Goal: Task Accomplishment & Management: Complete application form

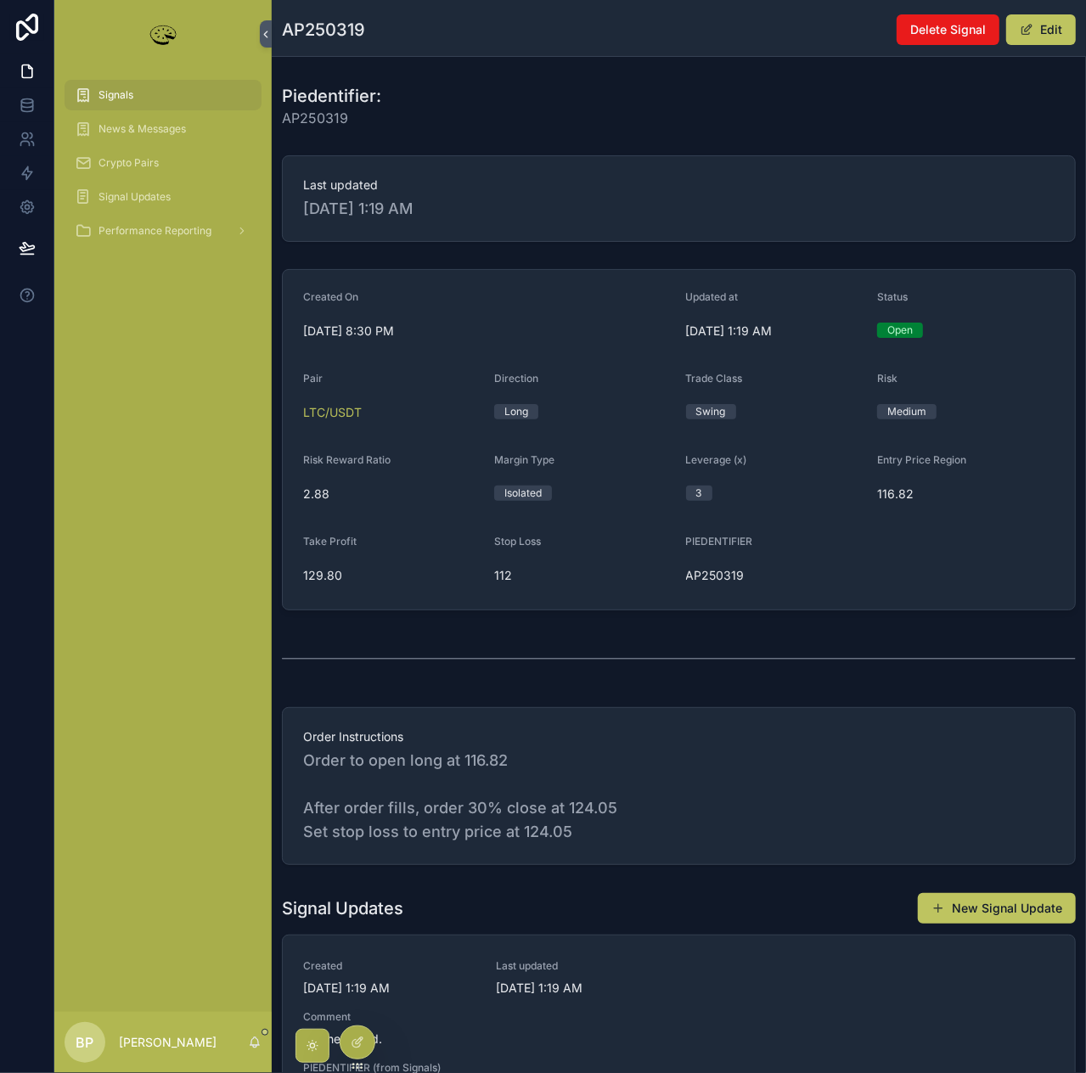
click at [137, 97] on div "Signals" at bounding box center [163, 95] width 177 height 27
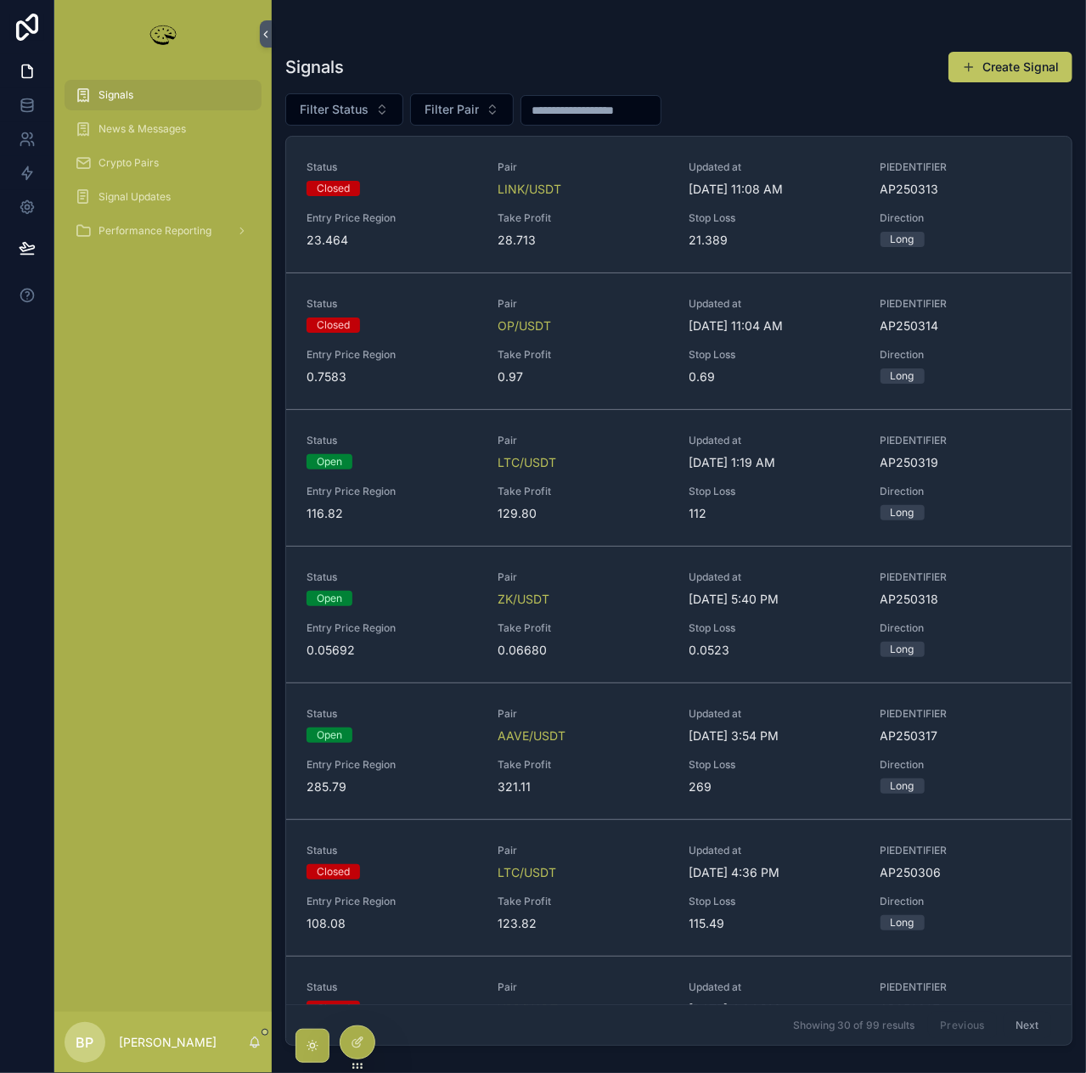
click at [621, 366] on div "Take Profit 0.97" at bounding box center [582, 366] width 171 height 37
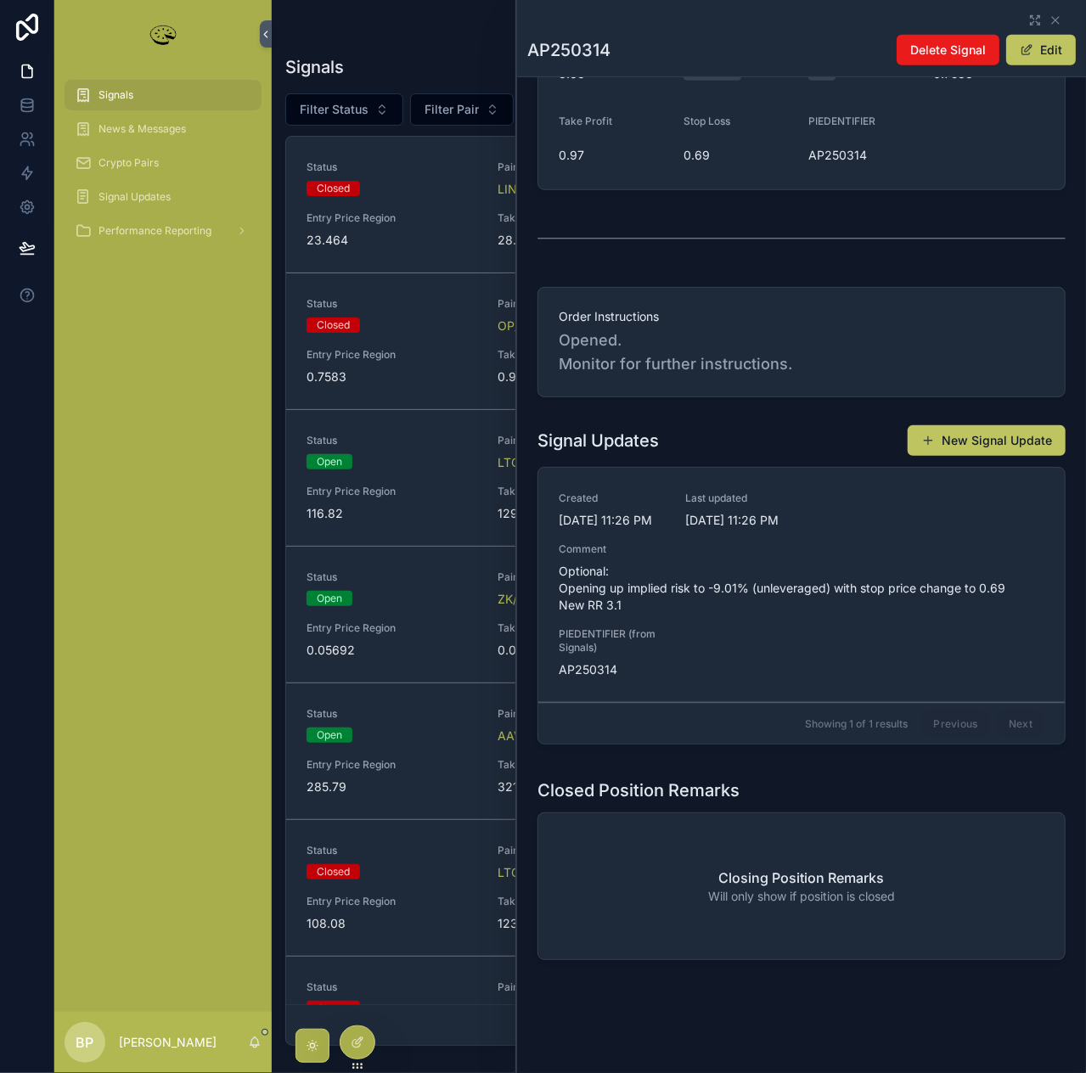
scroll to position [481, 0]
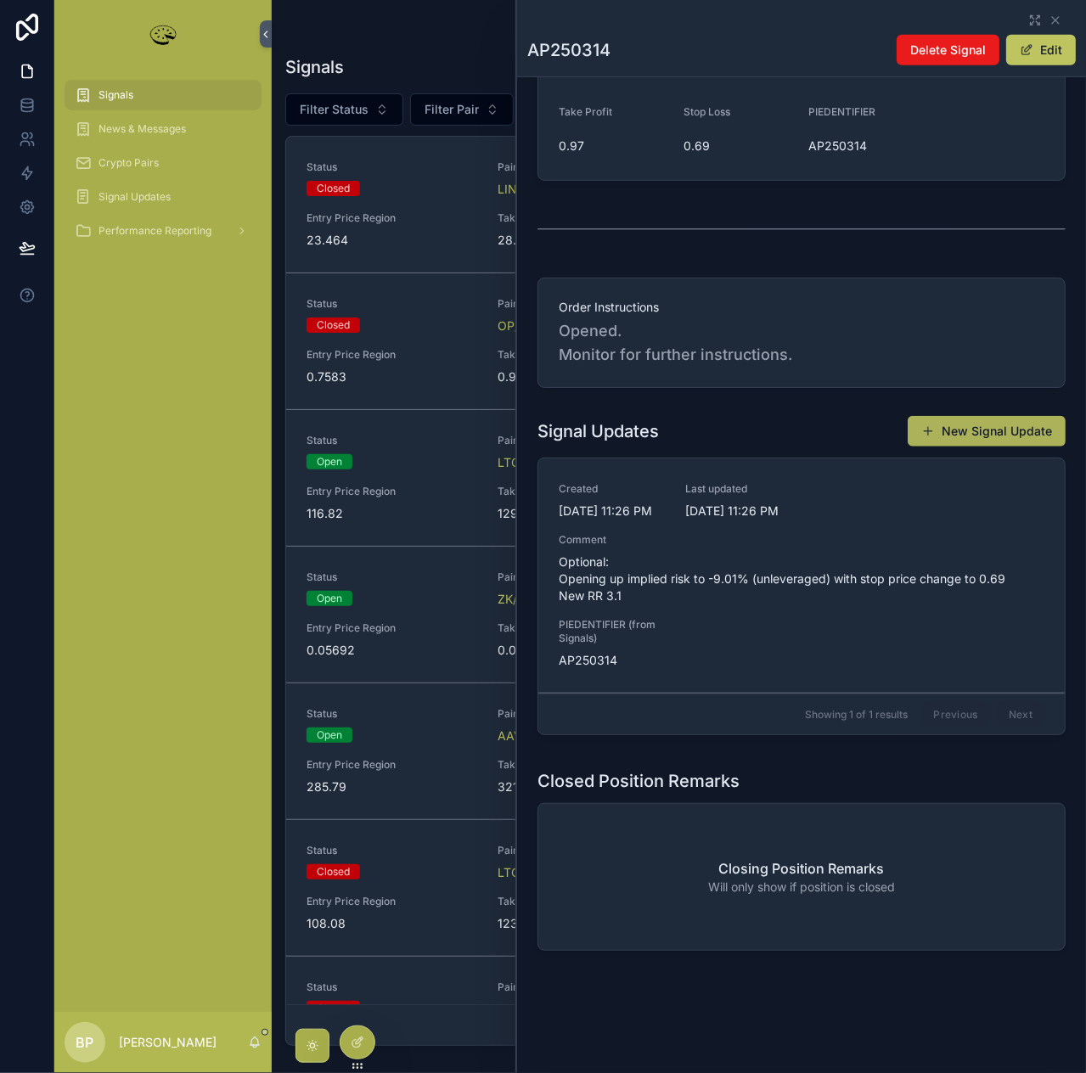
click at [984, 420] on button "New Signal Update" at bounding box center [987, 431] width 158 height 31
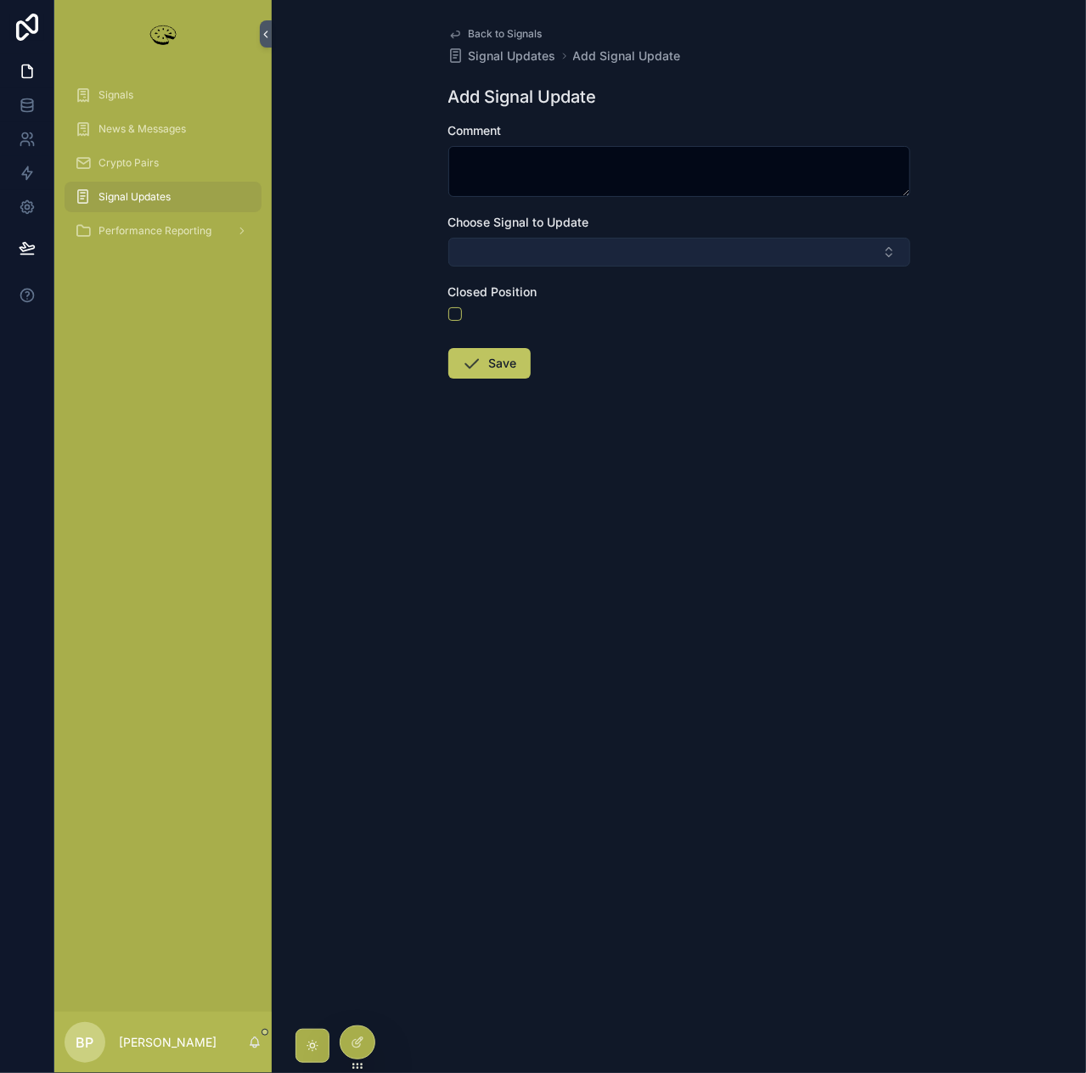
click at [528, 256] on button "Select Button" at bounding box center [679, 252] width 462 height 29
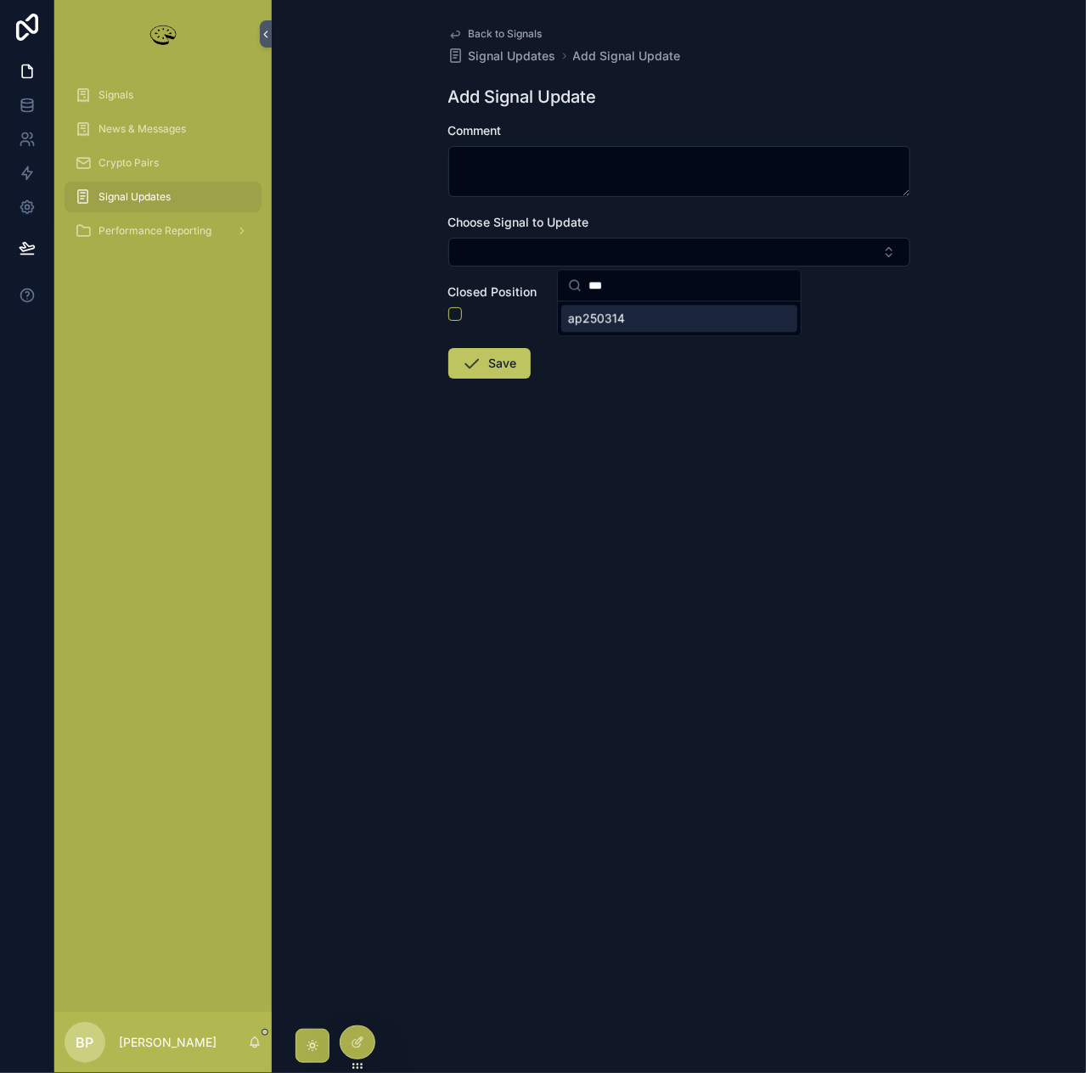
type input "***"
click at [584, 322] on span "ap250314" at bounding box center [596, 318] width 57 height 17
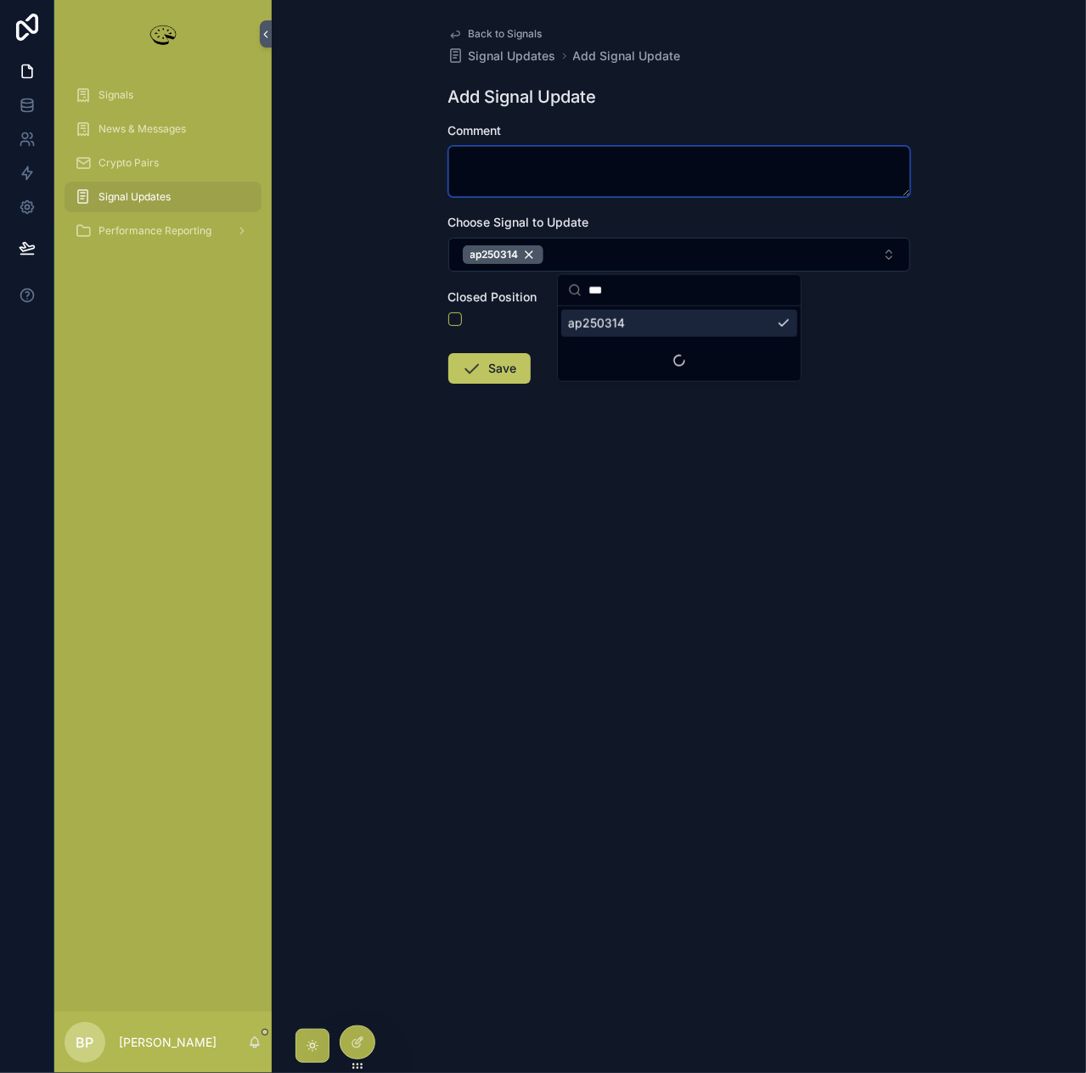
click at [492, 158] on textarea "scrollable content" at bounding box center [679, 171] width 462 height 51
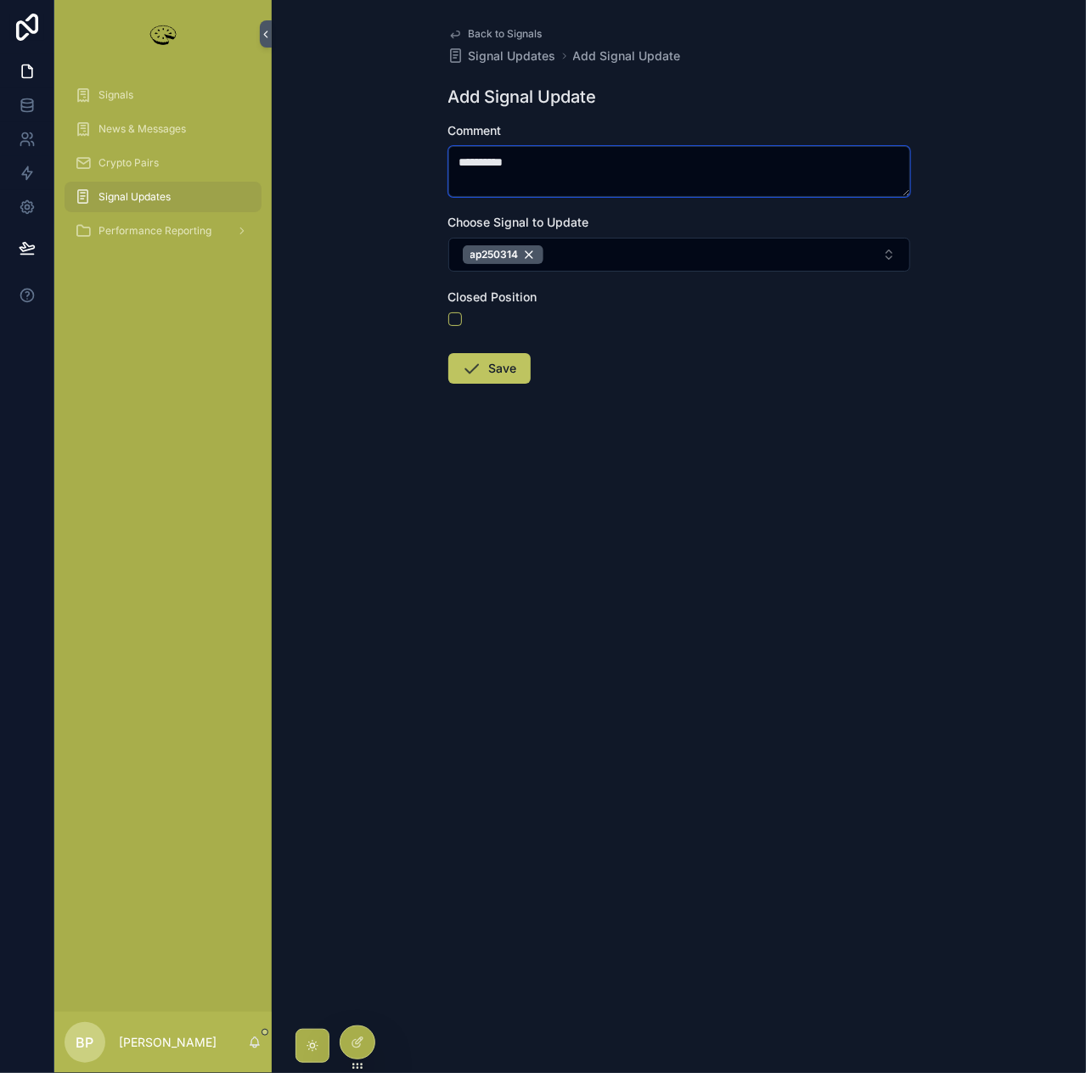
click at [555, 170] on textarea "*********" at bounding box center [679, 171] width 462 height 51
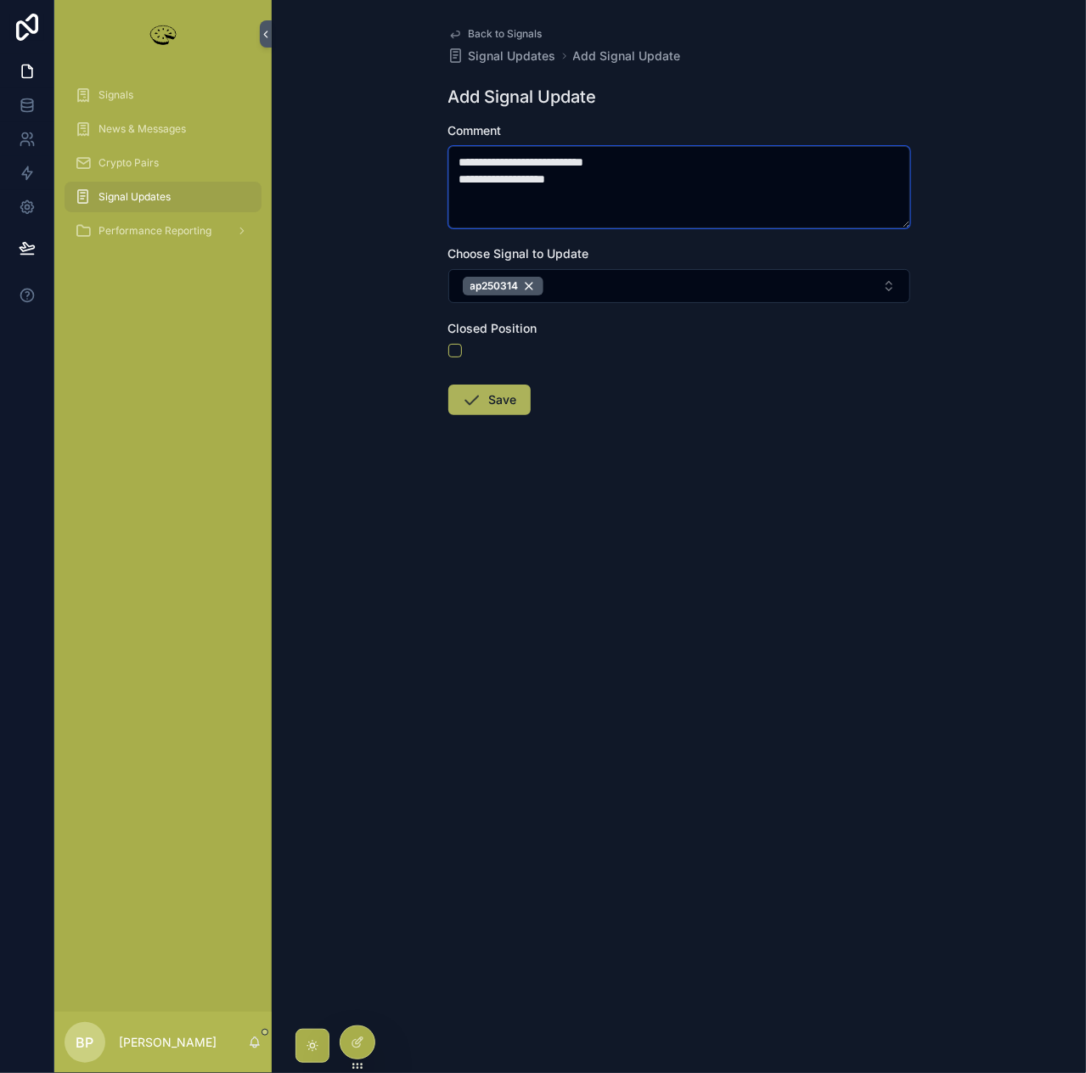
type textarea "**********"
click at [497, 402] on button "Save" at bounding box center [489, 400] width 82 height 31
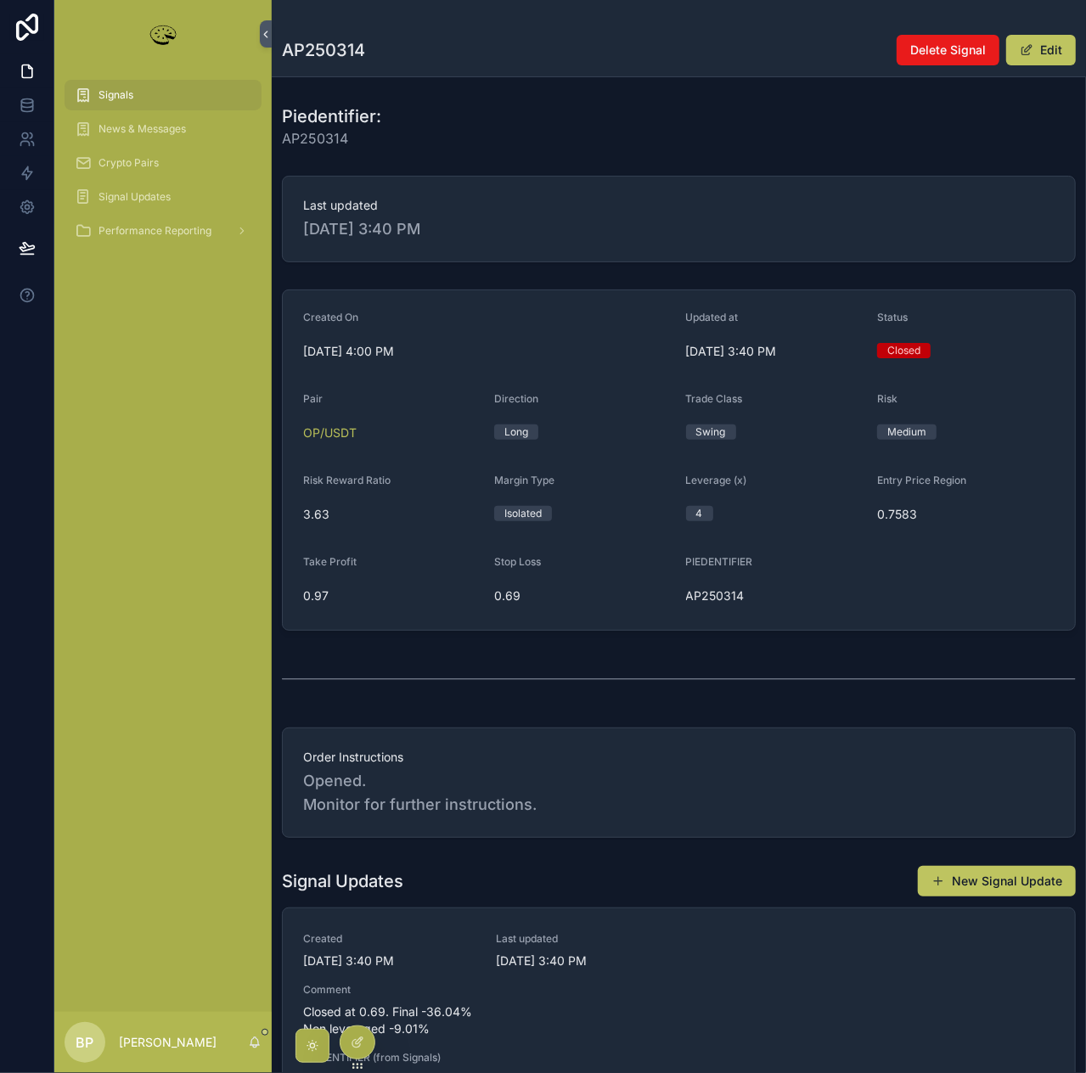
click at [104, 103] on div "Signals" at bounding box center [163, 95] width 177 height 27
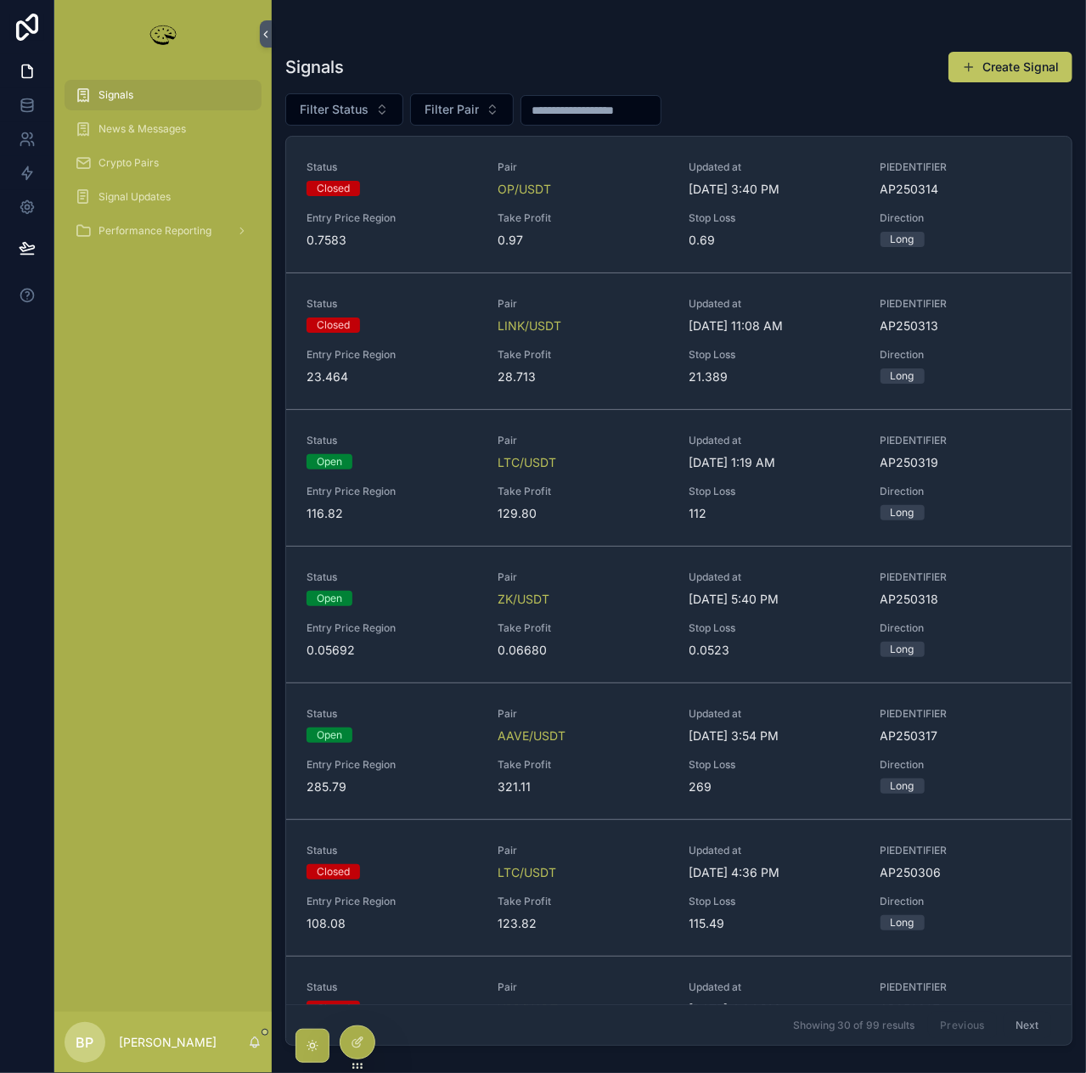
click at [583, 368] on span "28.713" at bounding box center [582, 376] width 171 height 17
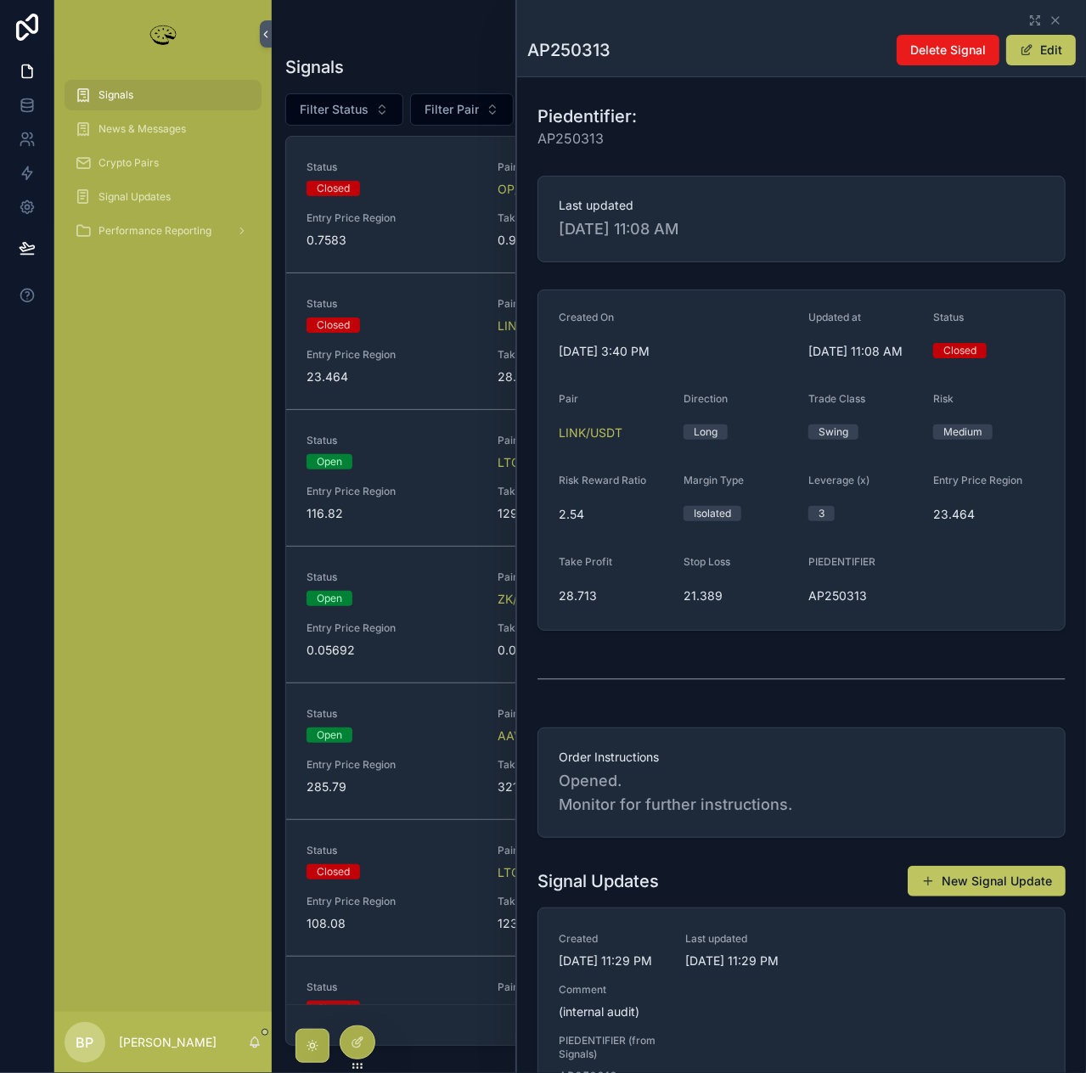
click at [432, 200] on div "Status Closed Pair OP/USDT Updated at [DATE] 3:40 PM PIEDENTIFIER AP250314 Entr…" at bounding box center [678, 204] width 745 height 88
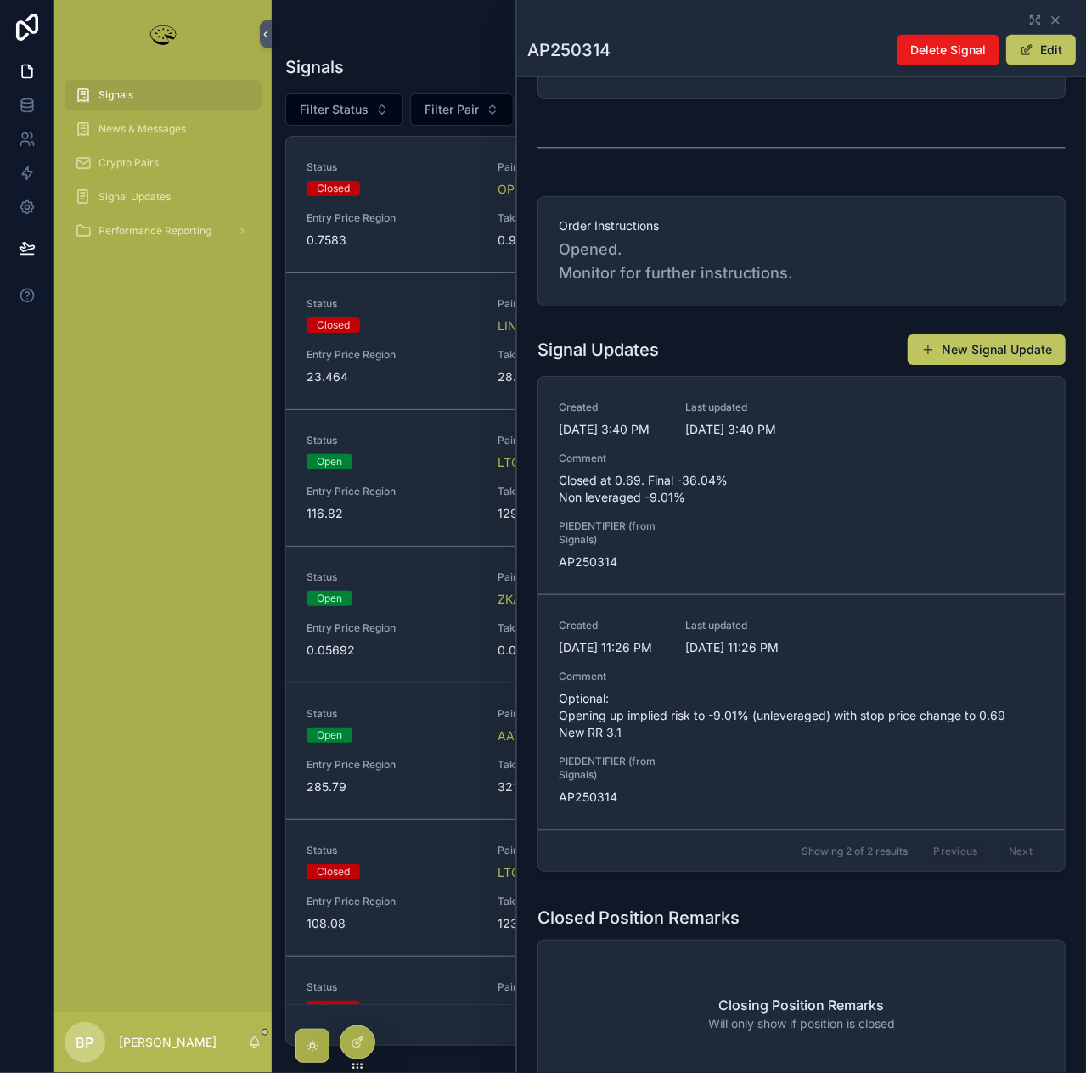
scroll to position [528, 0]
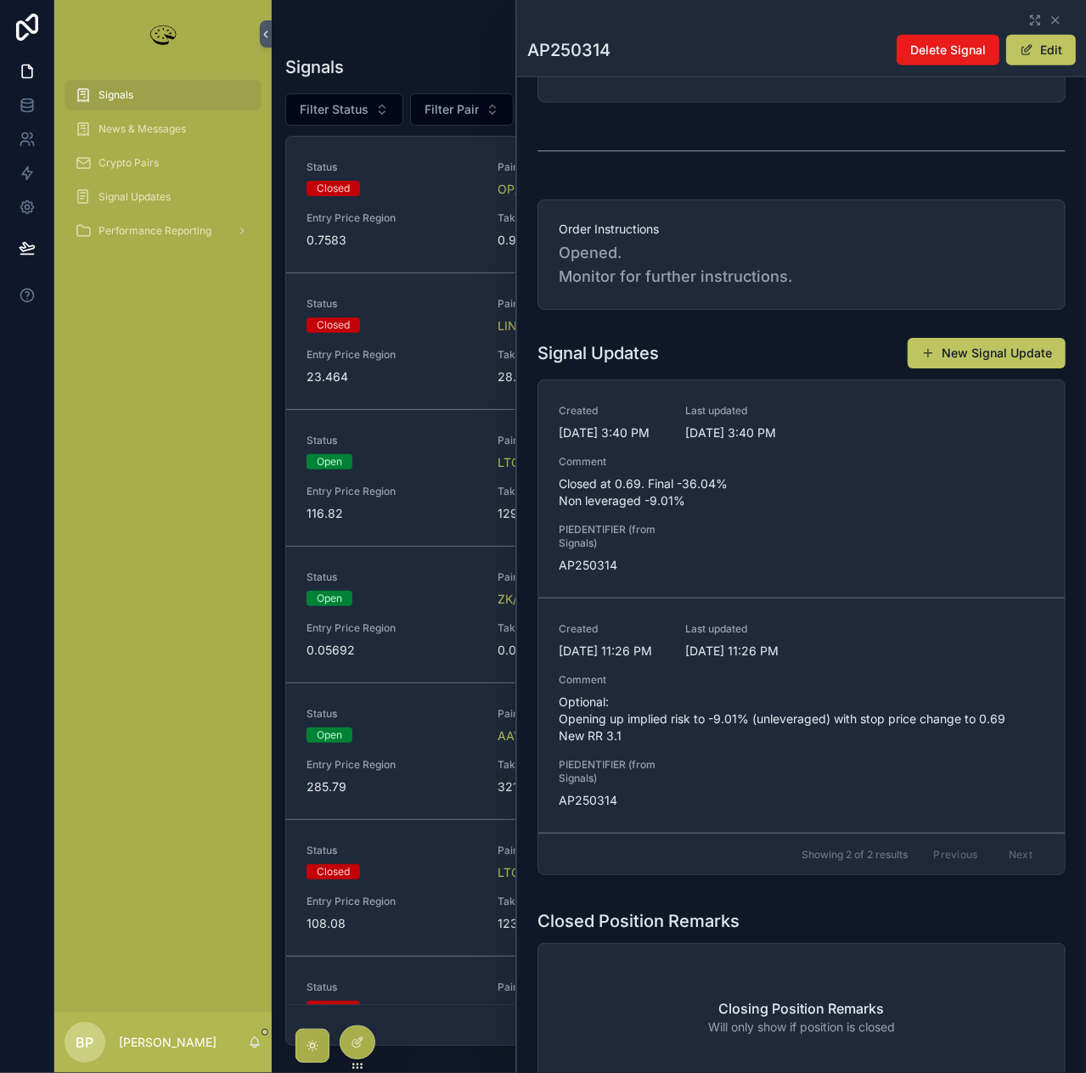
drag, startPoint x: 554, startPoint y: 501, endPoint x: 627, endPoint y: 494, distance: 72.5
click at [627, 494] on link "Created [DATE] 3:40 PM Last updated [DATE] 3:40 PM Comment Closed at 0.69. Fina…" at bounding box center [801, 489] width 526 height 218
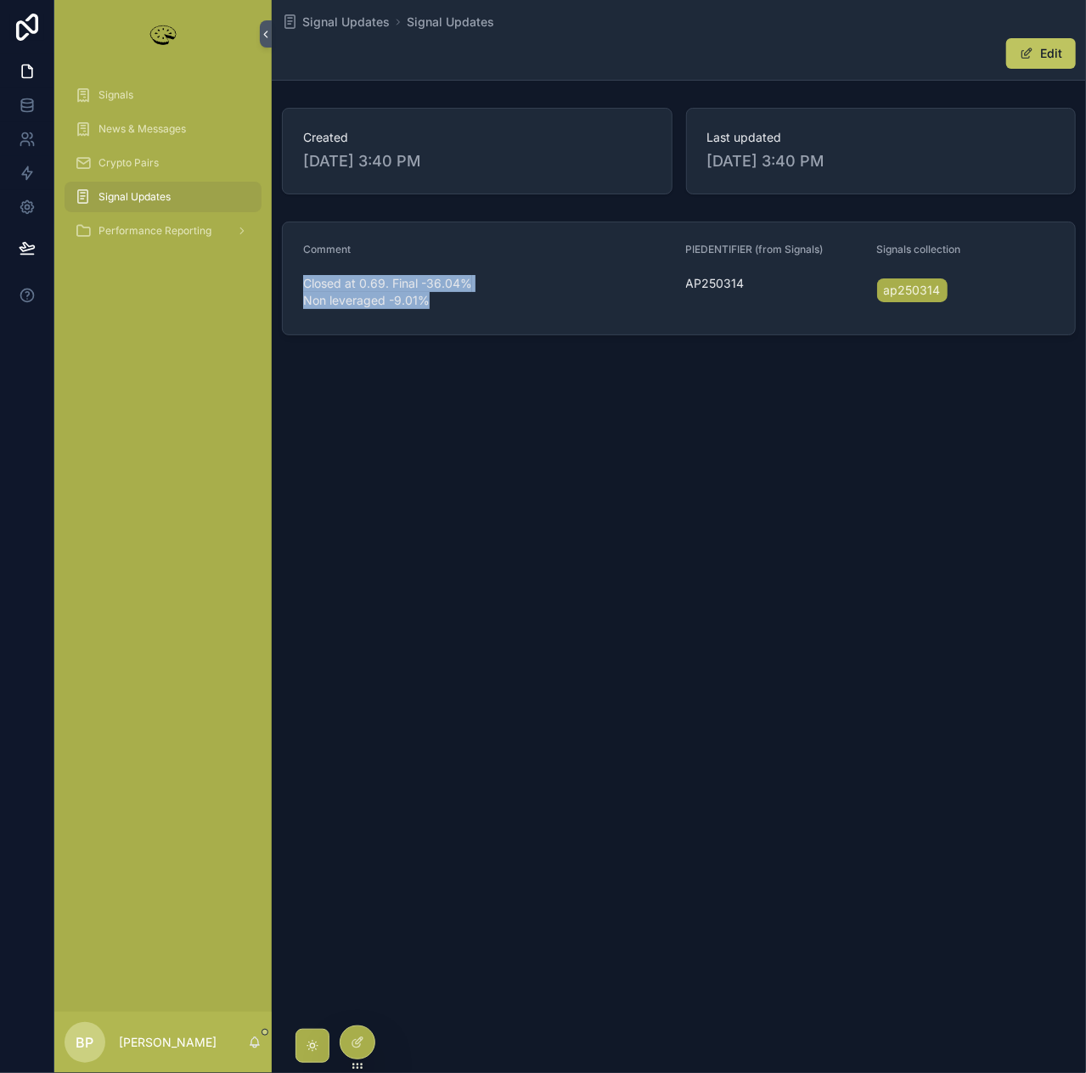
drag, startPoint x: 302, startPoint y: 286, endPoint x: 503, endPoint y: 316, distance: 202.5
click at [503, 316] on form "Comment Closed at 0.69. Final -36.04% Non leveraged -9.01% PIEDENTIFIER (from S…" at bounding box center [679, 278] width 792 height 112
copy span "Closed at 0.69. Final -36.04% Non leveraged -9.01%"
click at [268, 26] on button "scrollable content" at bounding box center [266, 33] width 12 height 27
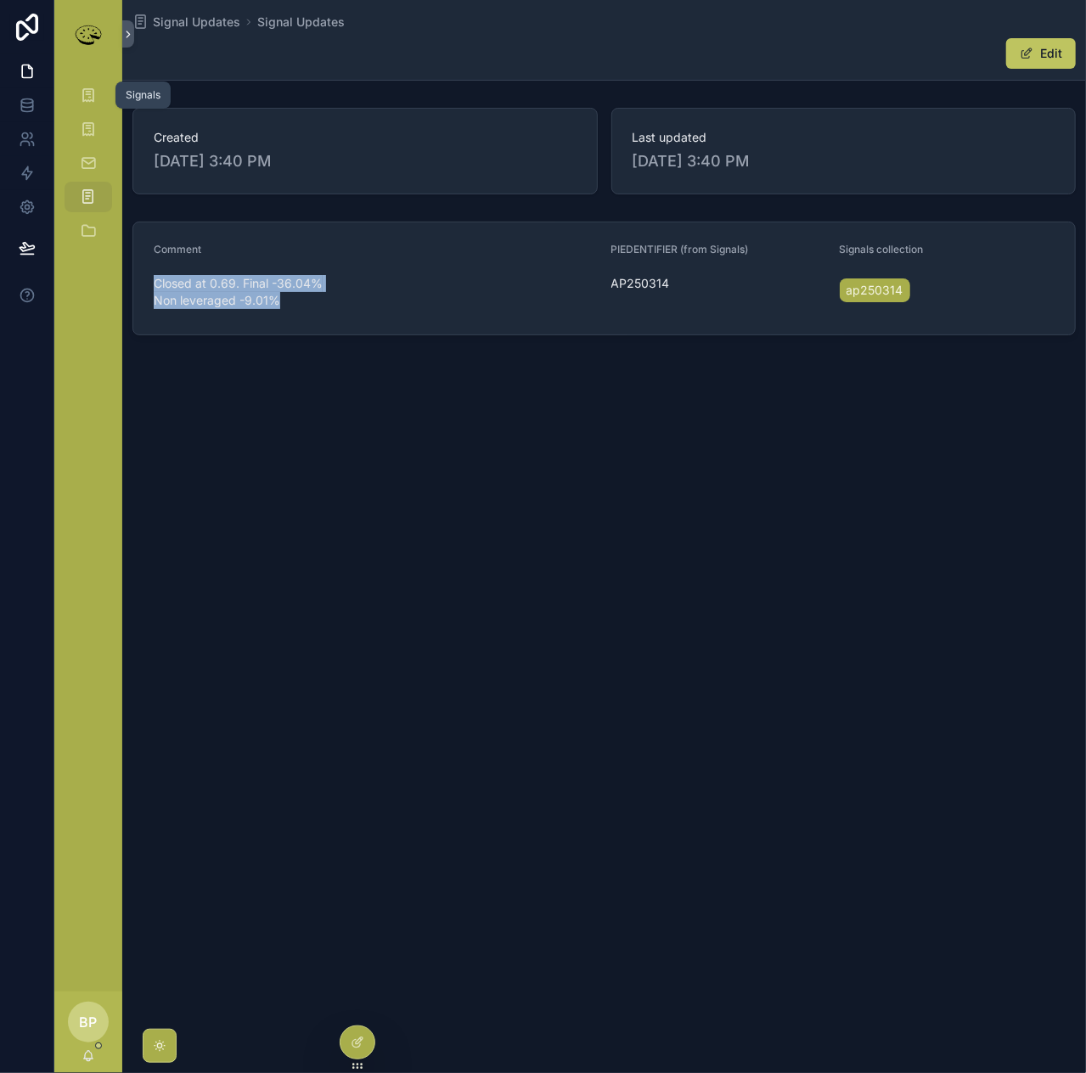
click at [84, 89] on icon "scrollable content" at bounding box center [88, 95] width 17 height 17
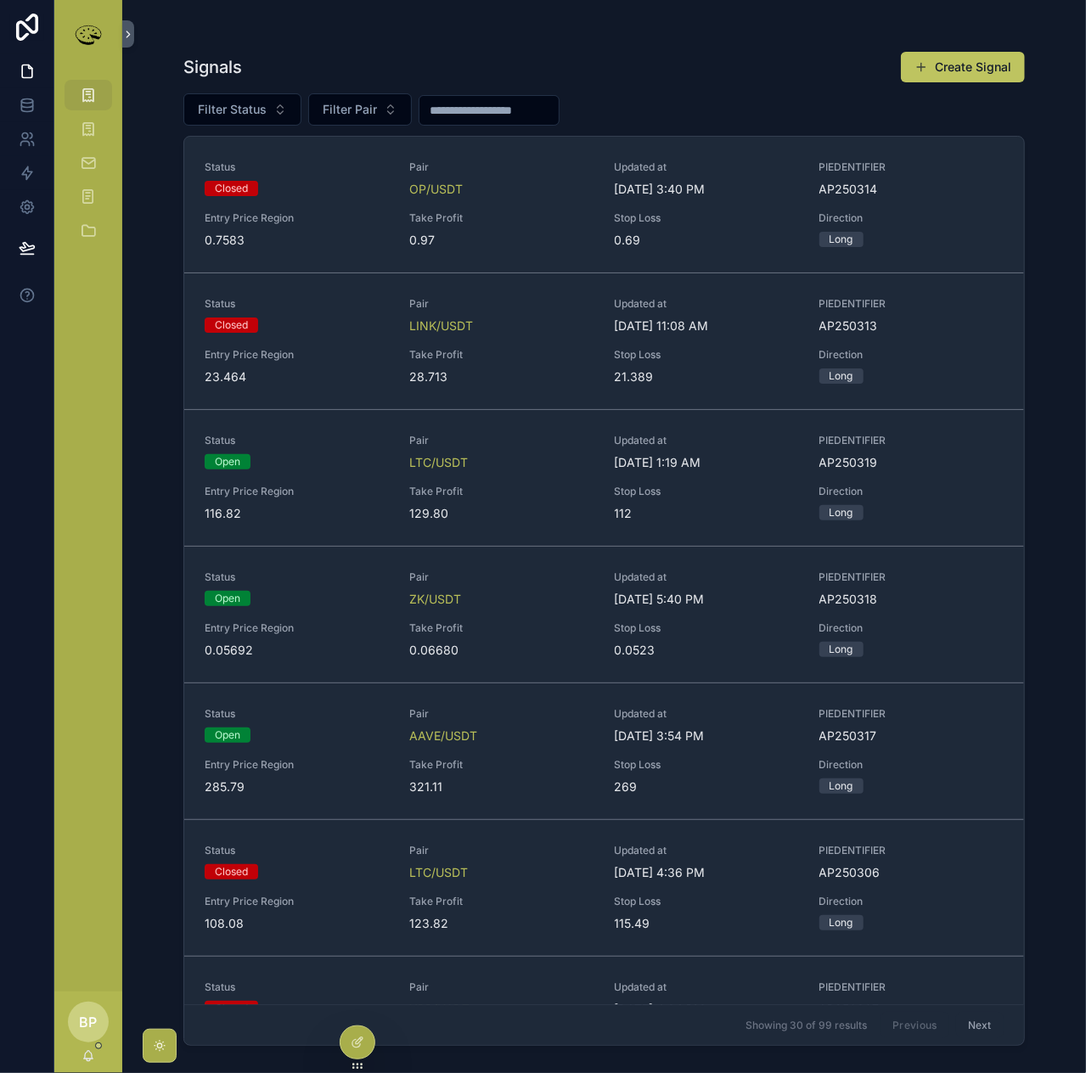
click at [529, 201] on div "Status Closed Pair OP/USDT Updated at [DATE] 3:40 PM PIEDENTIFIER AP250314 Entr…" at bounding box center [604, 204] width 799 height 88
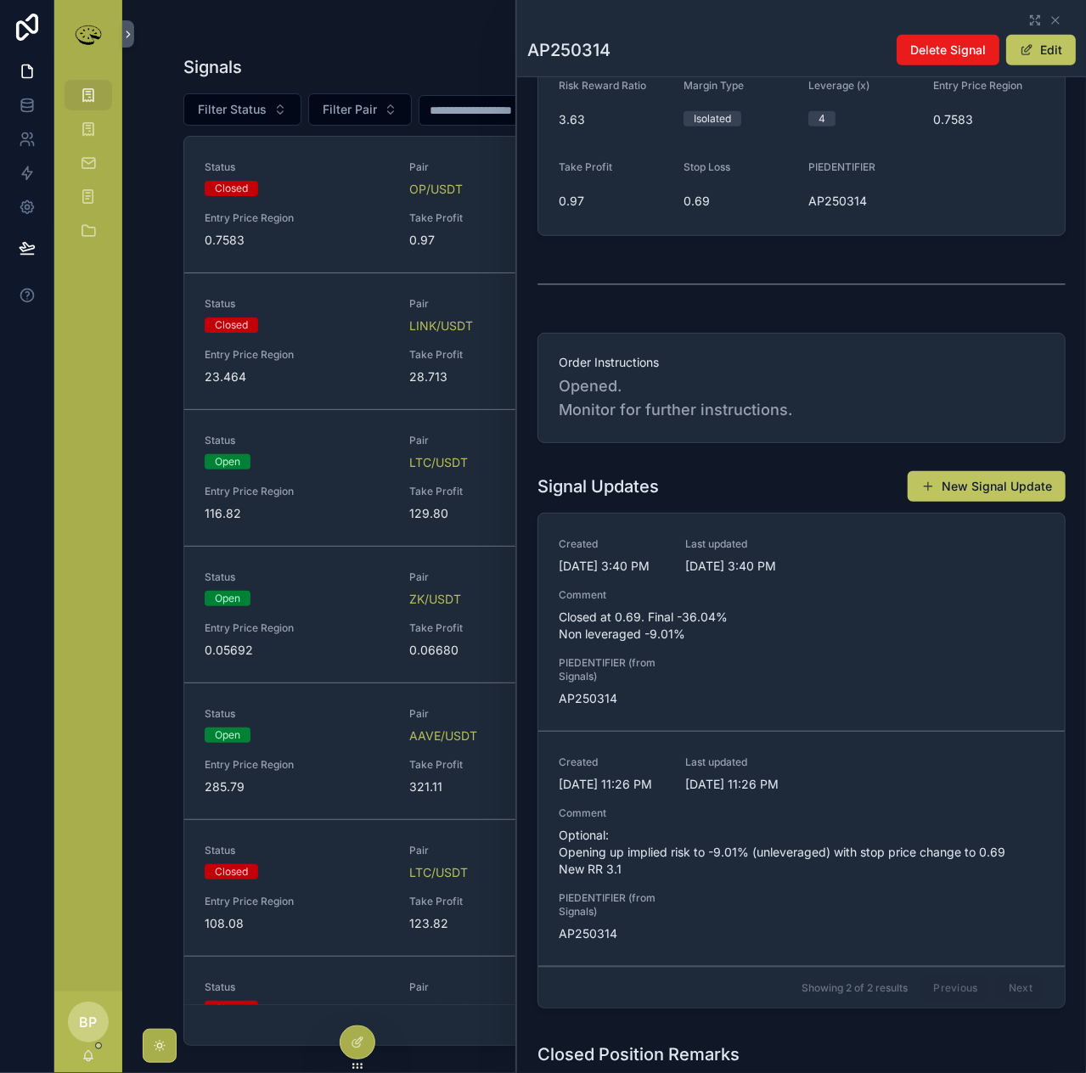
scroll to position [594, 0]
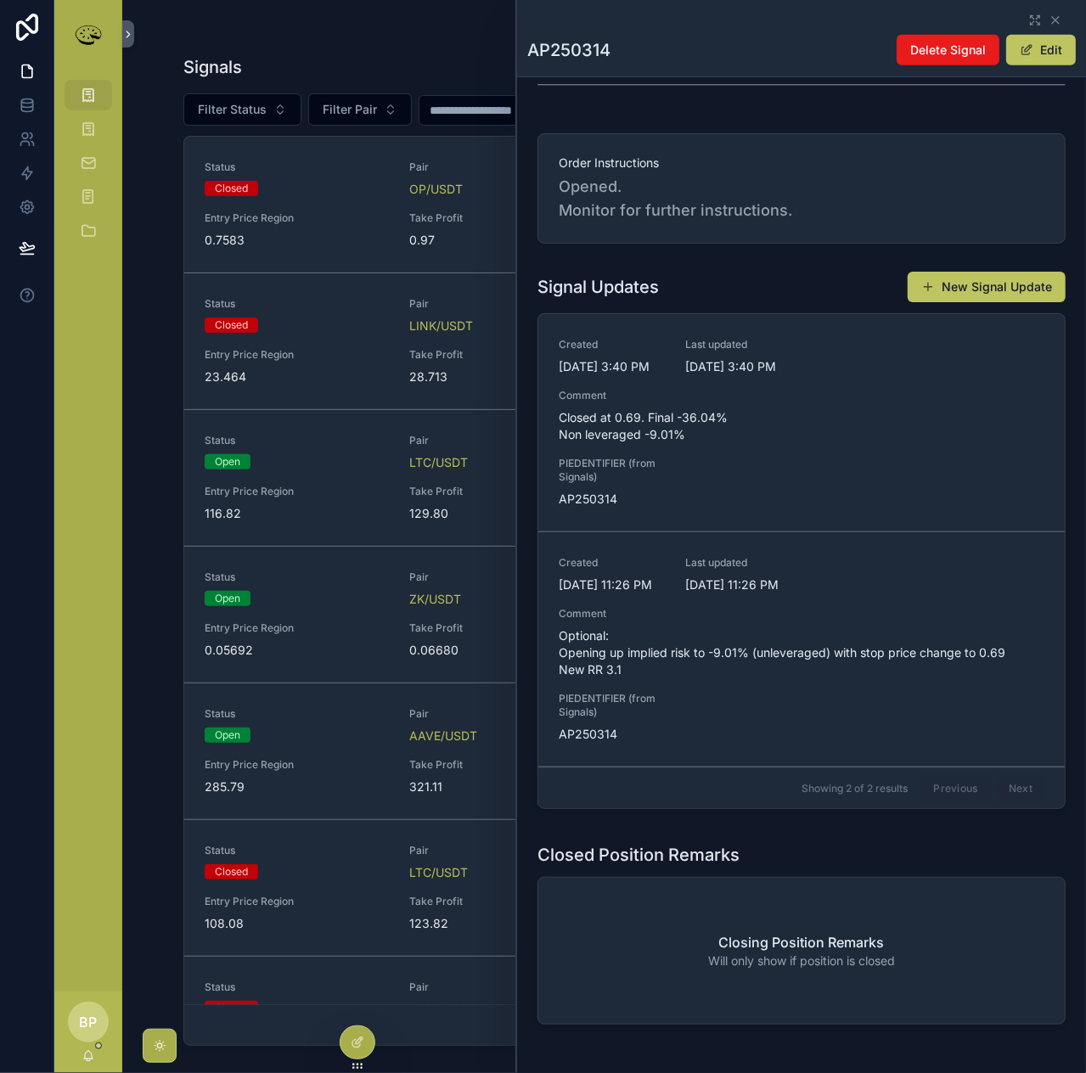
click at [0, 0] on span "Delete" at bounding box center [0, 0] width 0 height 0
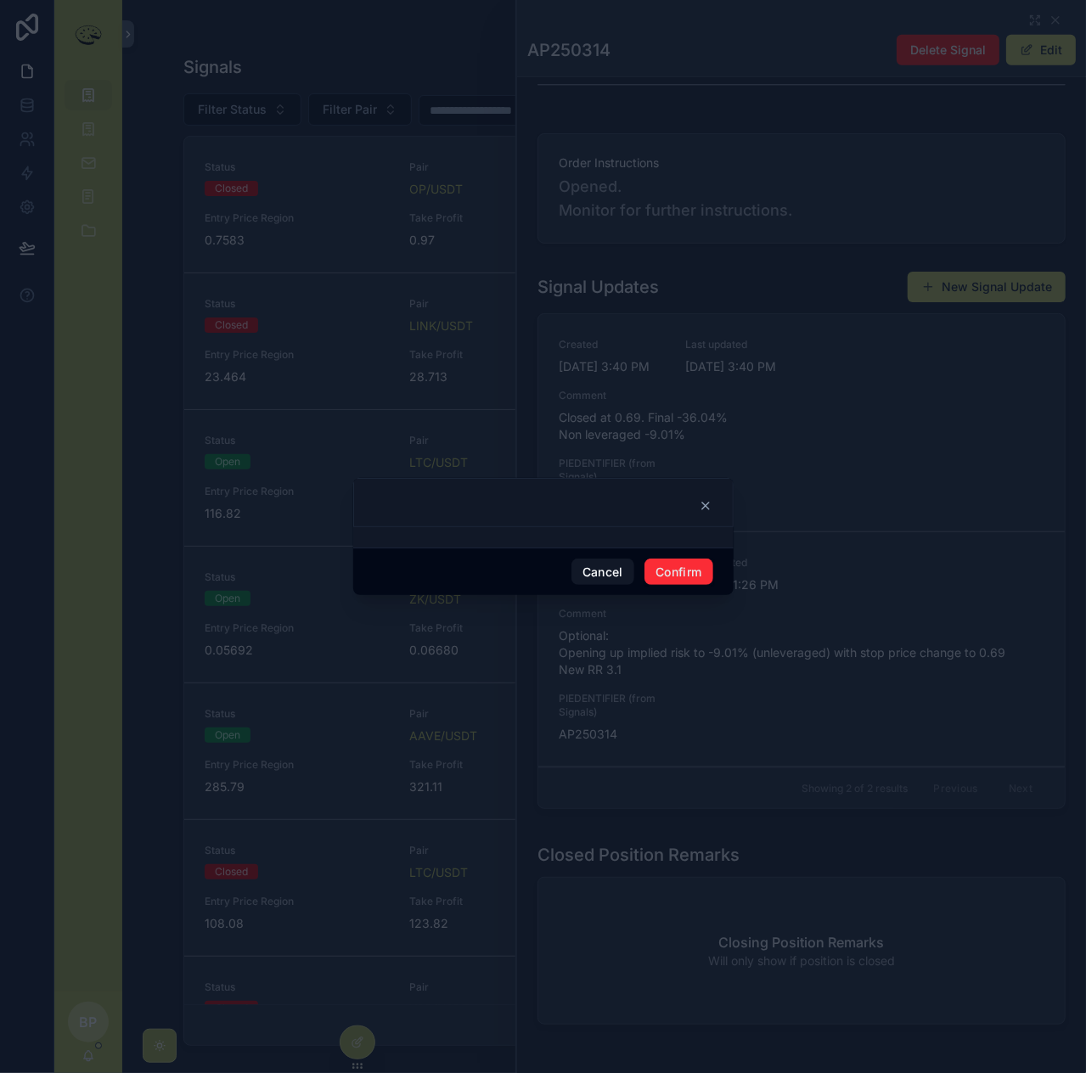
click at [683, 572] on button "Confirm" at bounding box center [678, 572] width 68 height 27
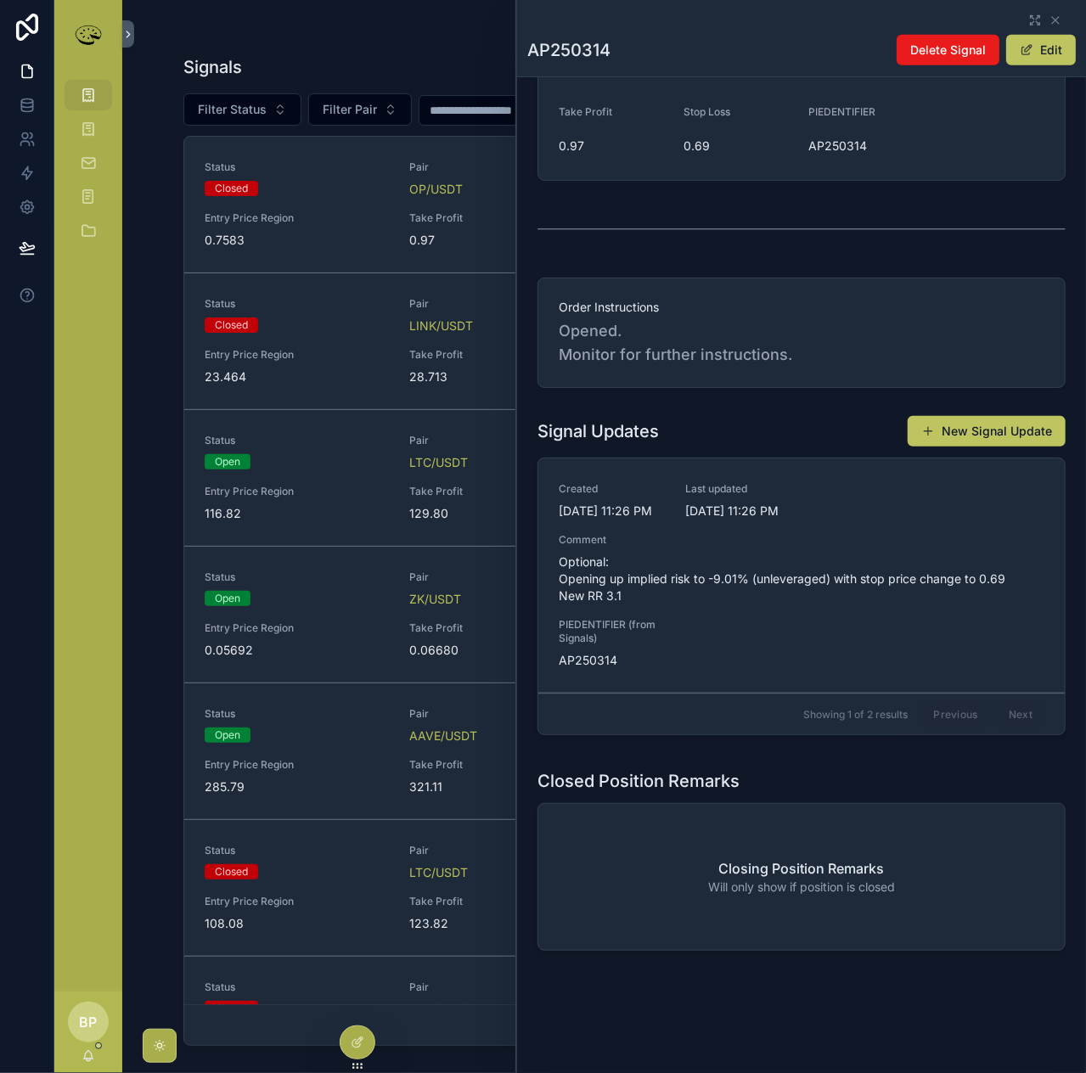
scroll to position [464, 0]
click at [940, 429] on button "New Signal Update" at bounding box center [987, 431] width 158 height 31
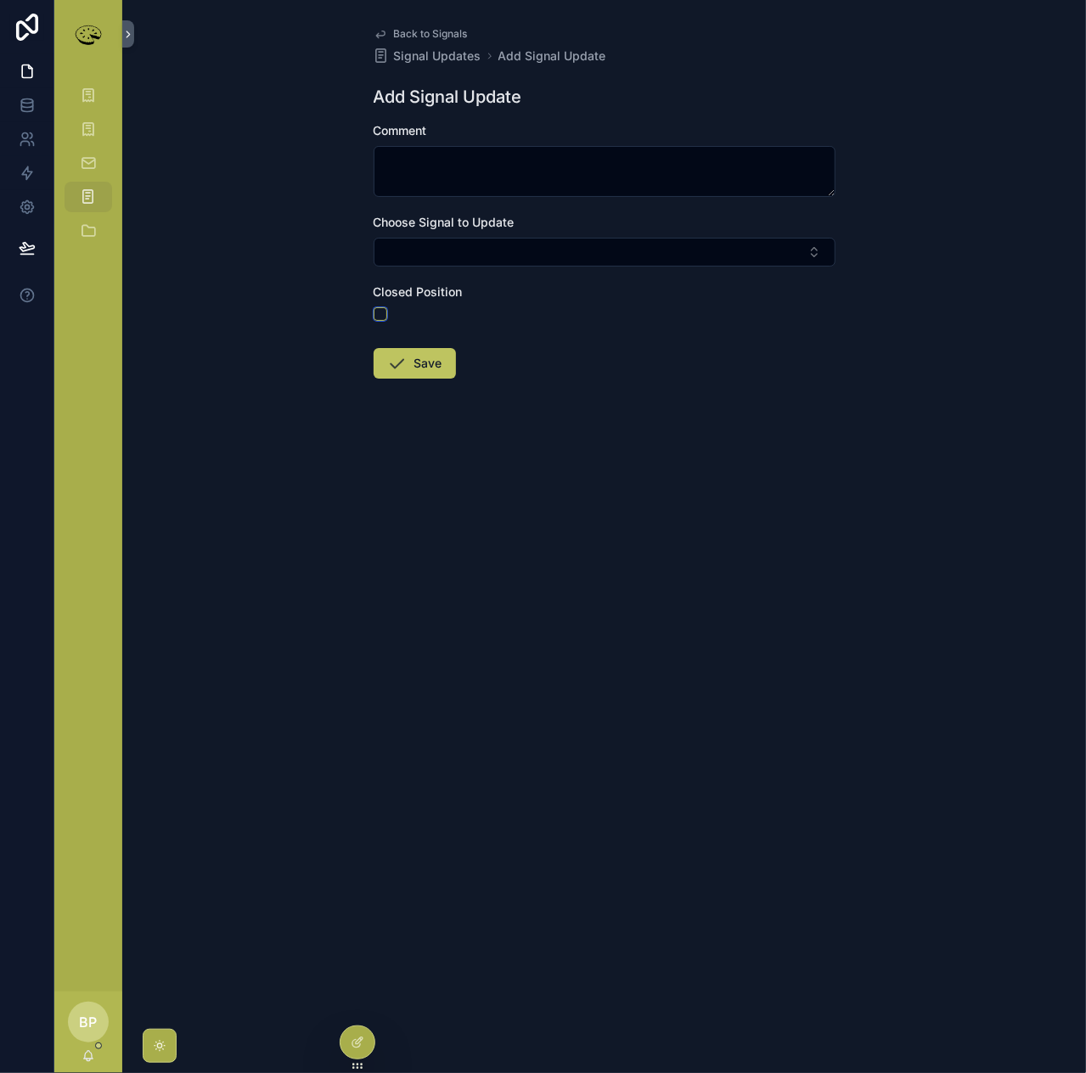
click at [374, 316] on button "scrollable content" at bounding box center [381, 314] width 14 height 14
click at [413, 260] on button "Select Button" at bounding box center [605, 252] width 462 height 29
type input "***"
click at [525, 320] on span "ap250314" at bounding box center [521, 318] width 57 height 17
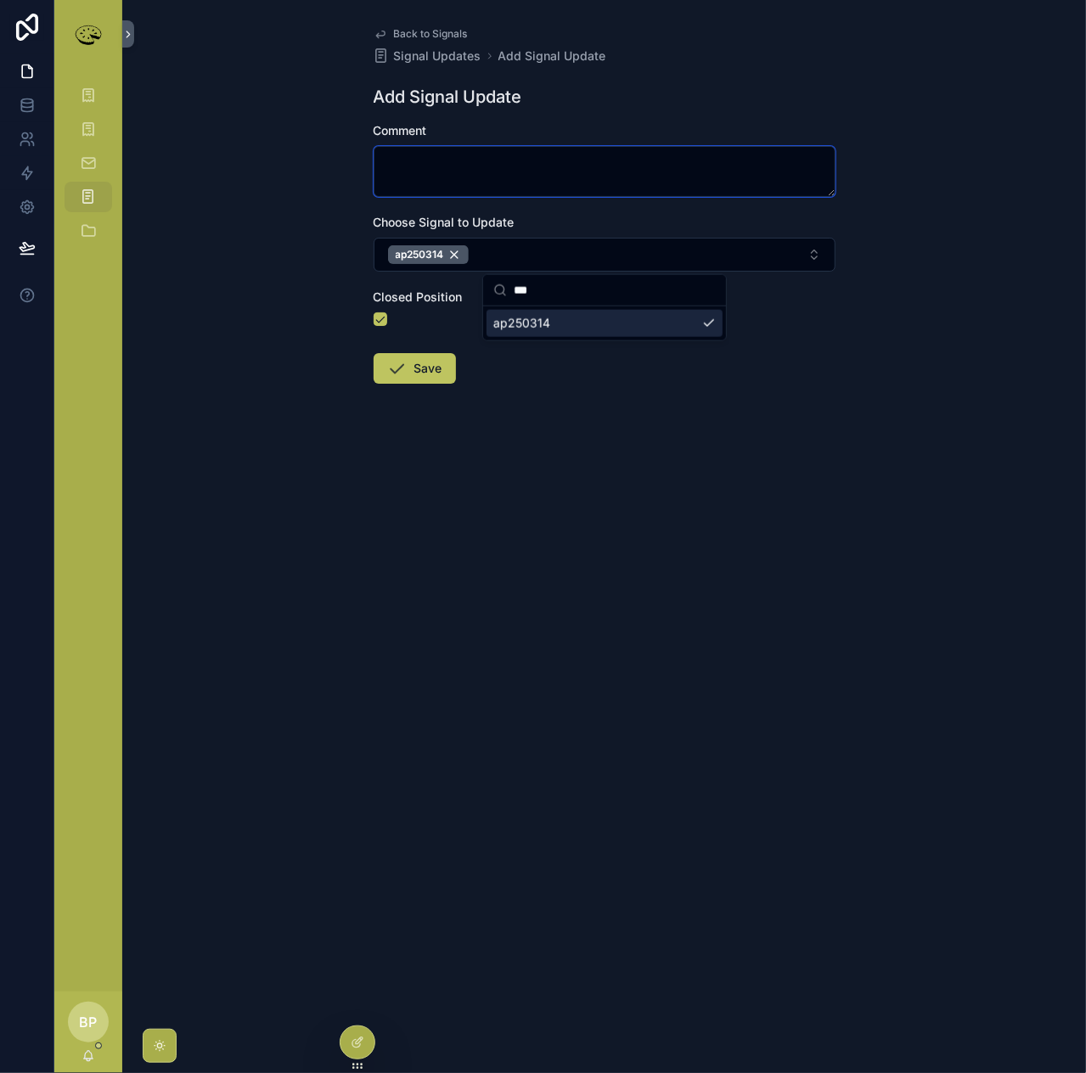
click at [427, 156] on textarea "scrollable content" at bounding box center [605, 171] width 462 height 51
paste textarea "**********"
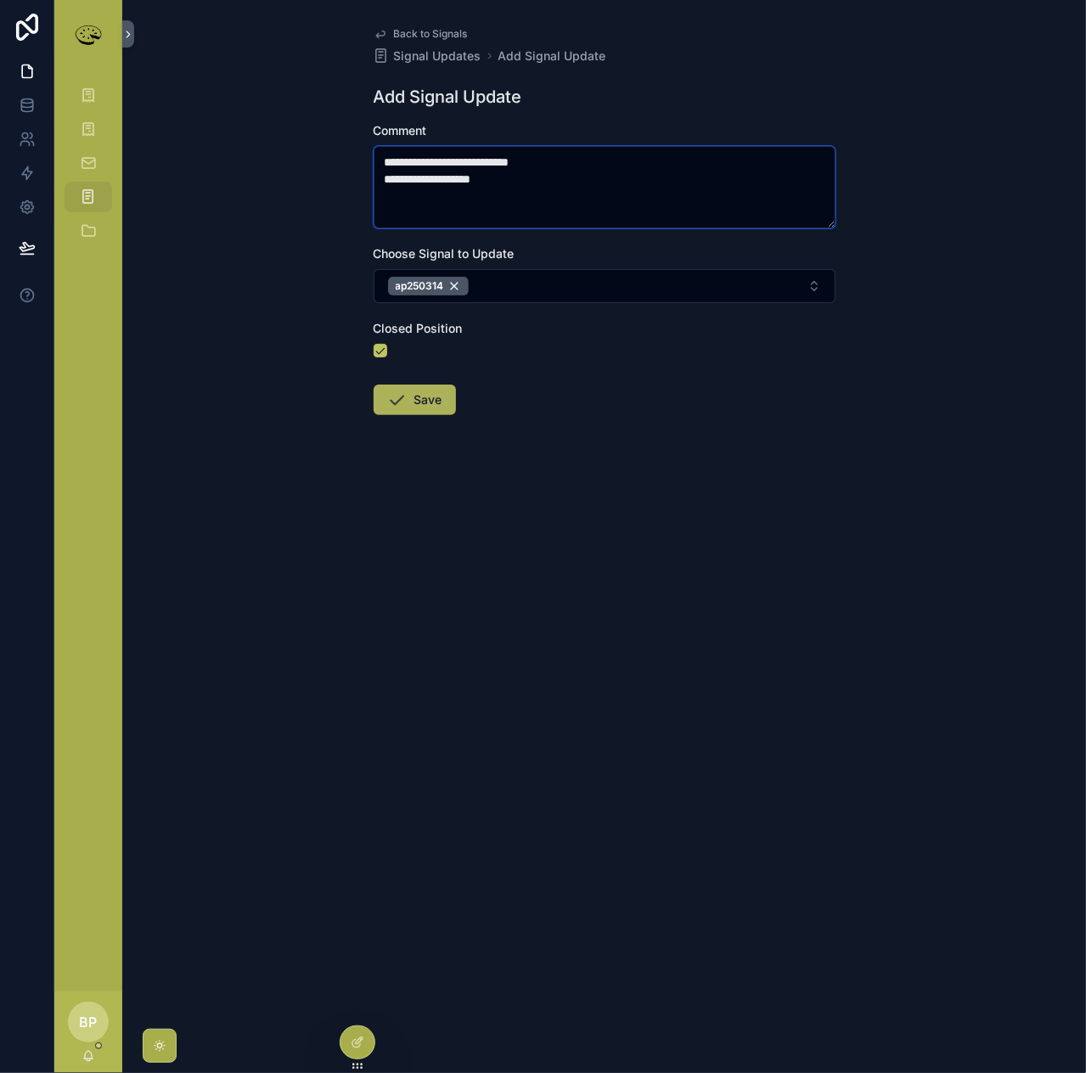
type textarea "**********"
click at [438, 395] on button "Save" at bounding box center [415, 400] width 82 height 31
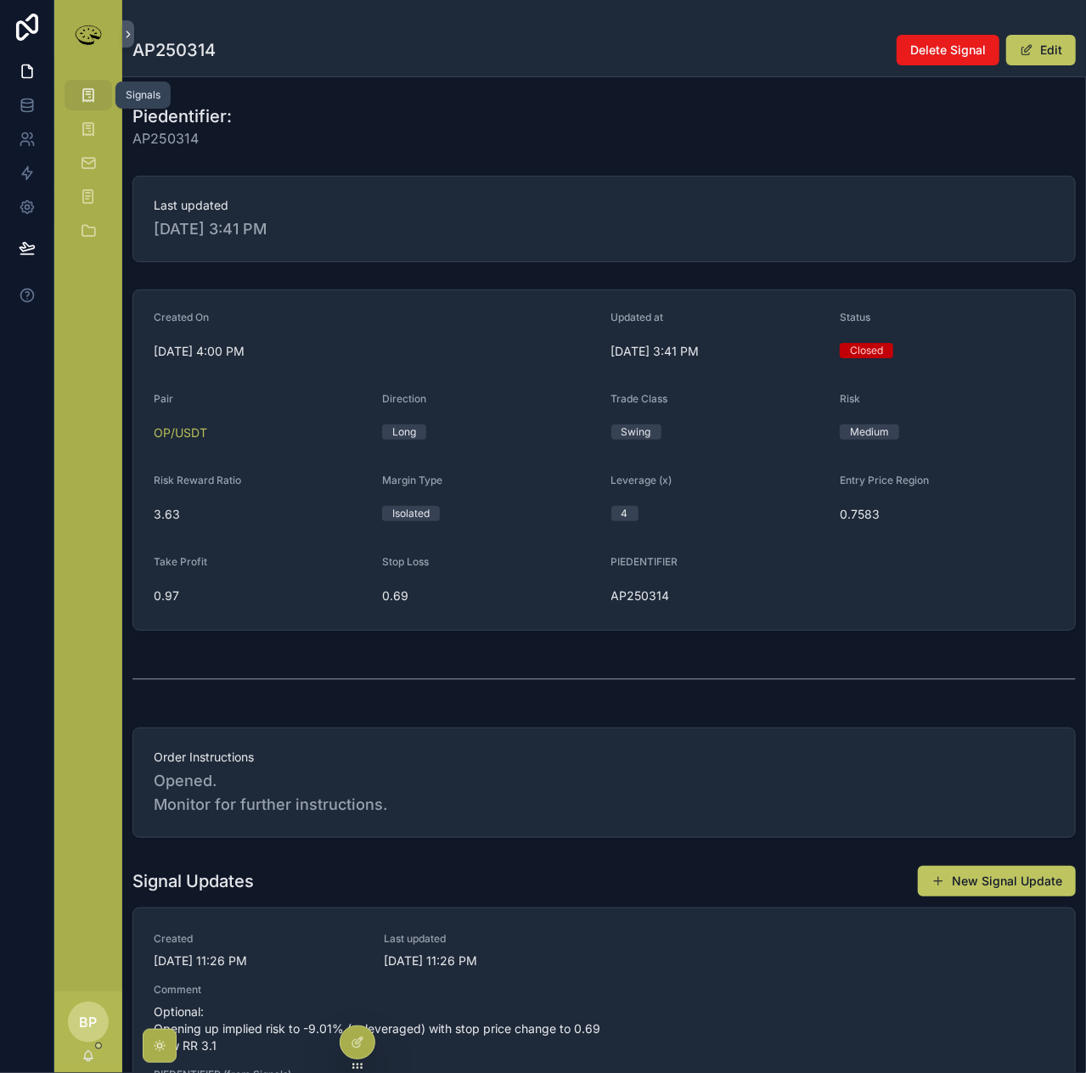
click at [86, 99] on icon "scrollable content" at bounding box center [88, 95] width 17 height 17
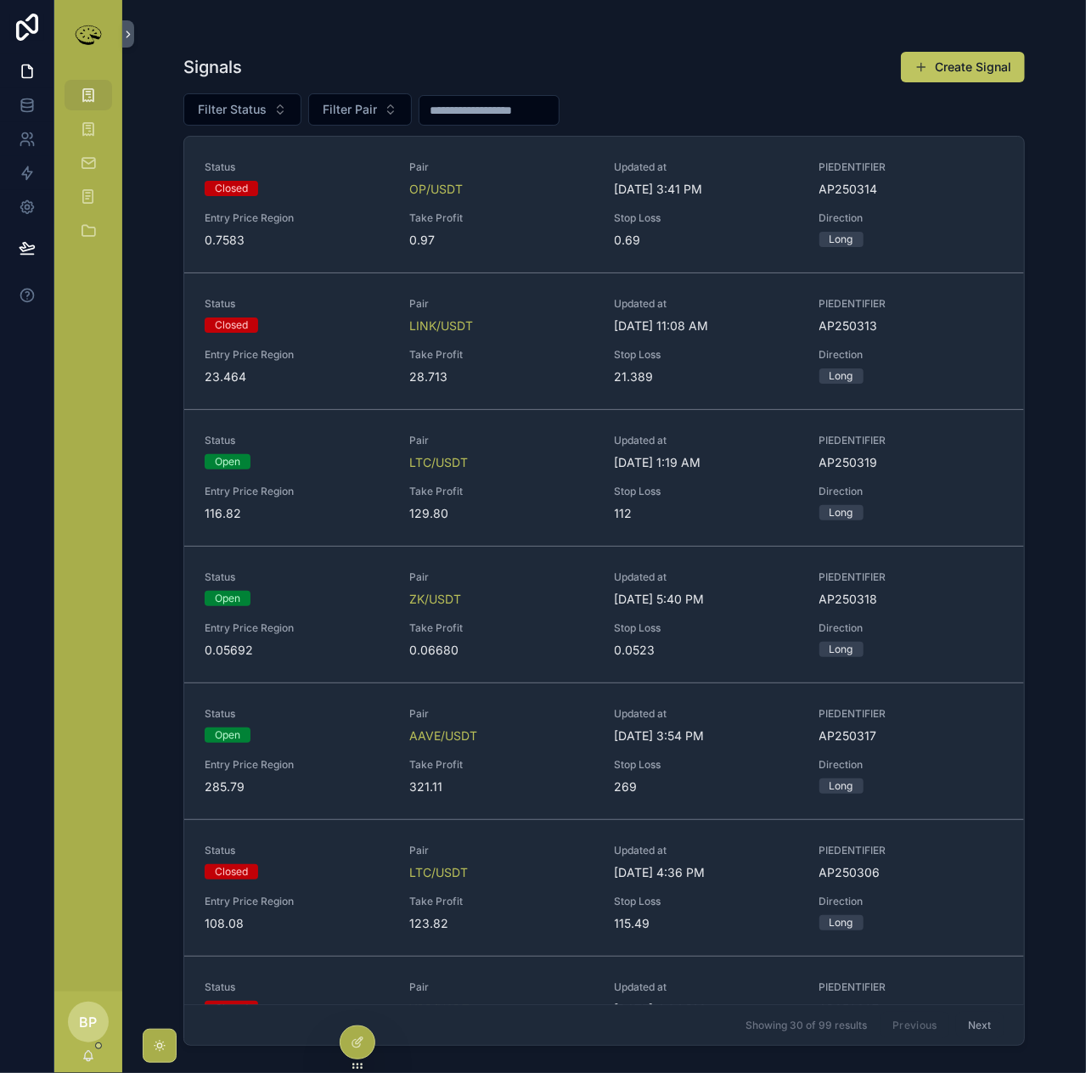
click at [481, 354] on span "Take Profit" at bounding box center [501, 355] width 184 height 14
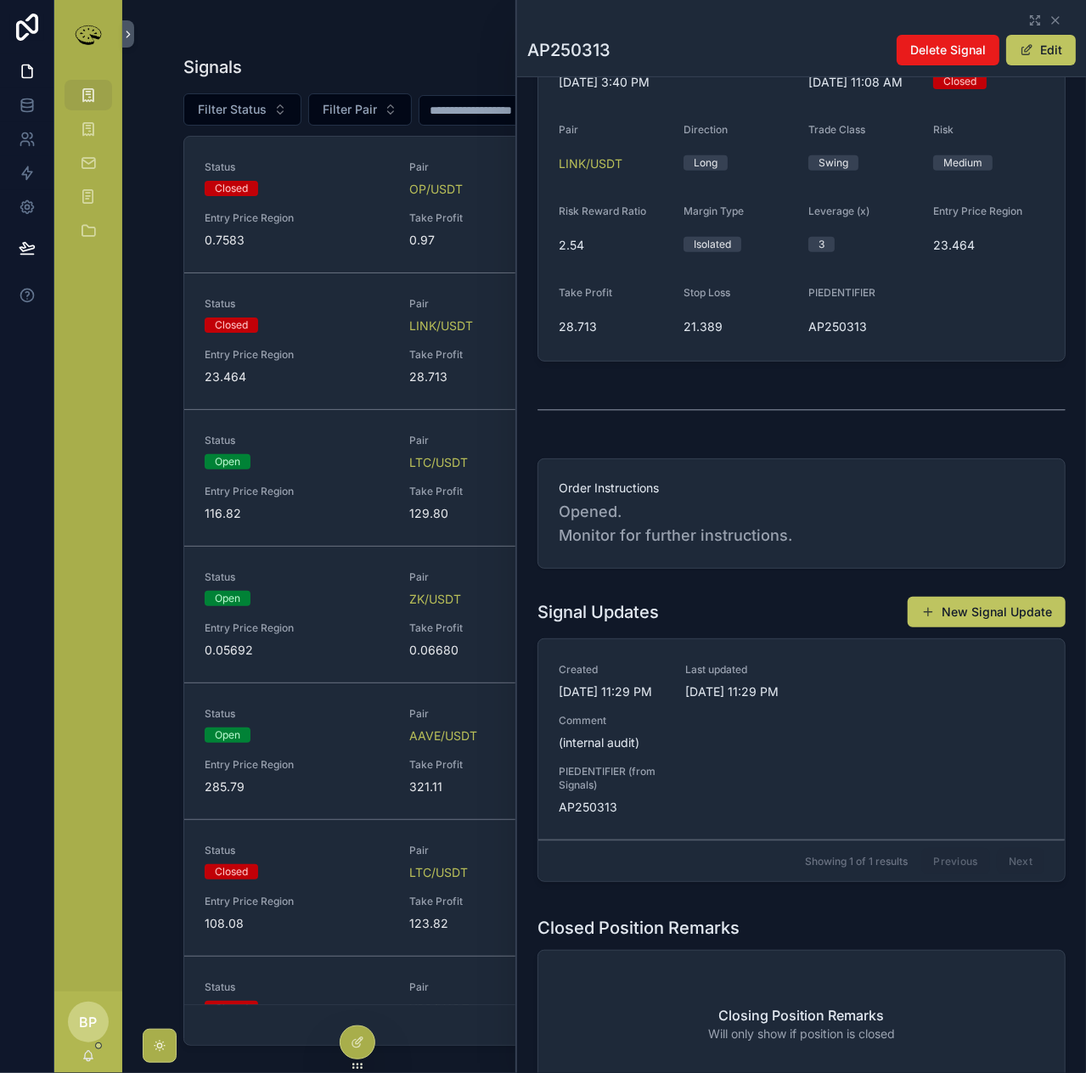
scroll to position [447, 0]
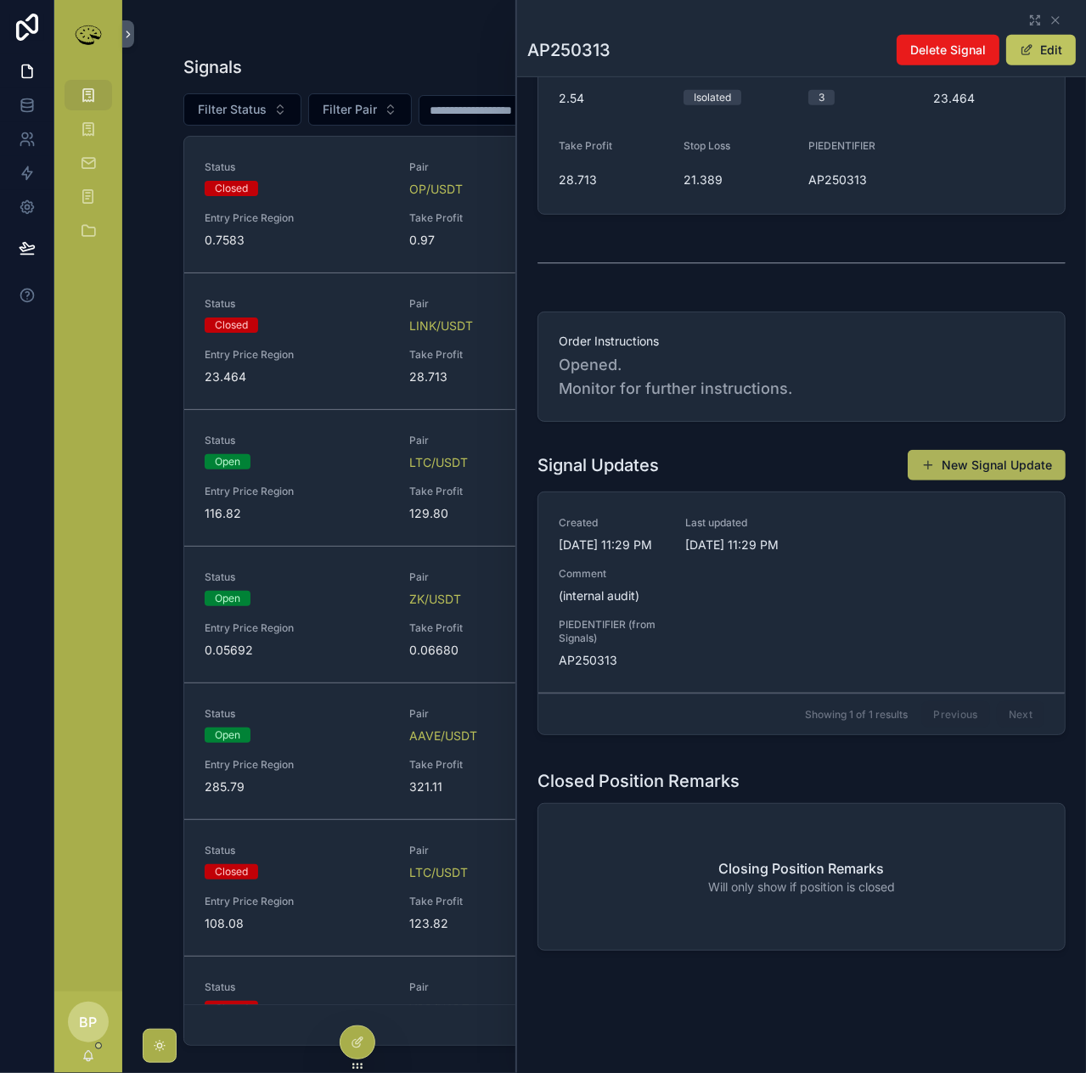
click at [987, 450] on button "New Signal Update" at bounding box center [987, 465] width 158 height 31
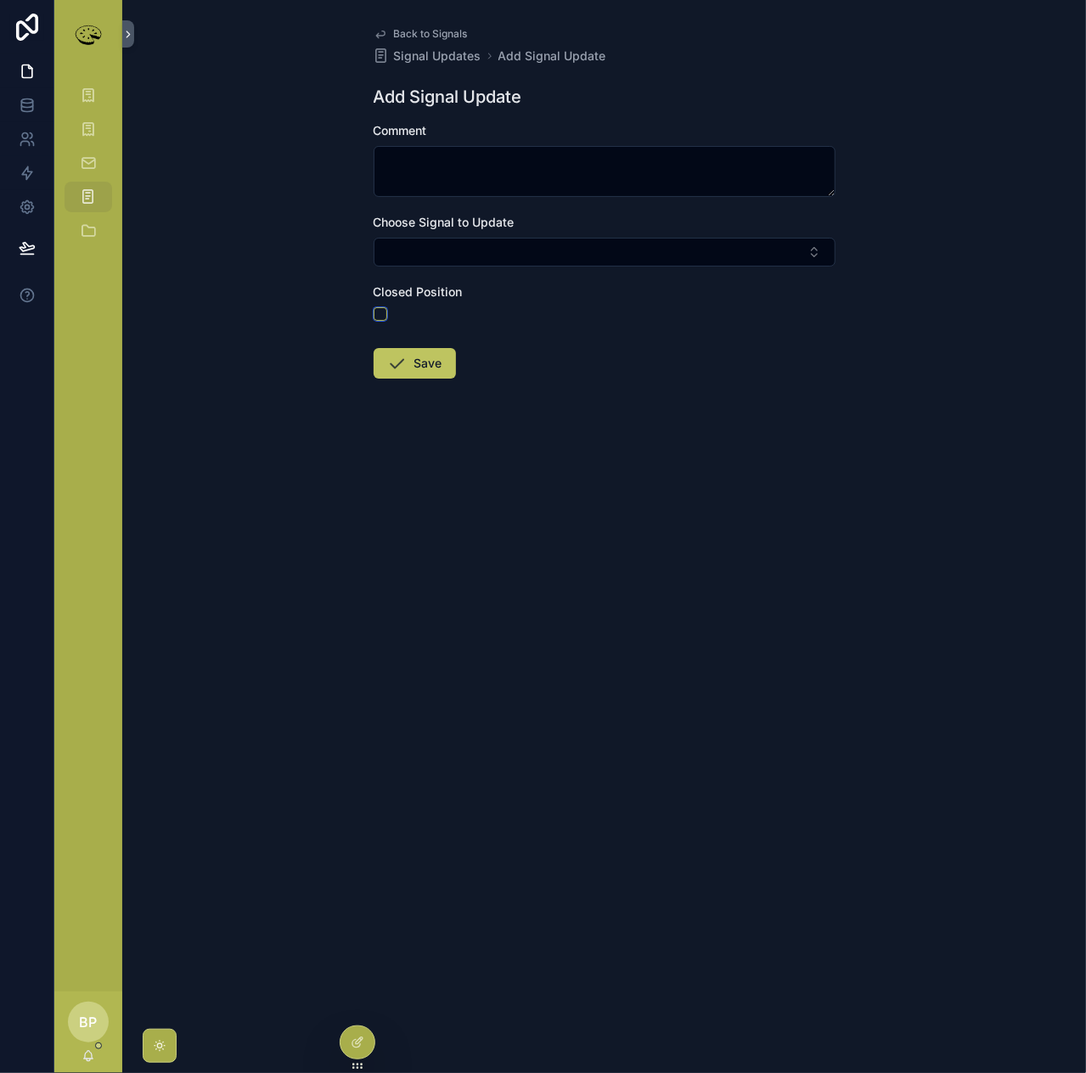
click at [376, 314] on button "scrollable content" at bounding box center [381, 314] width 14 height 14
click at [398, 256] on button "Select Button" at bounding box center [605, 252] width 462 height 29
type input "***"
click at [530, 325] on span "ap250313" at bounding box center [521, 318] width 57 height 17
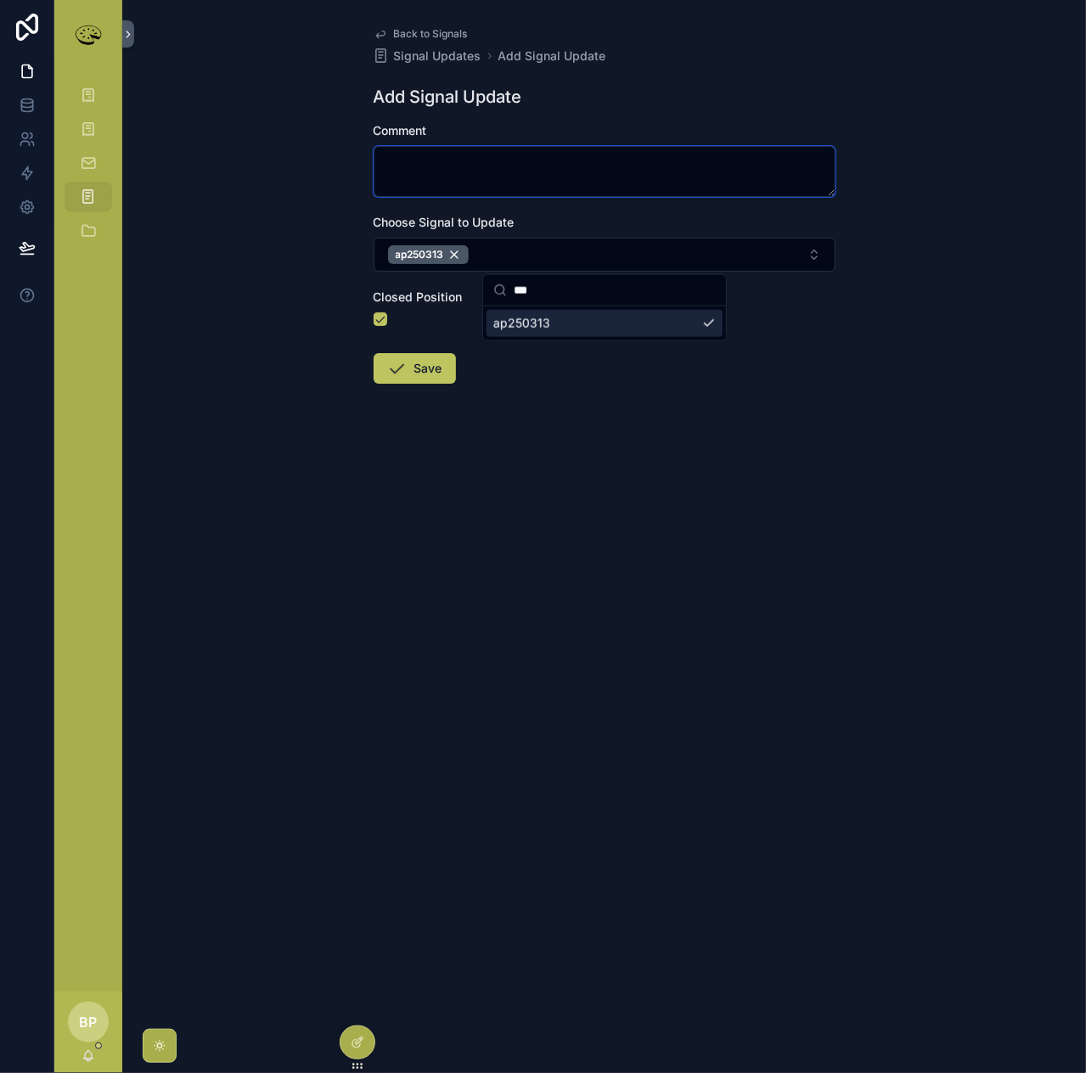
click at [413, 161] on textarea "scrollable content" at bounding box center [605, 171] width 462 height 51
click at [430, 172] on textarea "scrollable content" at bounding box center [605, 171] width 462 height 51
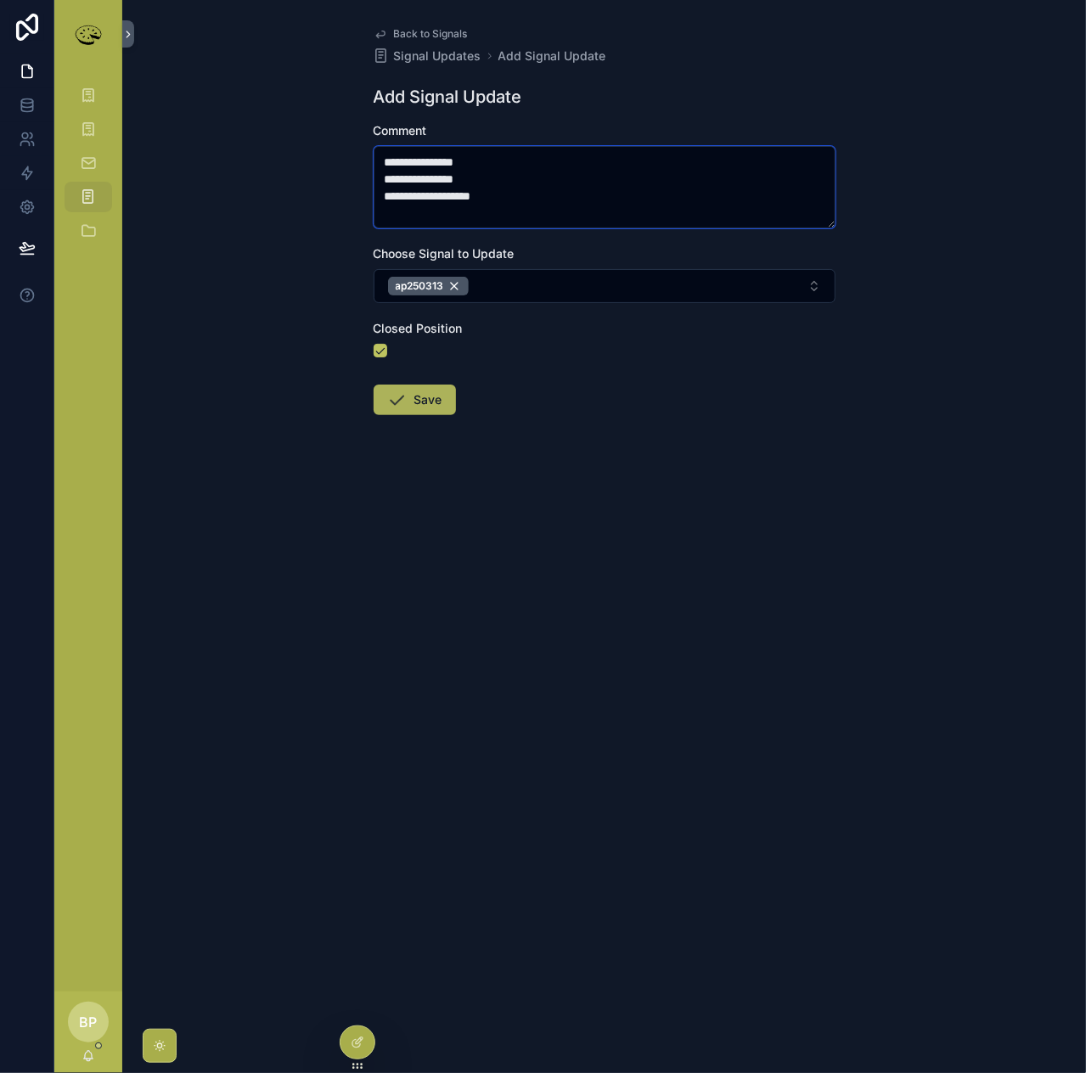
type textarea "**********"
click at [430, 398] on button "Save" at bounding box center [415, 400] width 82 height 31
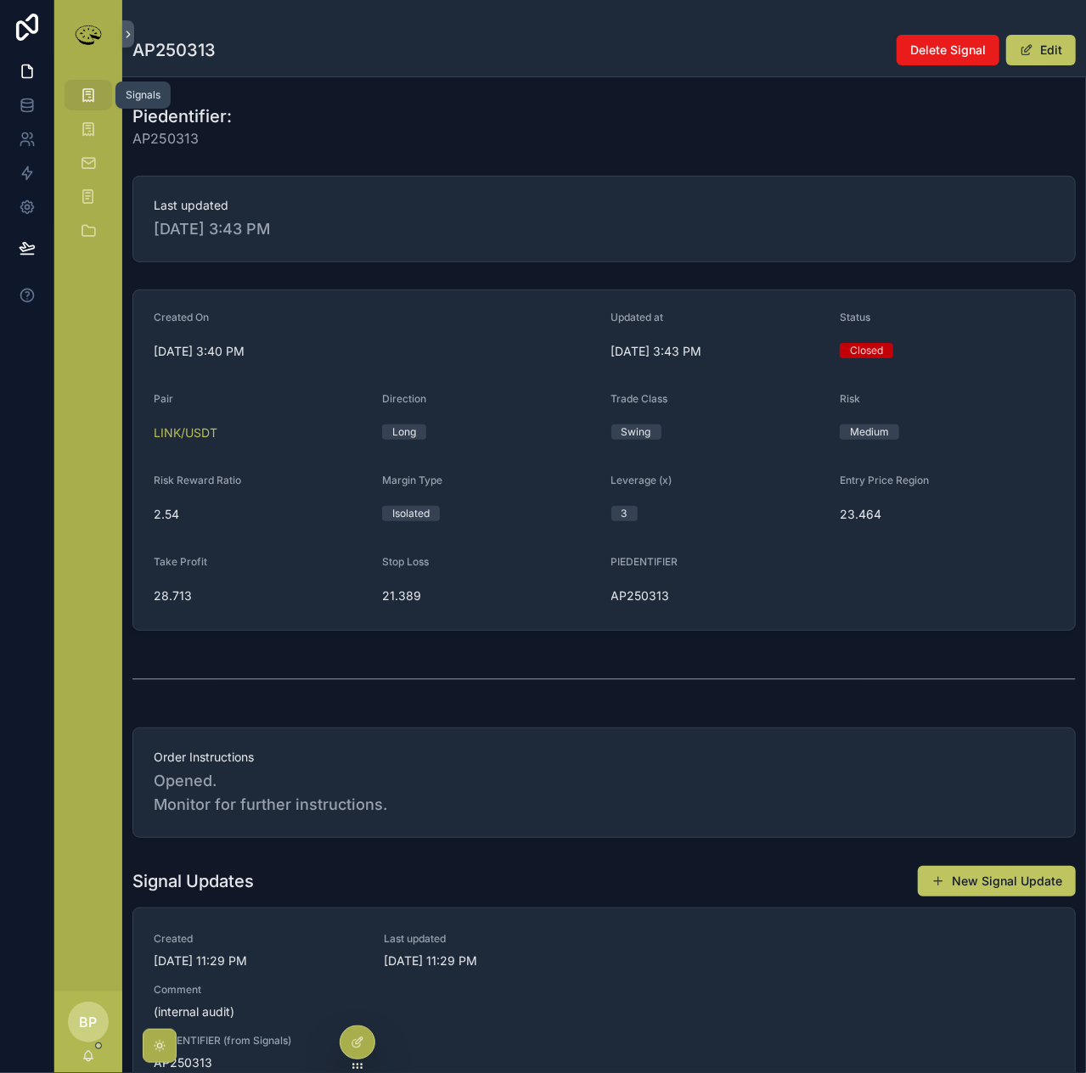
click at [87, 98] on icon "scrollable content" at bounding box center [88, 95] width 17 height 17
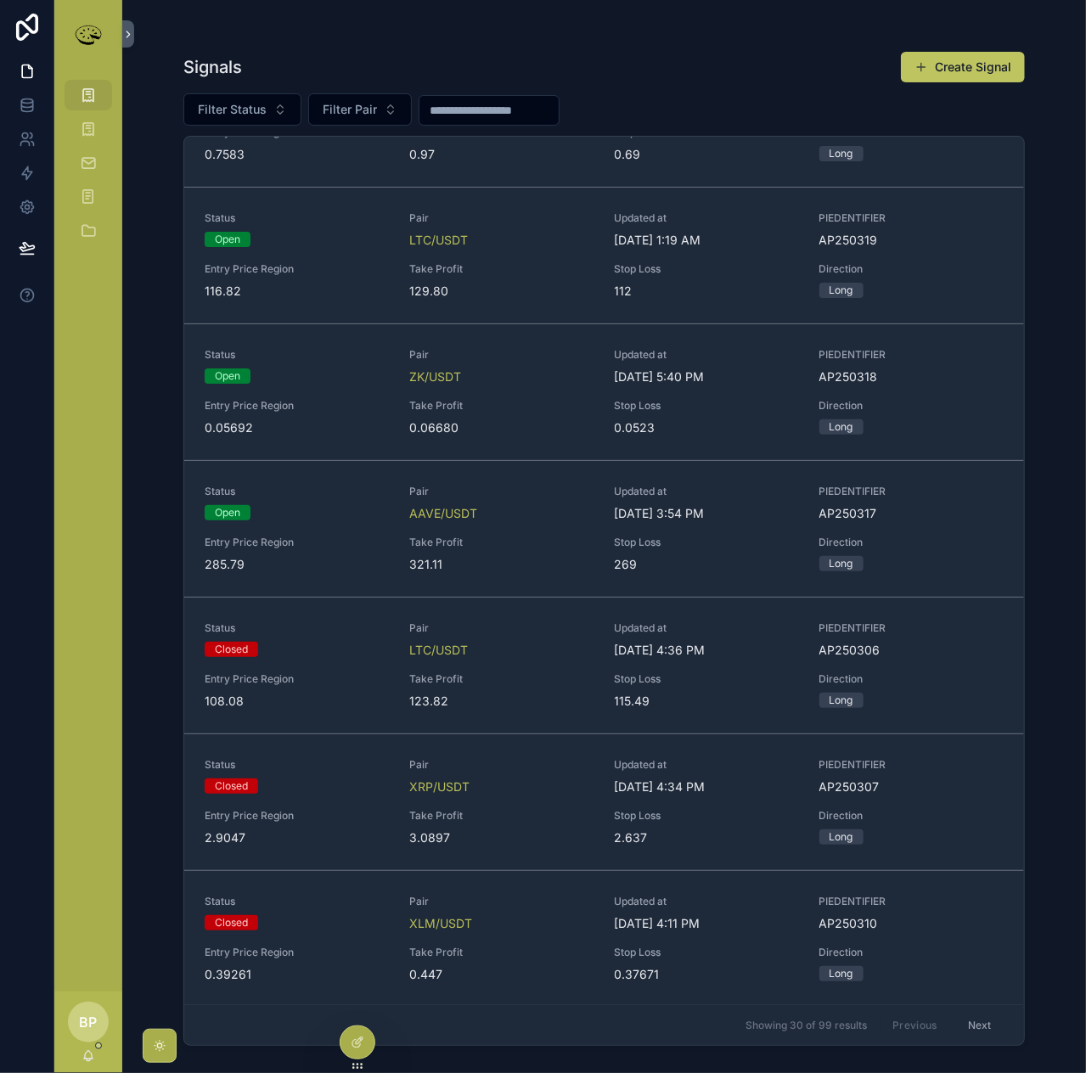
scroll to position [255, 0]
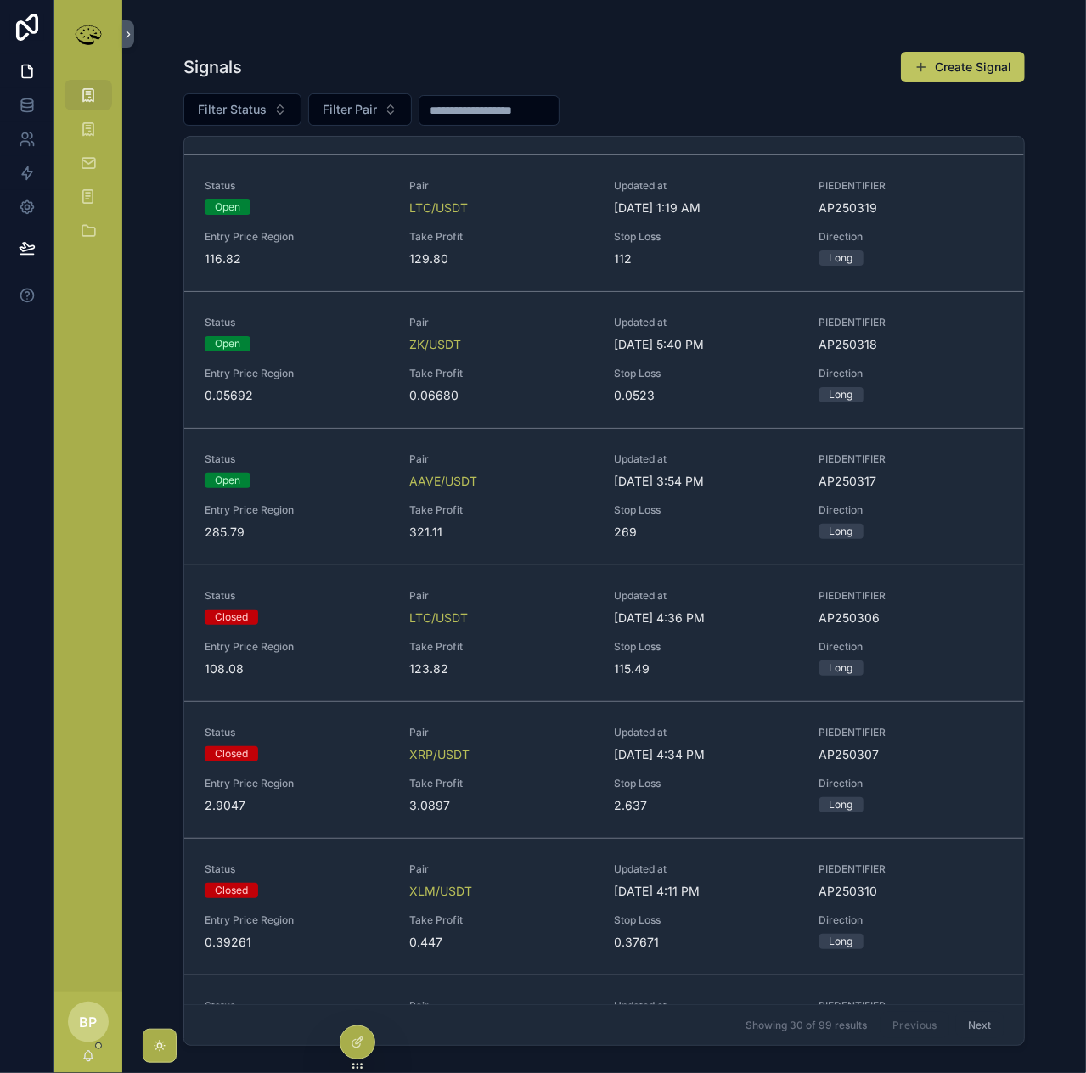
click at [492, 503] on span "Take Profit" at bounding box center [501, 510] width 184 height 14
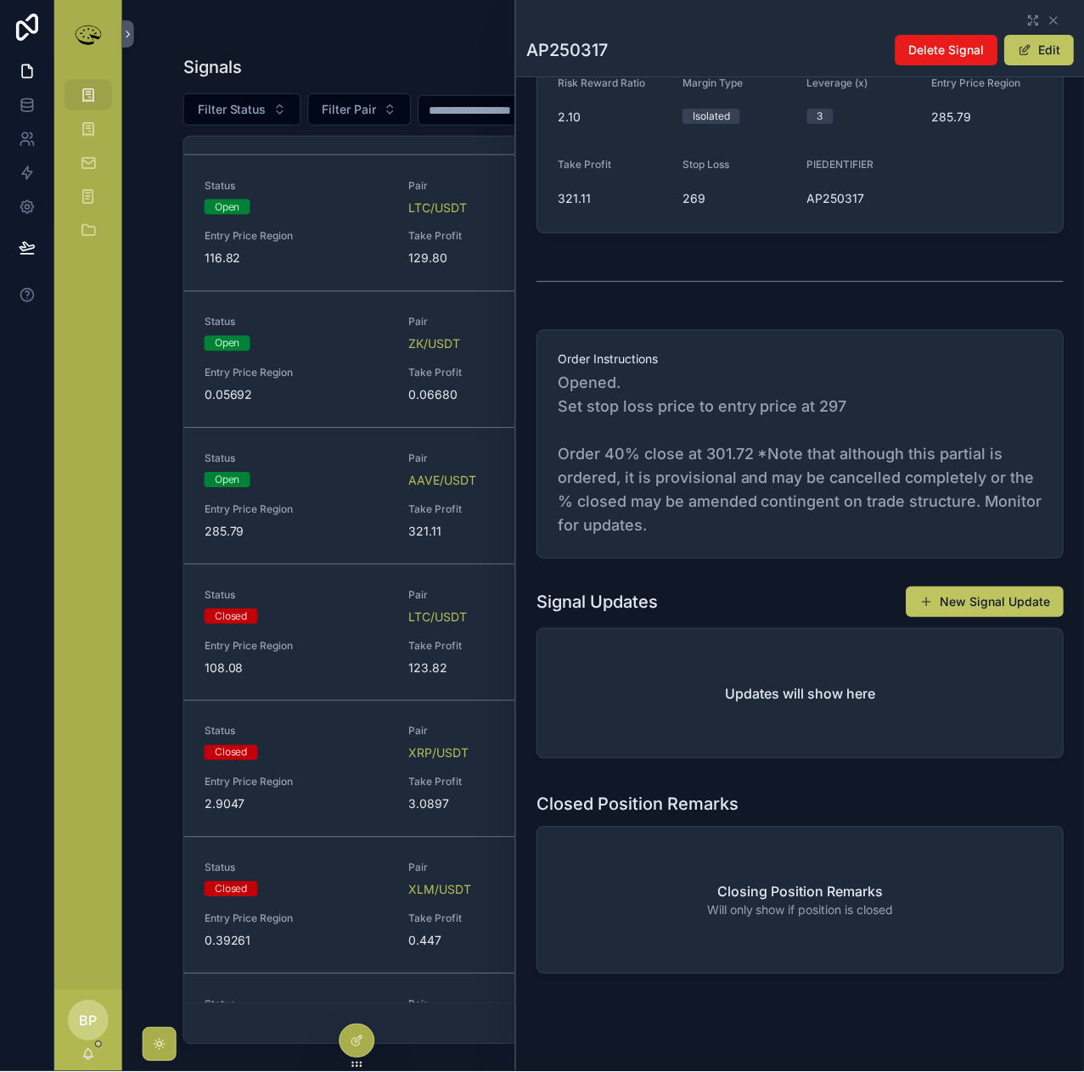
scroll to position [419, 0]
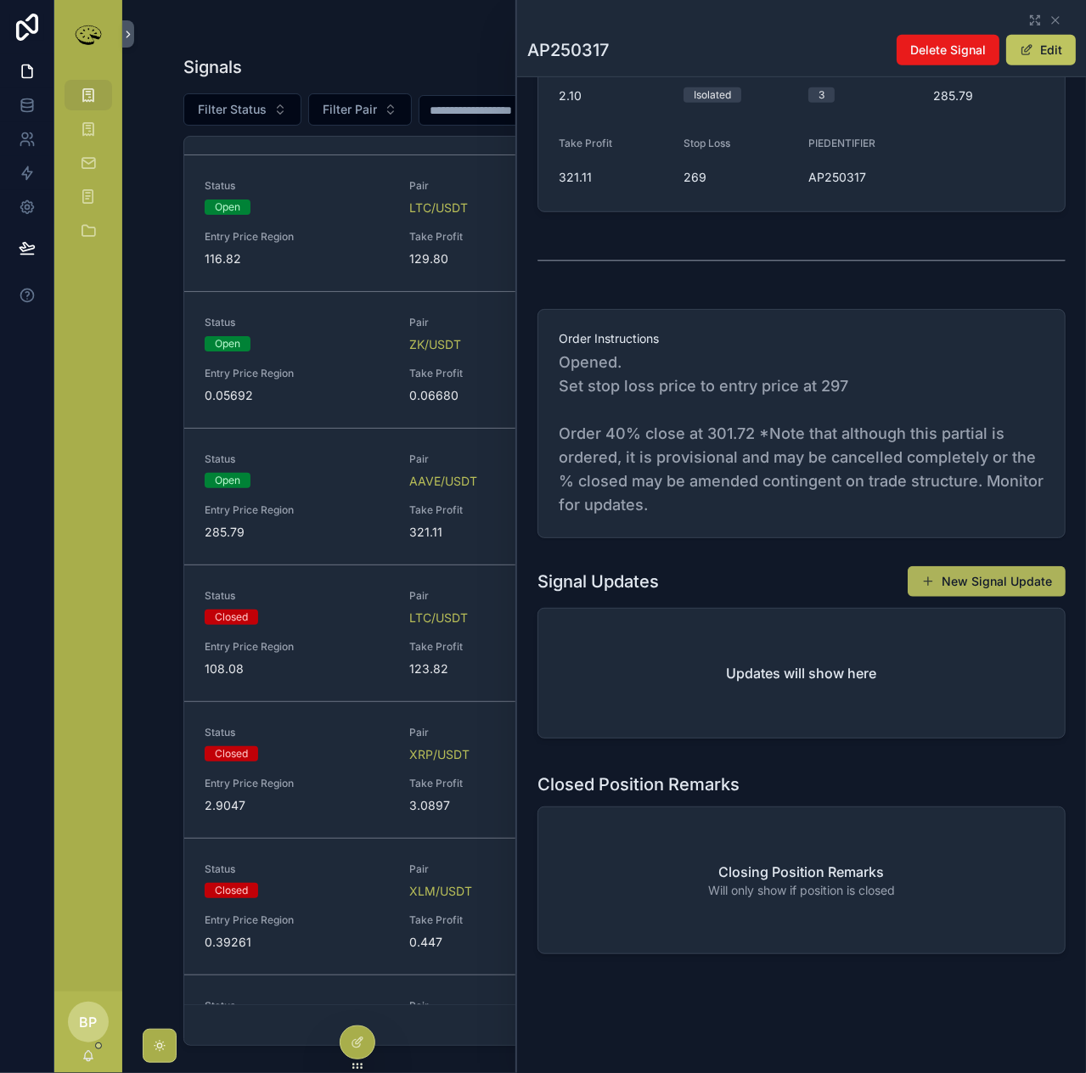
click at [980, 576] on button "New Signal Update" at bounding box center [987, 581] width 158 height 31
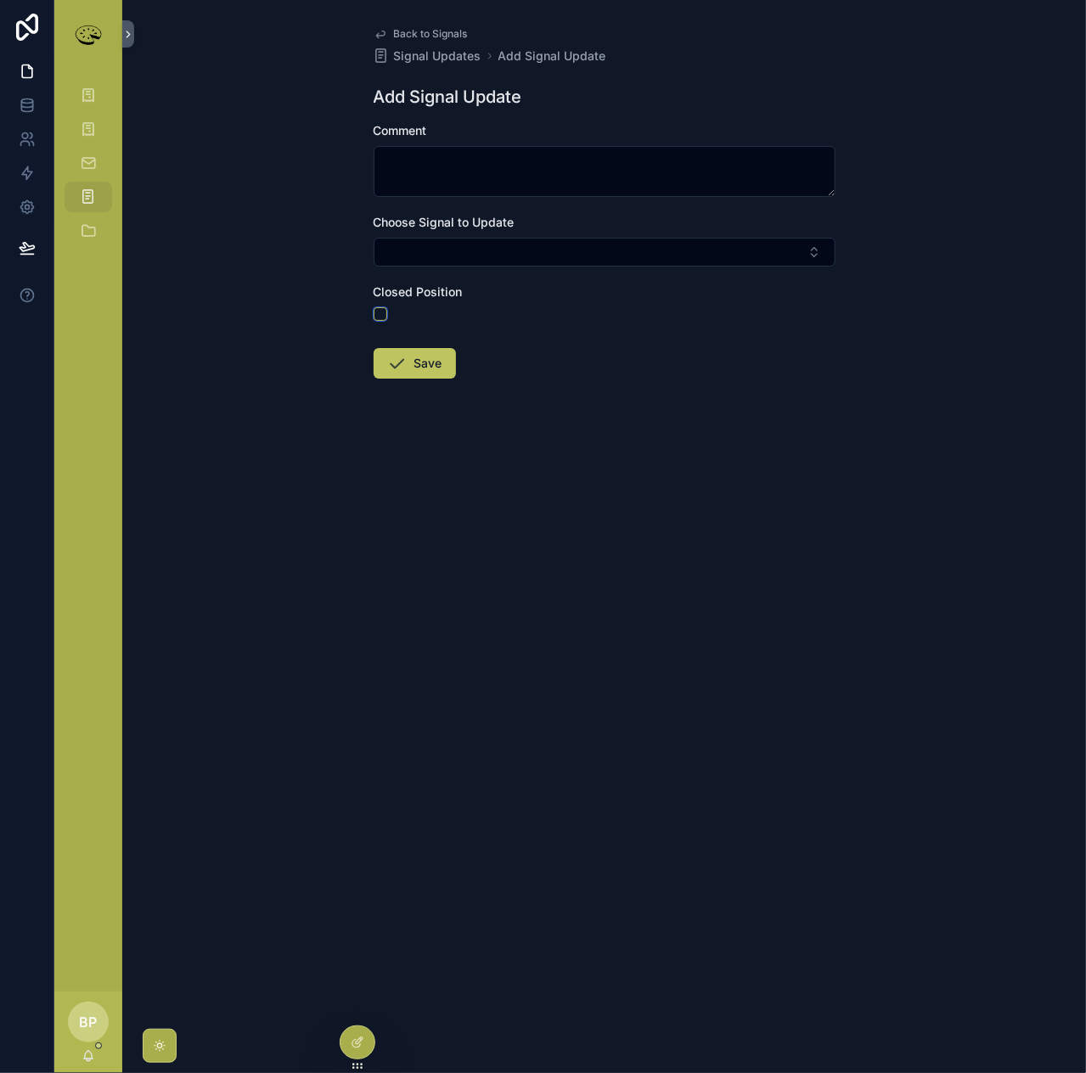
click at [379, 310] on button "scrollable content" at bounding box center [381, 314] width 14 height 14
click at [413, 245] on button "Select Button" at bounding box center [605, 252] width 462 height 29
type input "***"
click at [523, 327] on div "ap250317" at bounding box center [604, 318] width 236 height 27
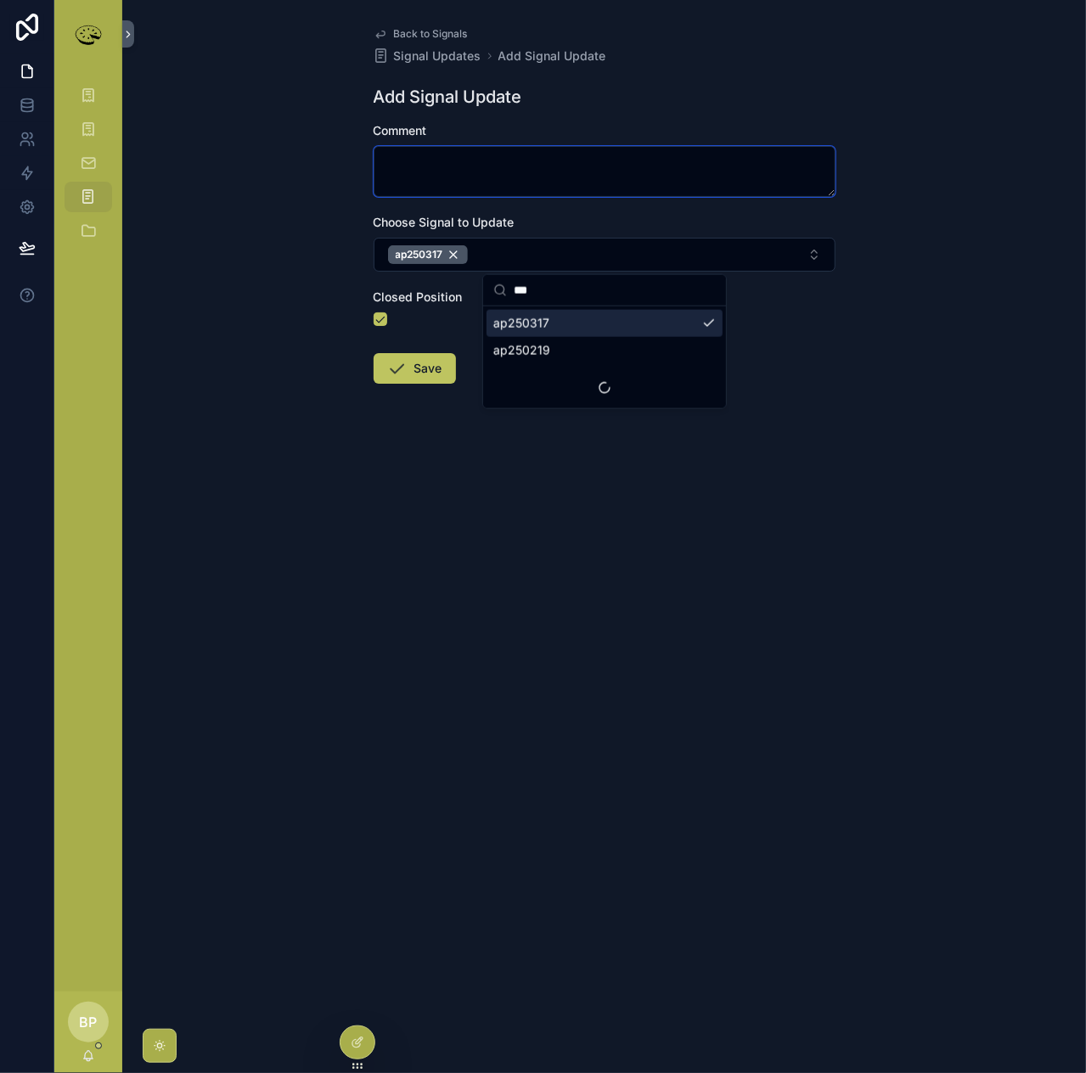
click at [401, 167] on textarea "scrollable content" at bounding box center [605, 171] width 462 height 51
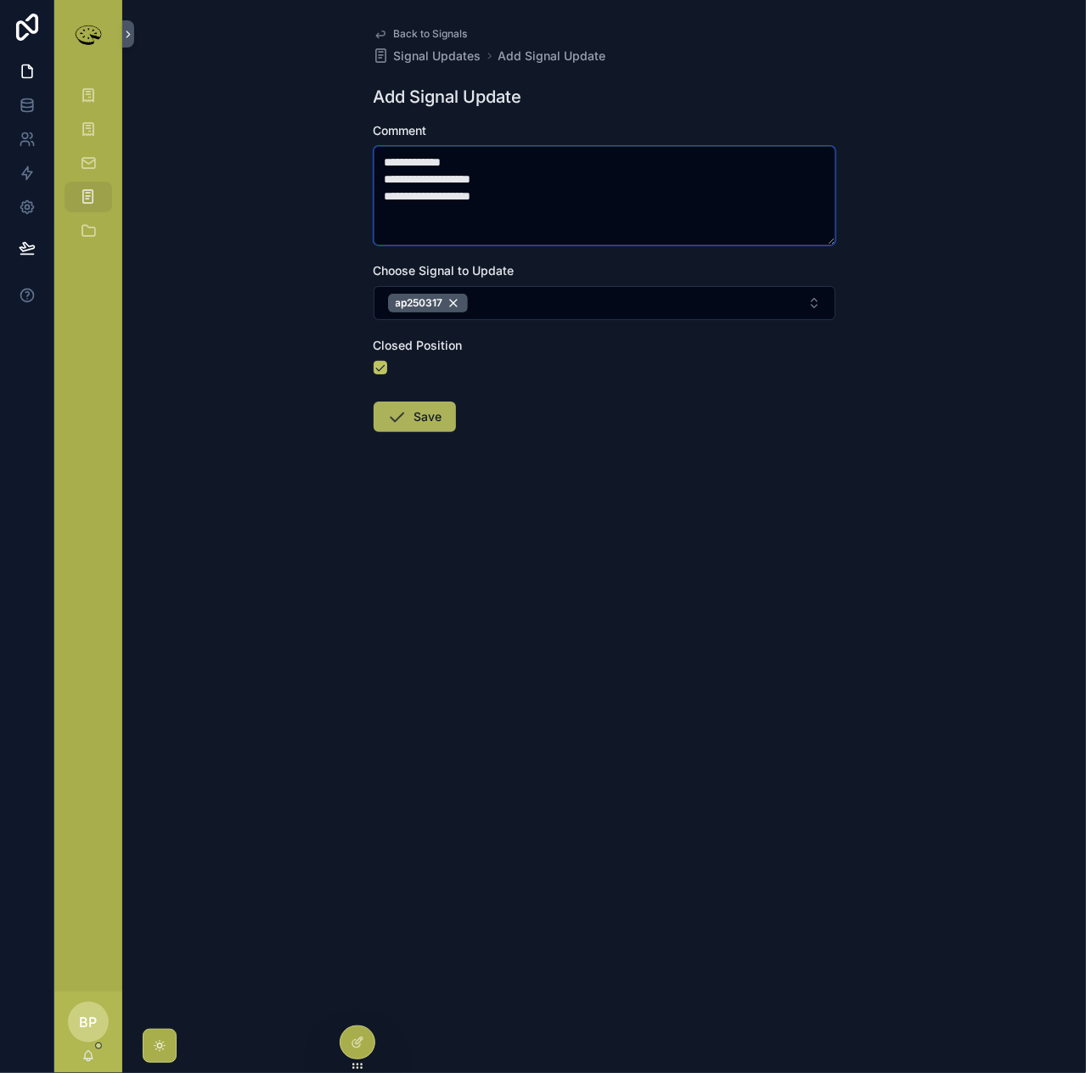
type textarea "**********"
click at [426, 419] on button "Save" at bounding box center [415, 417] width 82 height 31
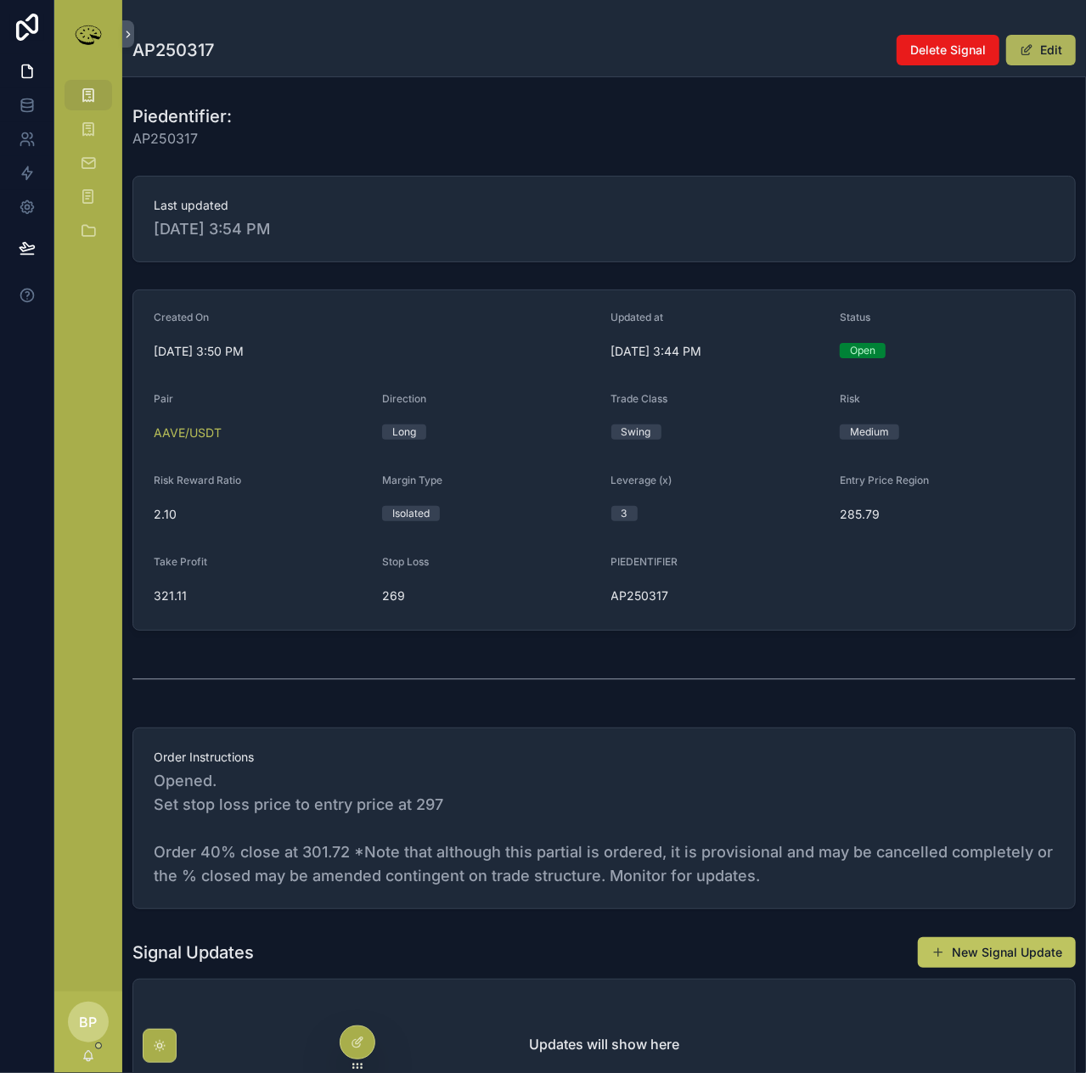
click at [1033, 56] on button "Edit" at bounding box center [1041, 50] width 70 height 31
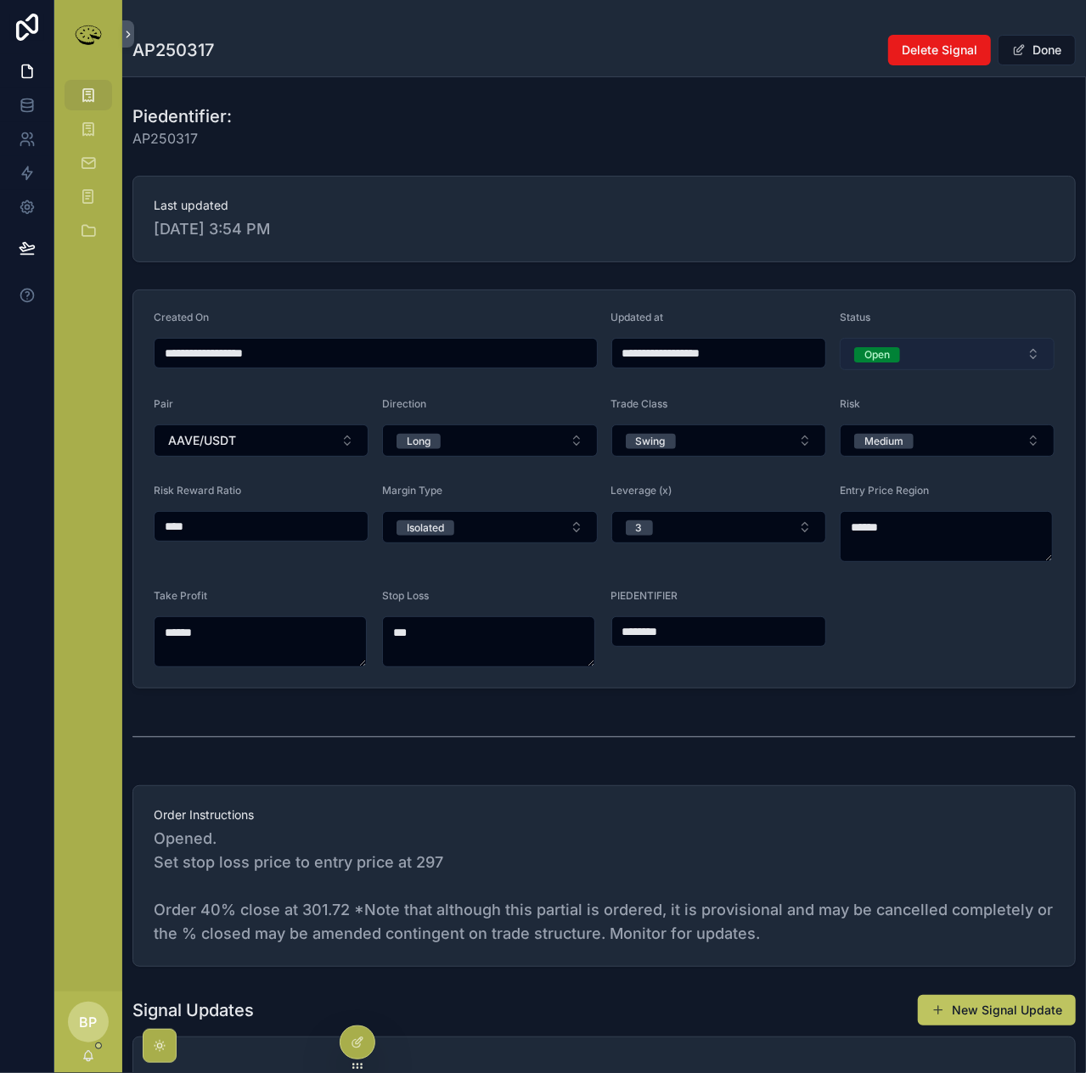
click at [871, 357] on div "Open" at bounding box center [876, 354] width 25 height 15
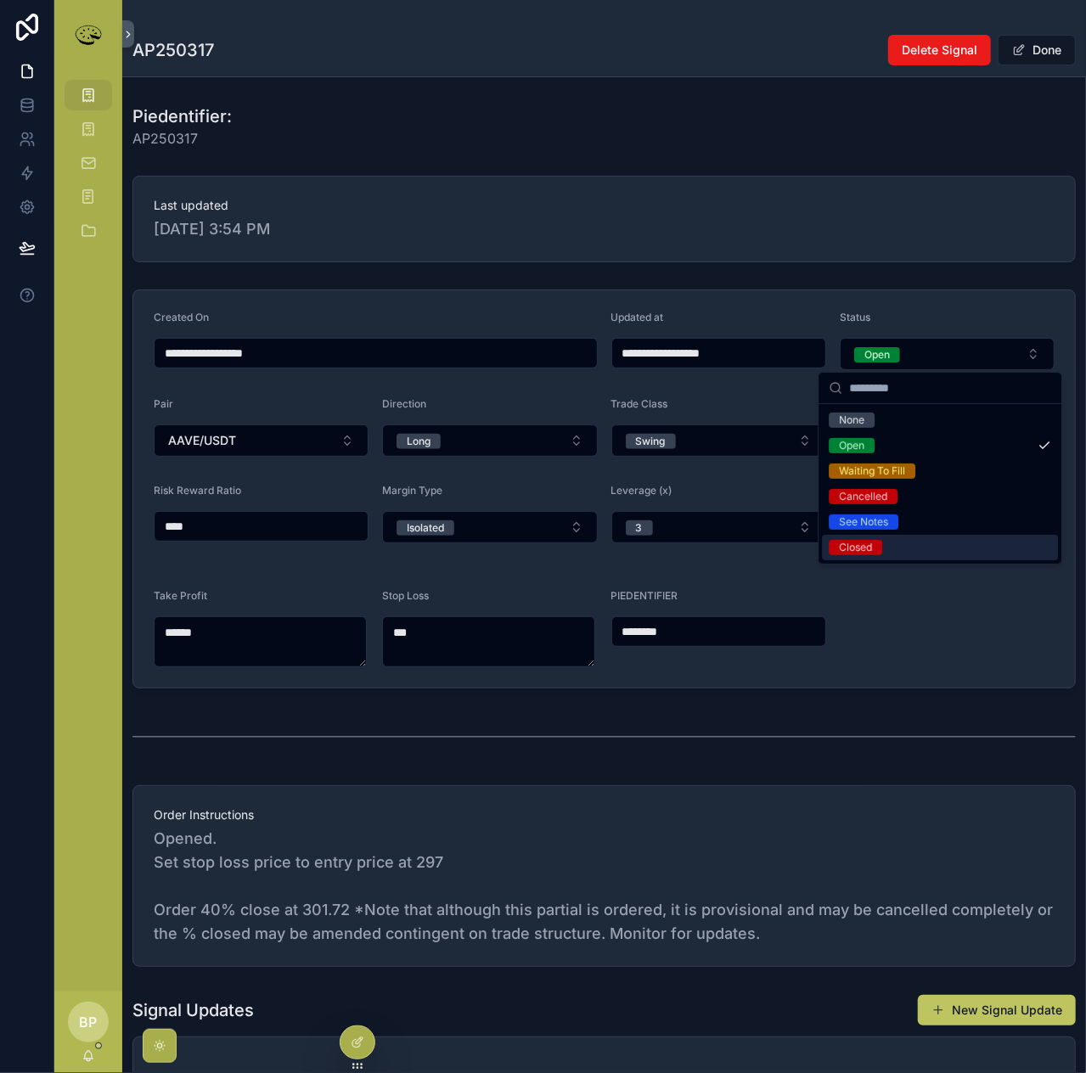
click at [853, 553] on div "Closed" at bounding box center [855, 547] width 33 height 15
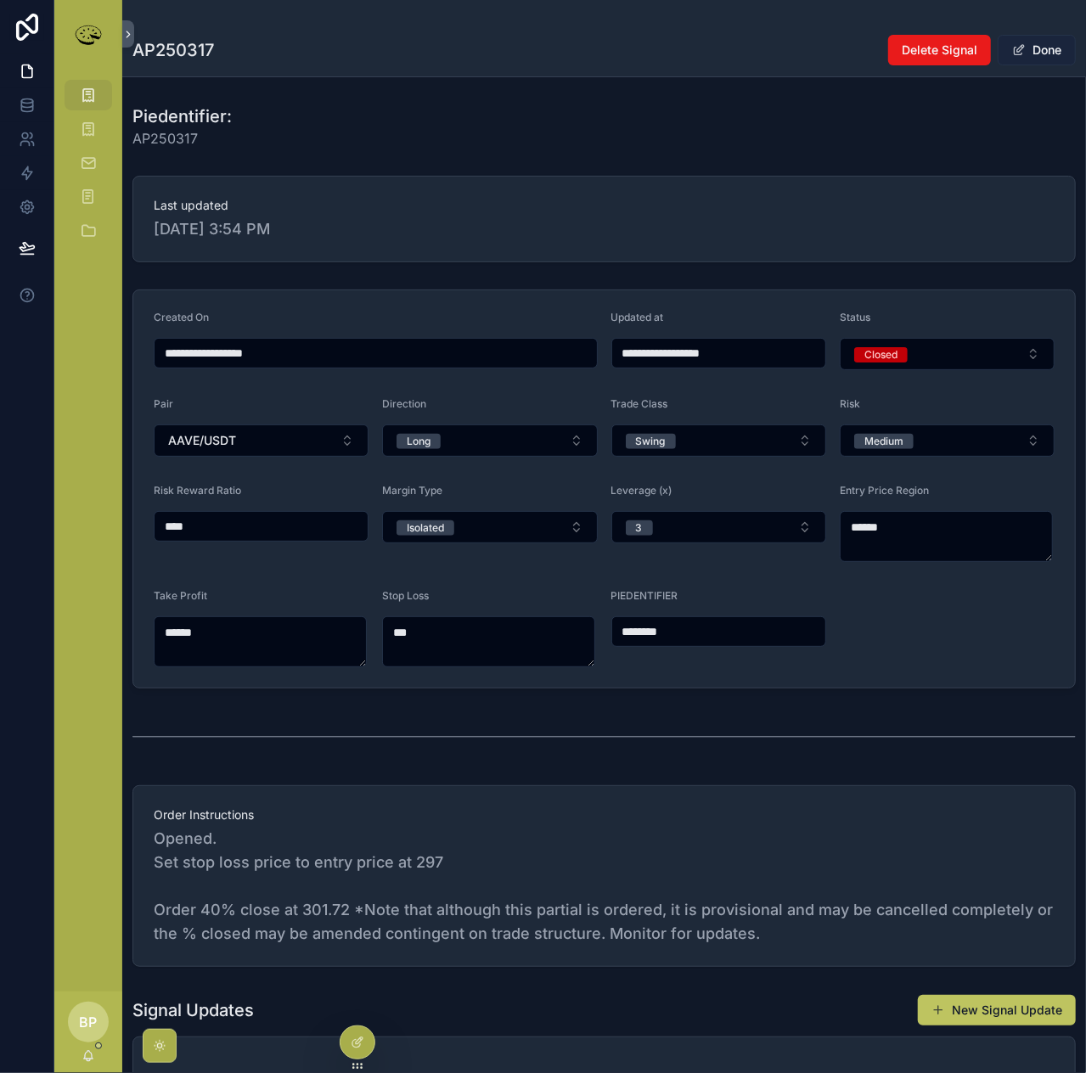
click at [1038, 54] on button "Done" at bounding box center [1037, 50] width 78 height 31
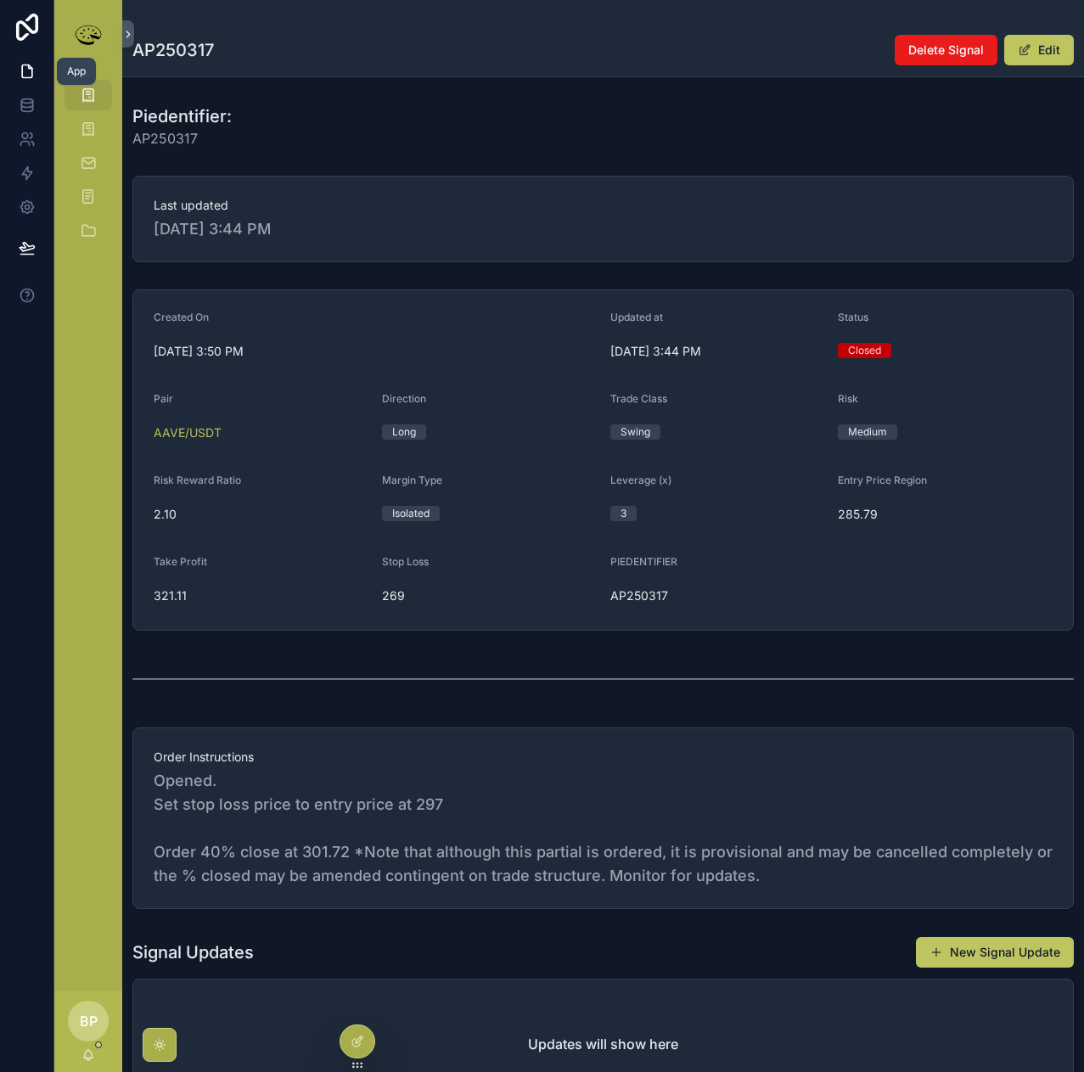
click at [26, 72] on icon at bounding box center [27, 71] width 17 height 17
click at [77, 91] on div "Signals" at bounding box center [88, 95] width 27 height 27
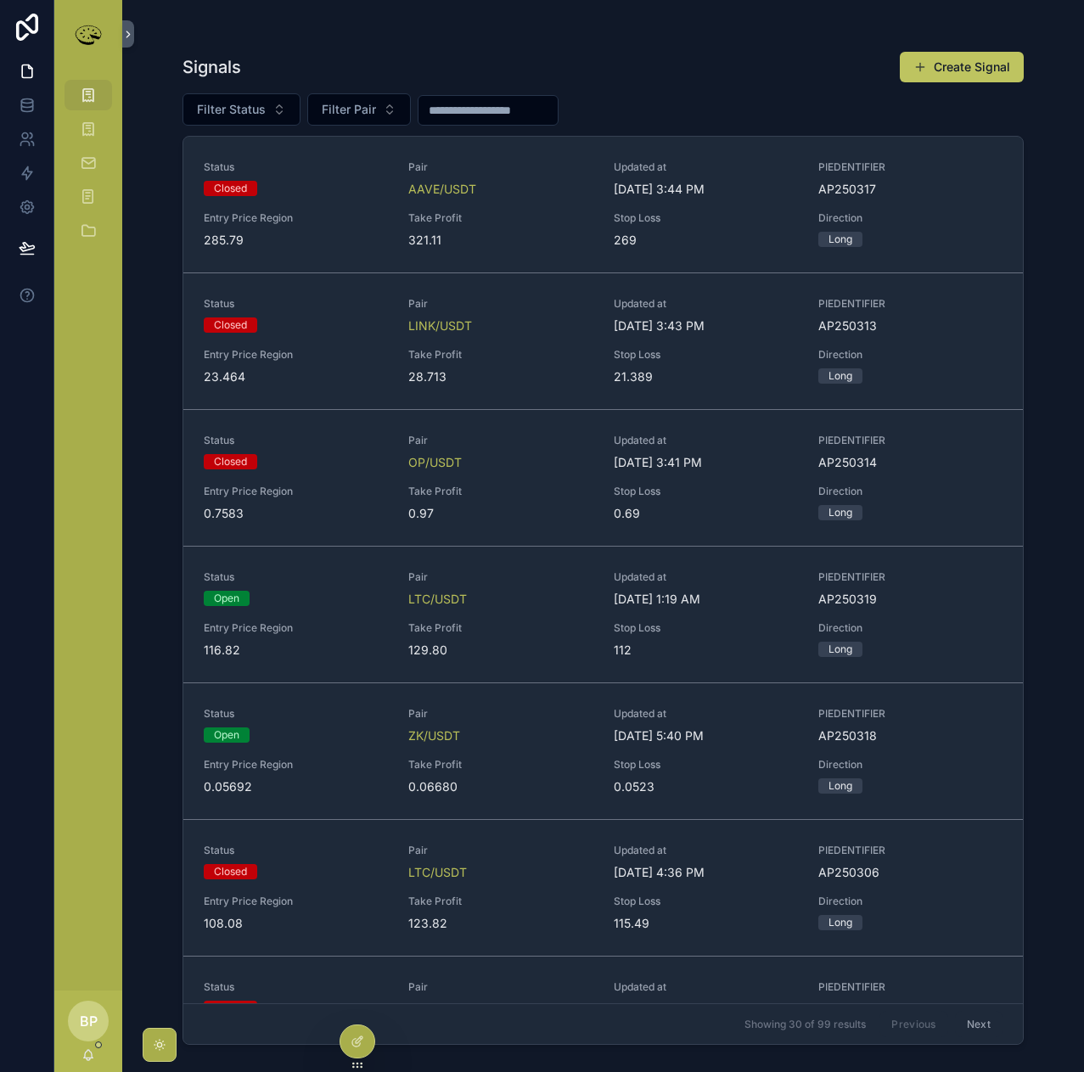
click at [587, 507] on span "0.97" at bounding box center [500, 513] width 184 height 17
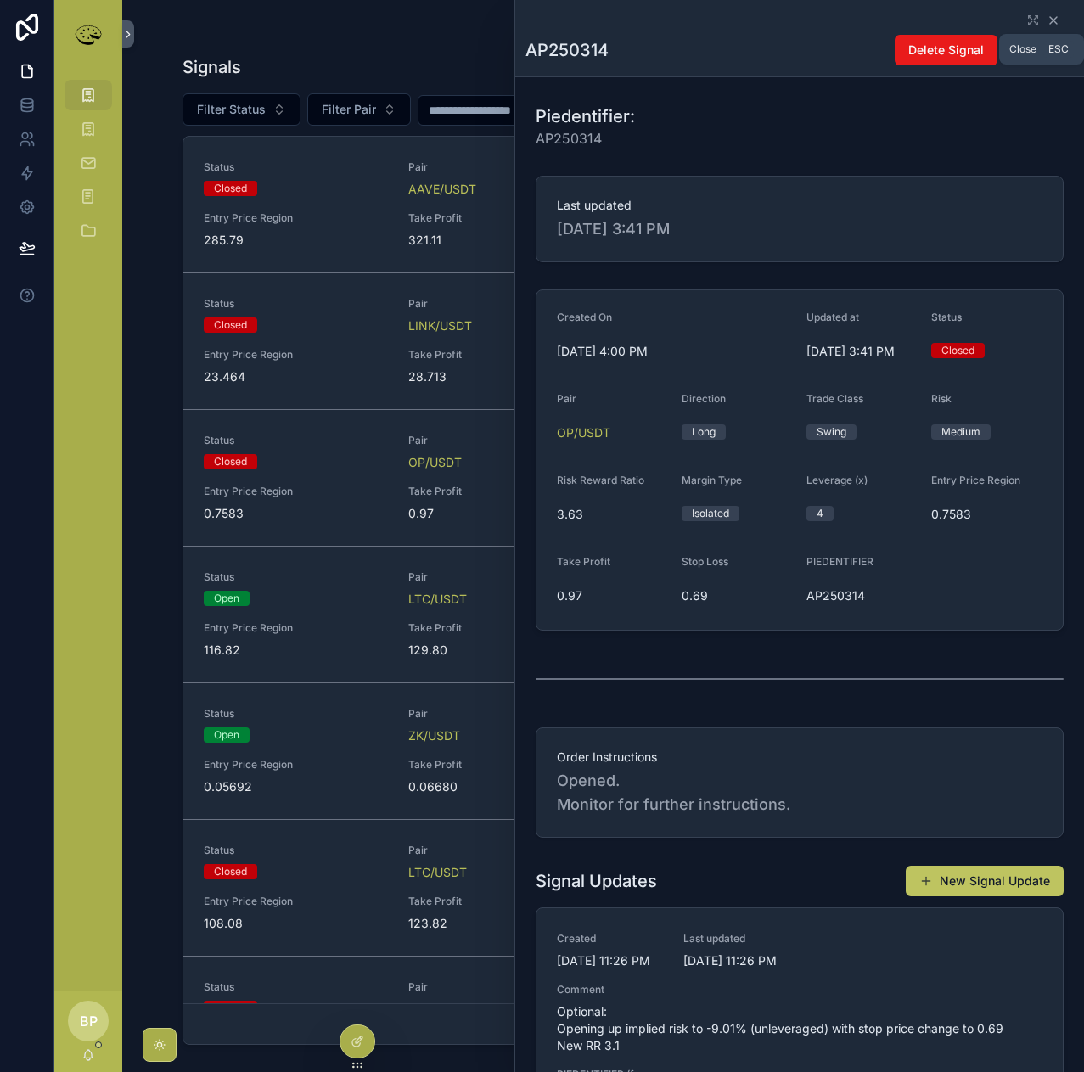
click at [1047, 20] on icon "scrollable content" at bounding box center [1054, 21] width 14 height 14
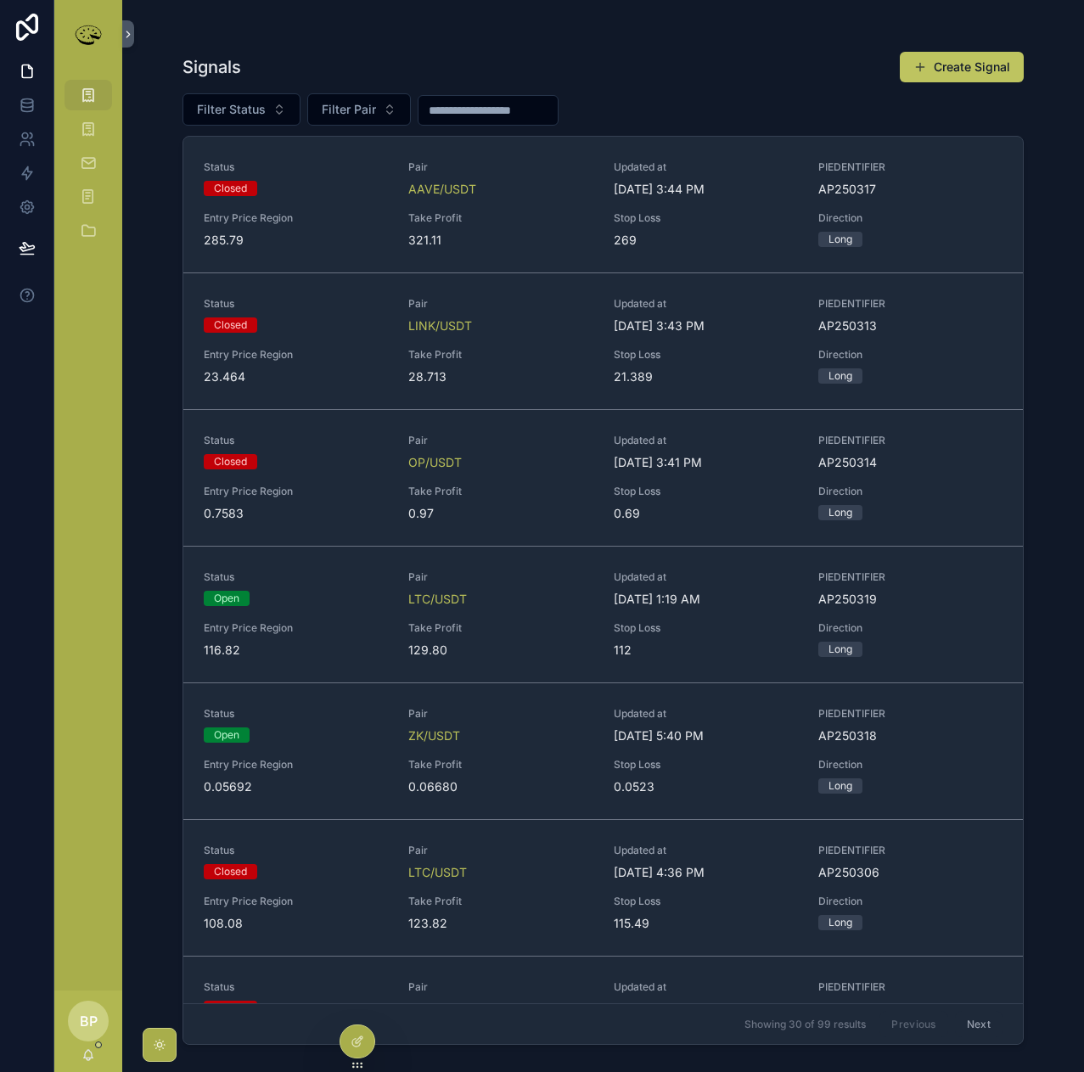
click at [472, 641] on div "Take Profit 129.80" at bounding box center [500, 639] width 184 height 37
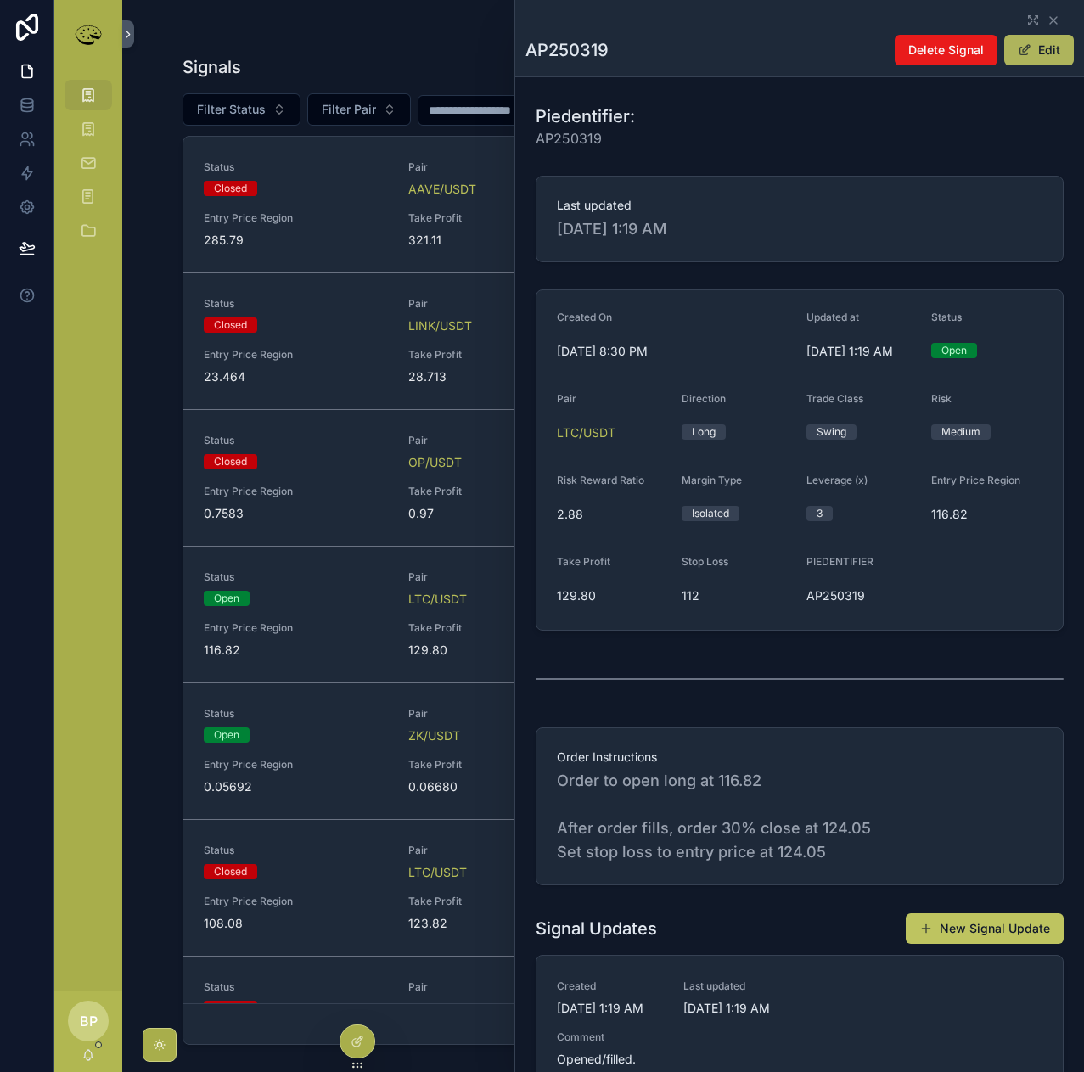
click at [1037, 46] on button "Edit" at bounding box center [1039, 50] width 70 height 31
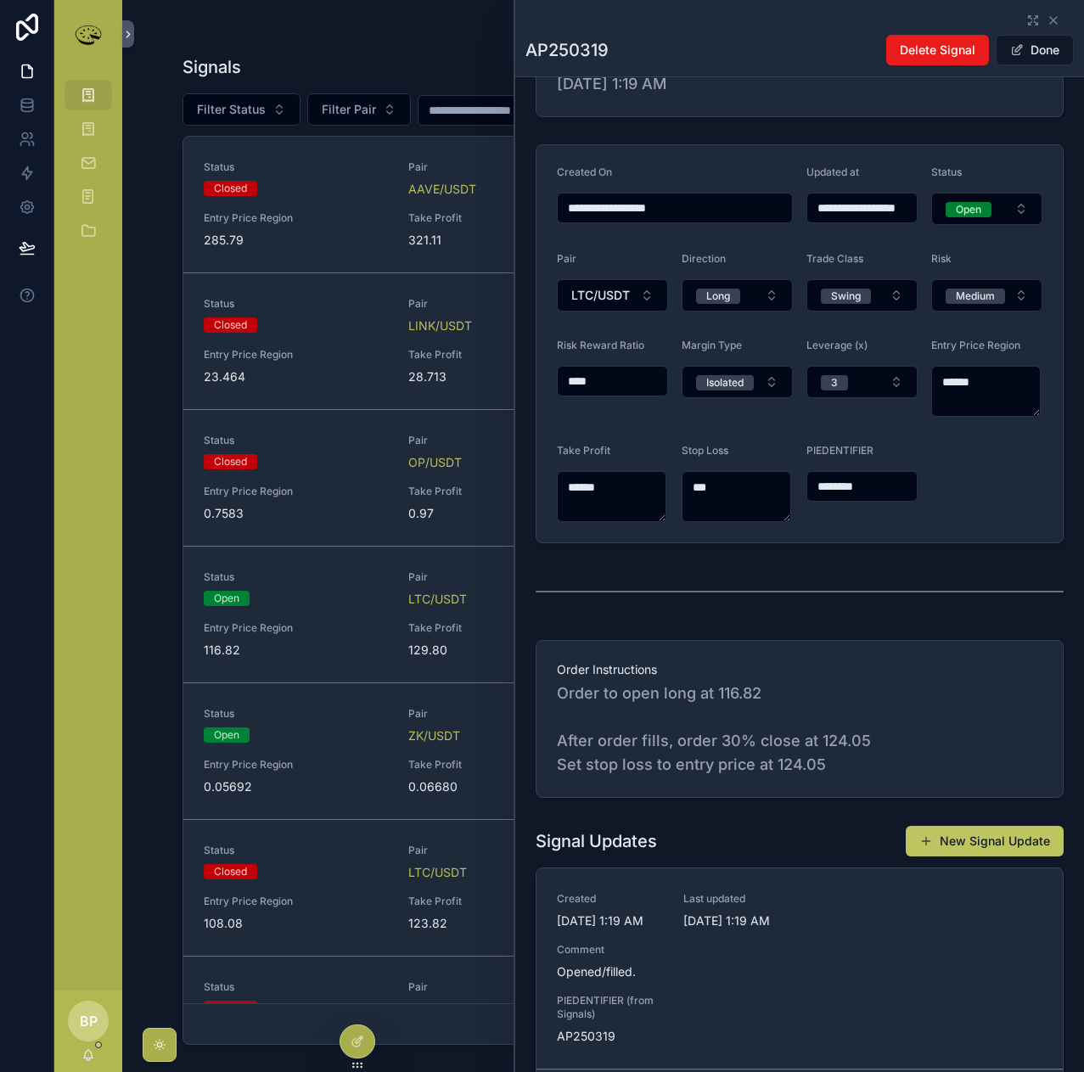
scroll to position [255, 0]
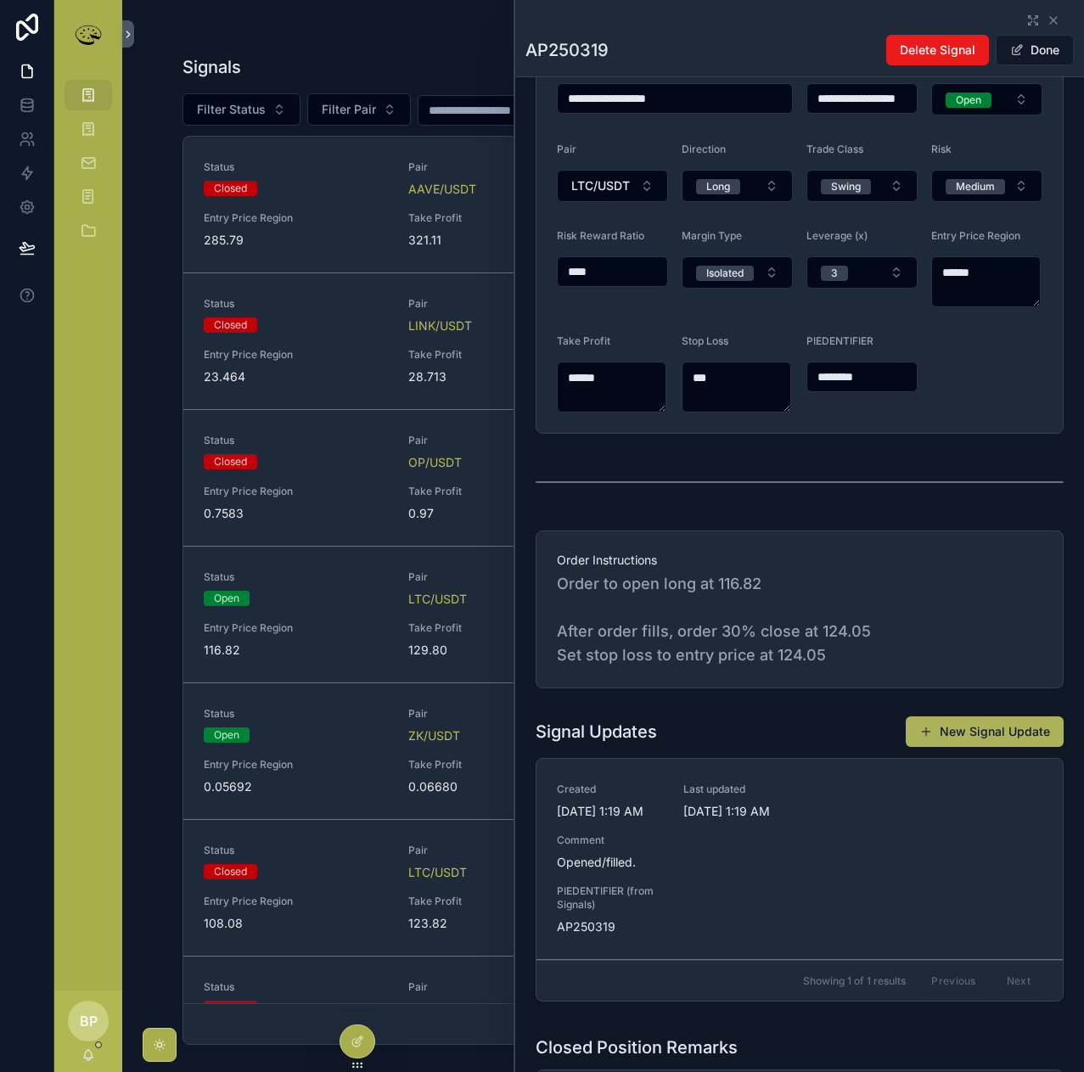
click at [958, 732] on button "New Signal Update" at bounding box center [985, 732] width 158 height 31
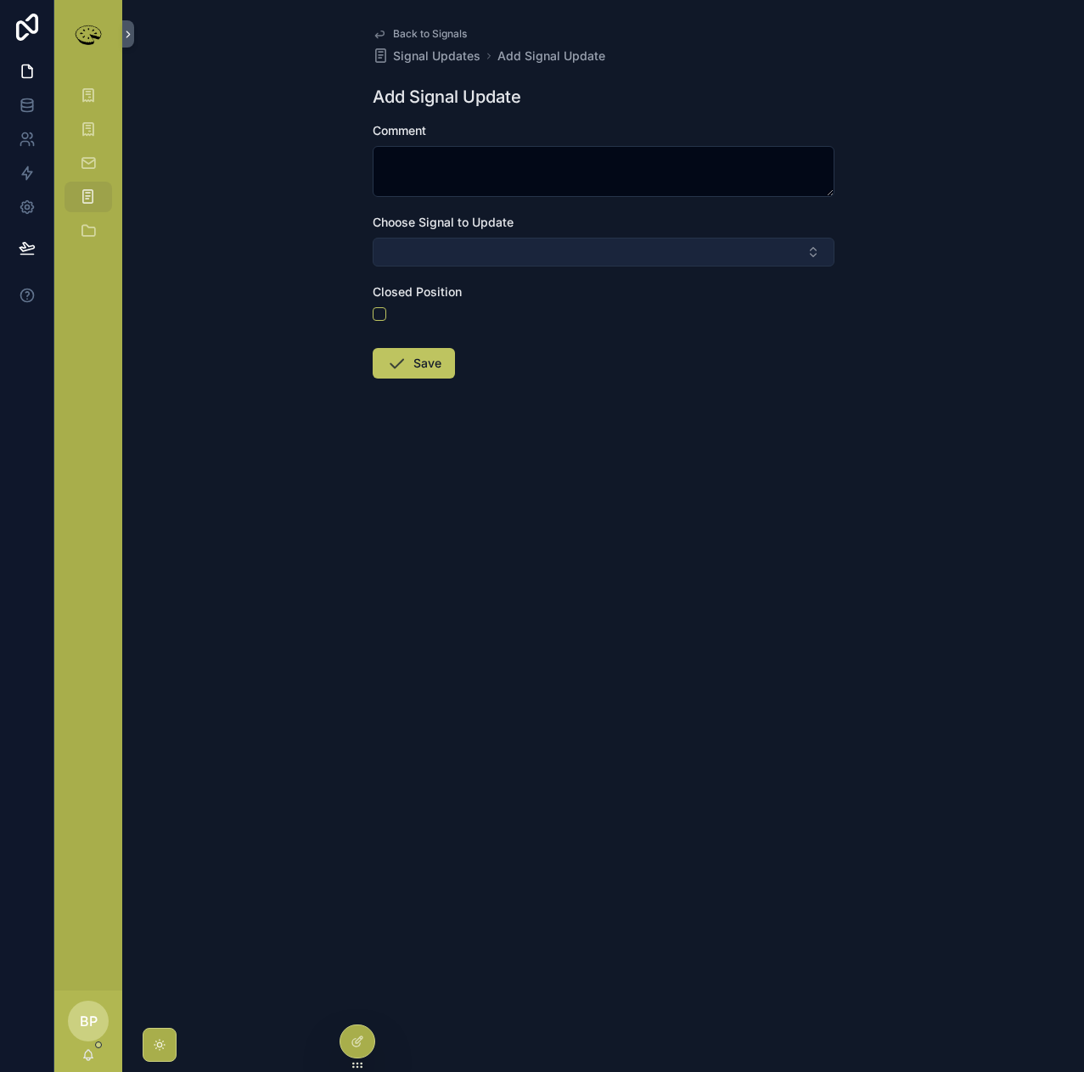
click at [447, 260] on button "Select Button" at bounding box center [604, 252] width 462 height 29
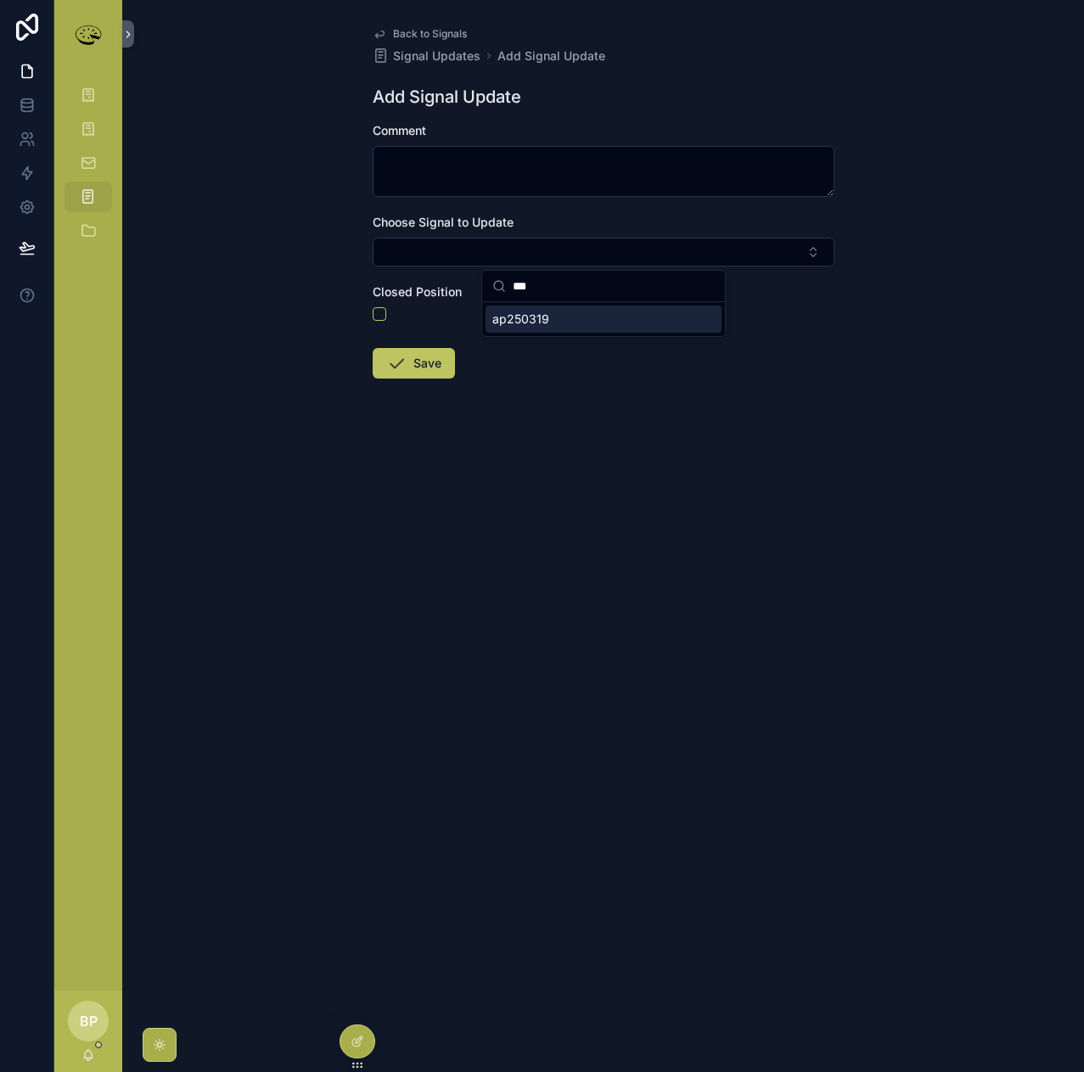
type input "***"
click at [512, 327] on span "ap250319" at bounding box center [520, 319] width 57 height 17
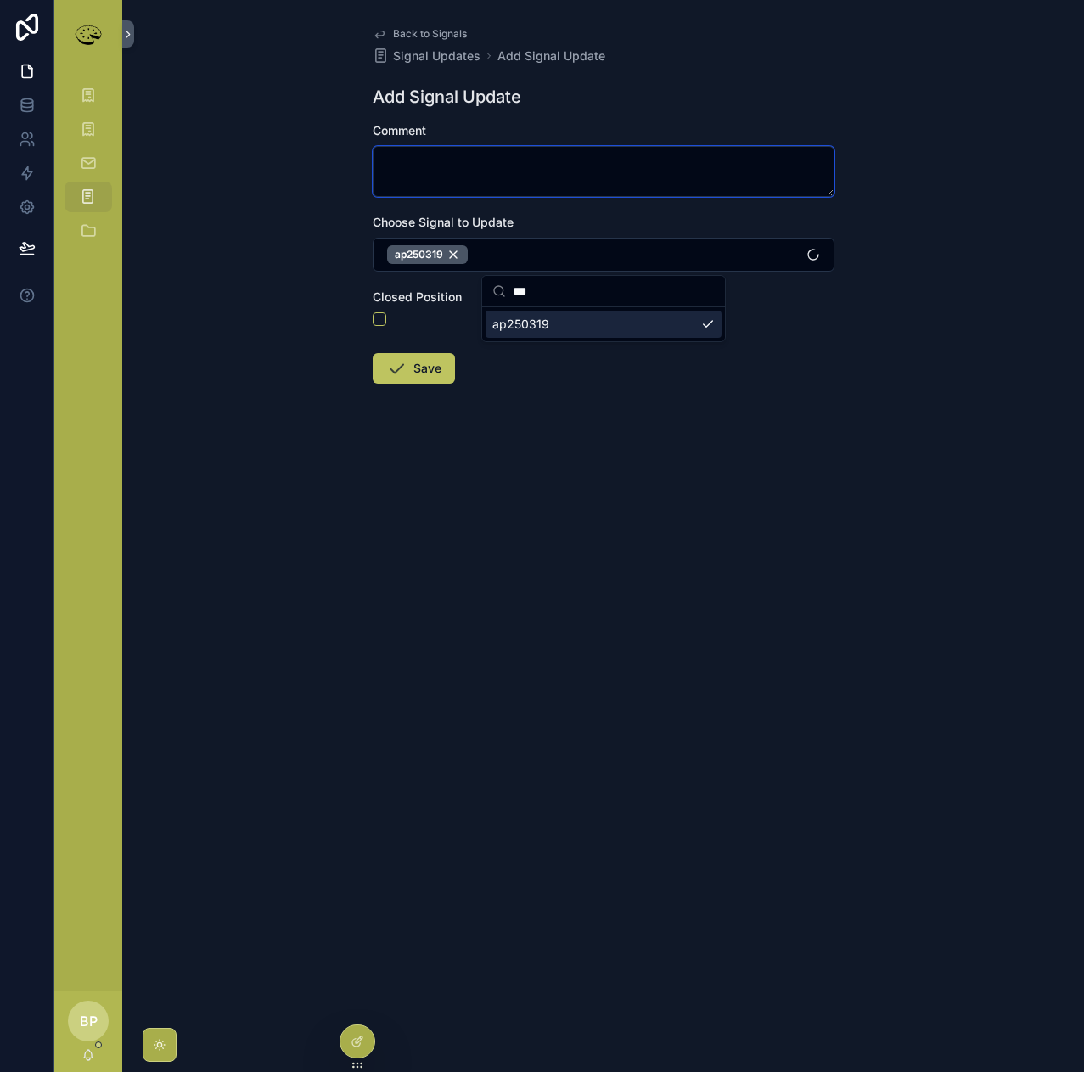
click at [419, 165] on textarea "scrollable content" at bounding box center [604, 171] width 462 height 51
click at [442, 156] on textarea "******" at bounding box center [604, 171] width 462 height 51
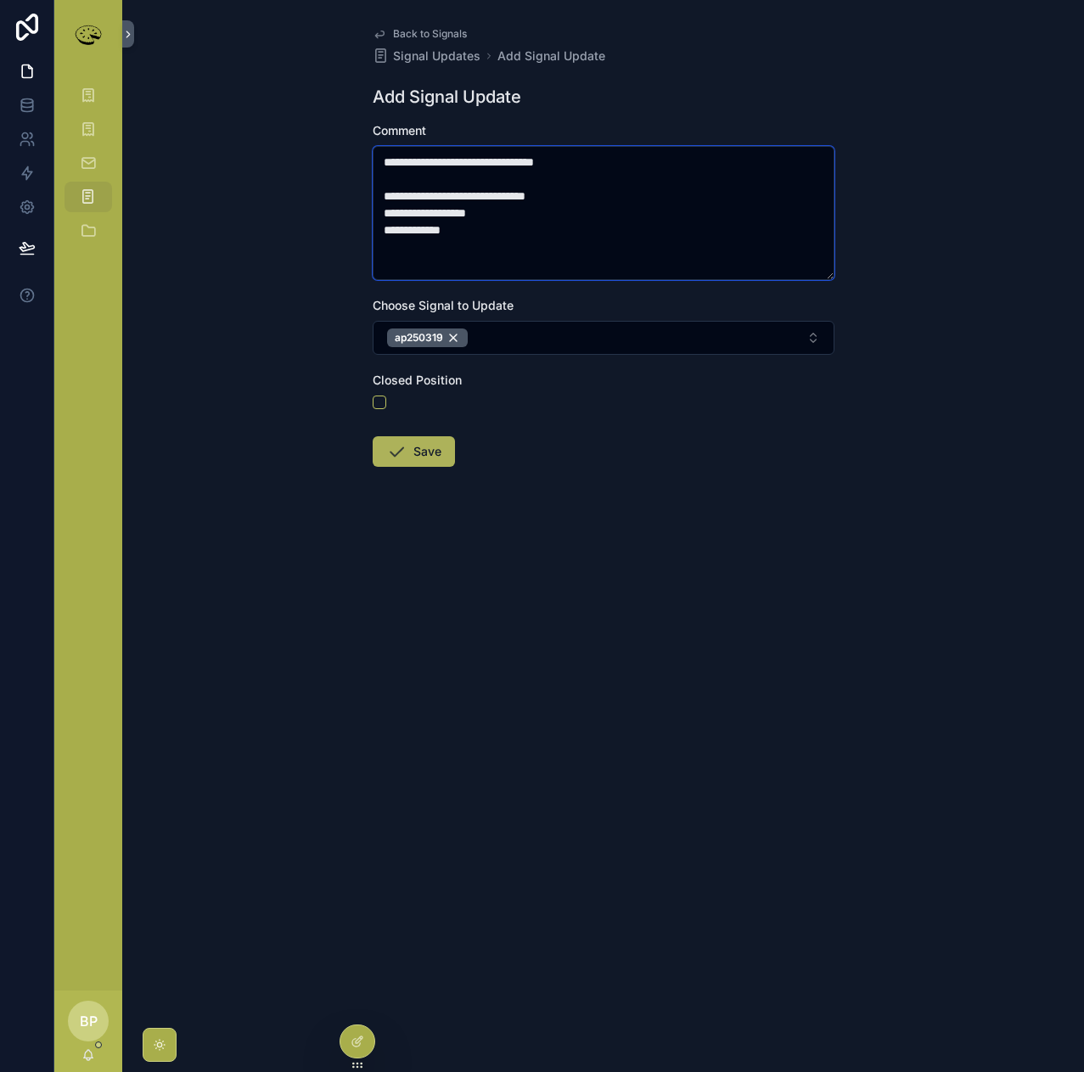
type textarea "**********"
click at [419, 459] on button "Save" at bounding box center [414, 451] width 82 height 31
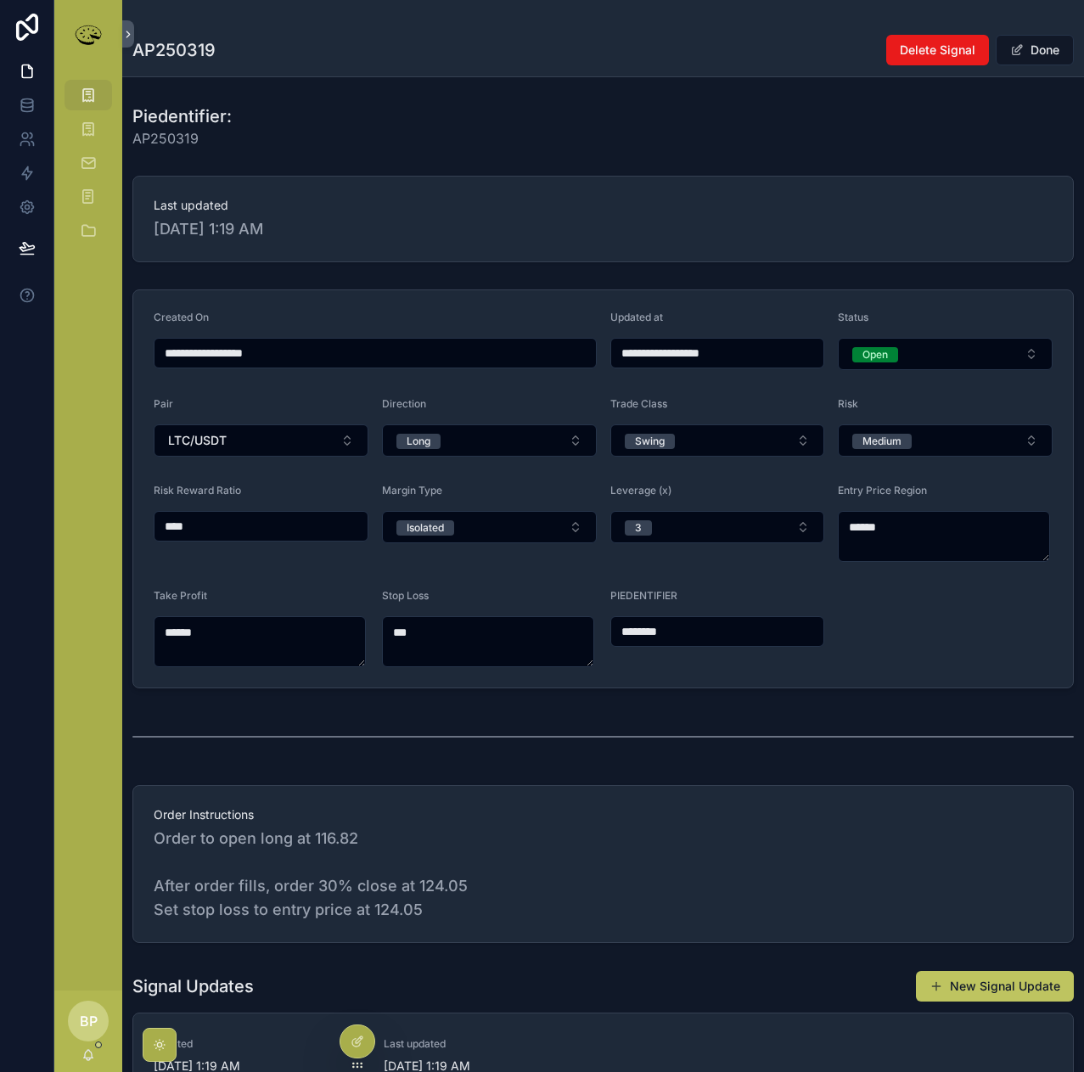
type input "**********"
drag, startPoint x: 219, startPoint y: 633, endPoint x: 110, endPoint y: 629, distance: 109.6
click at [110, 629] on div "**********" at bounding box center [569, 536] width 1030 height 1072
type textarea "******"
drag, startPoint x: 237, startPoint y: 528, endPoint x: 136, endPoint y: 519, distance: 101.5
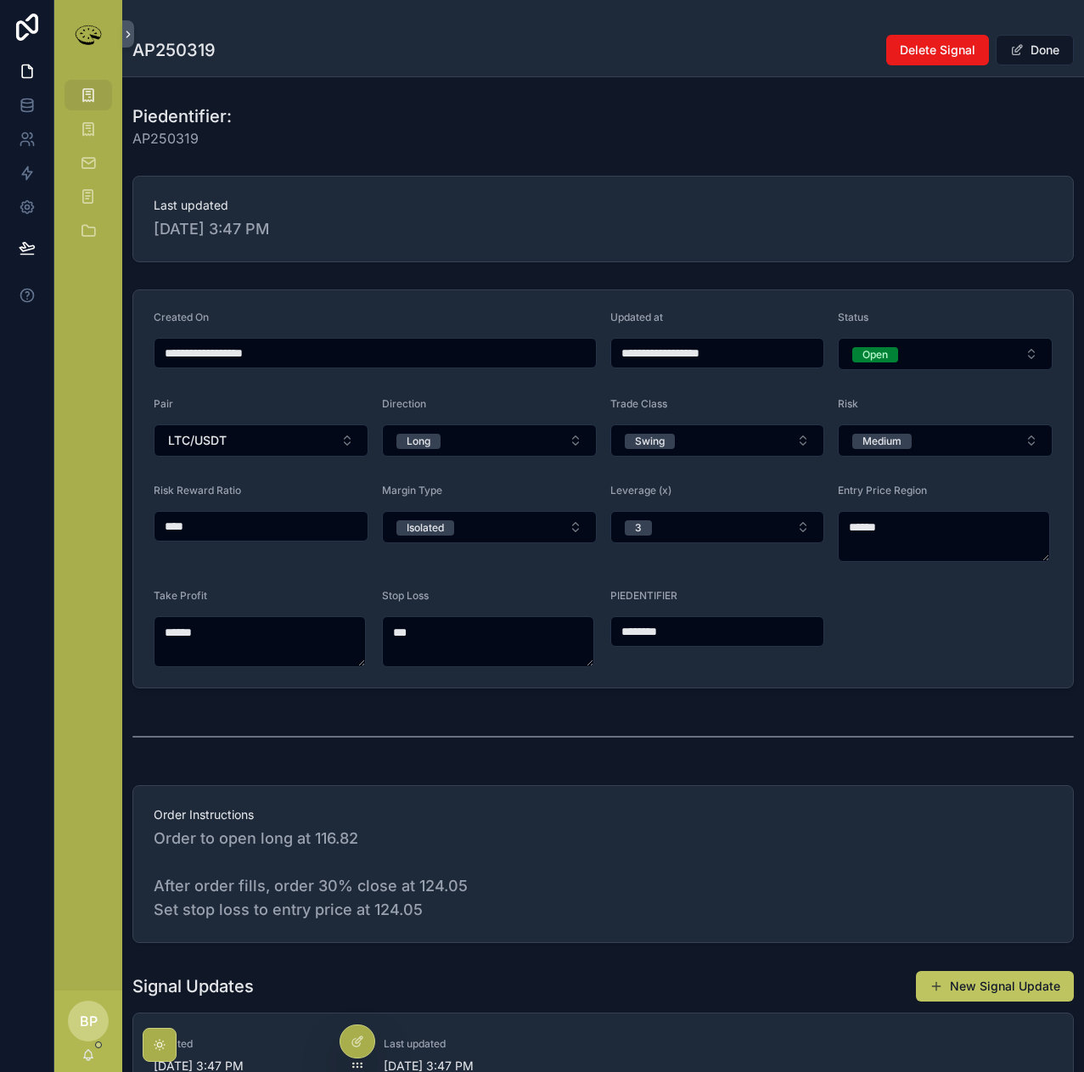
click at [136, 519] on form "**********" at bounding box center [603, 488] width 940 height 397
type input "****"
click at [874, 350] on div "Open" at bounding box center [875, 354] width 25 height 15
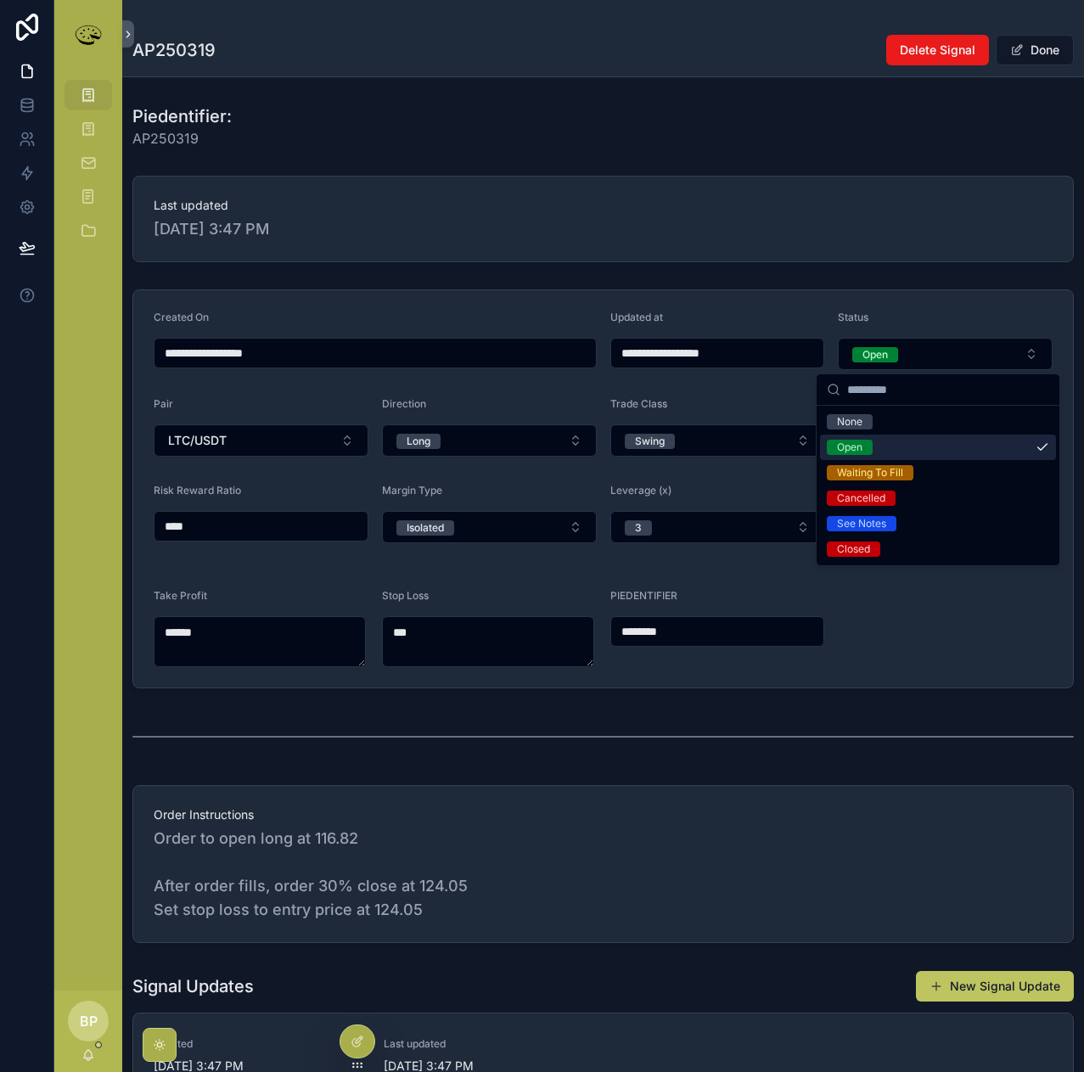
click at [853, 452] on div "Open" at bounding box center [849, 447] width 25 height 15
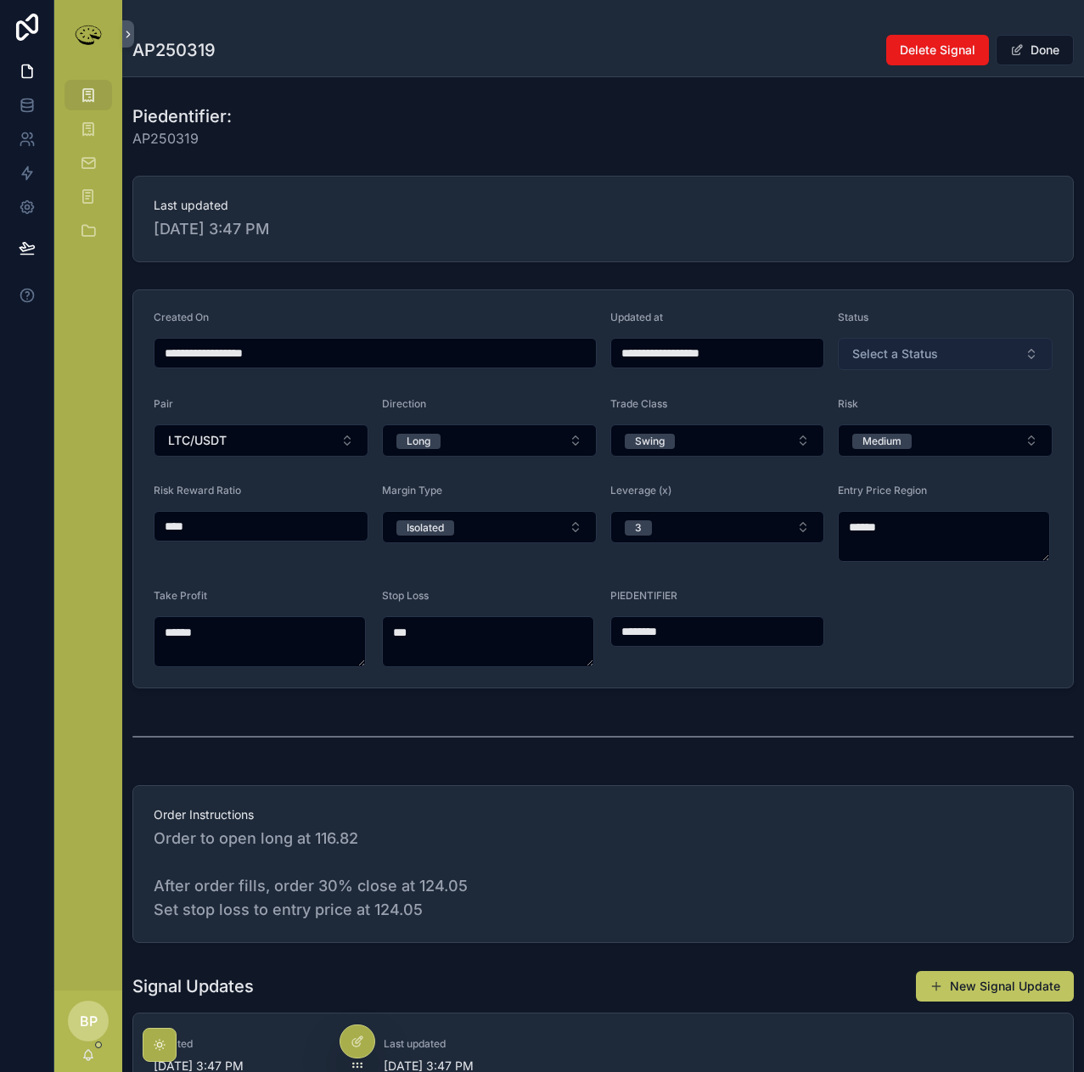
click at [876, 353] on span "Select a Status" at bounding box center [895, 354] width 86 height 17
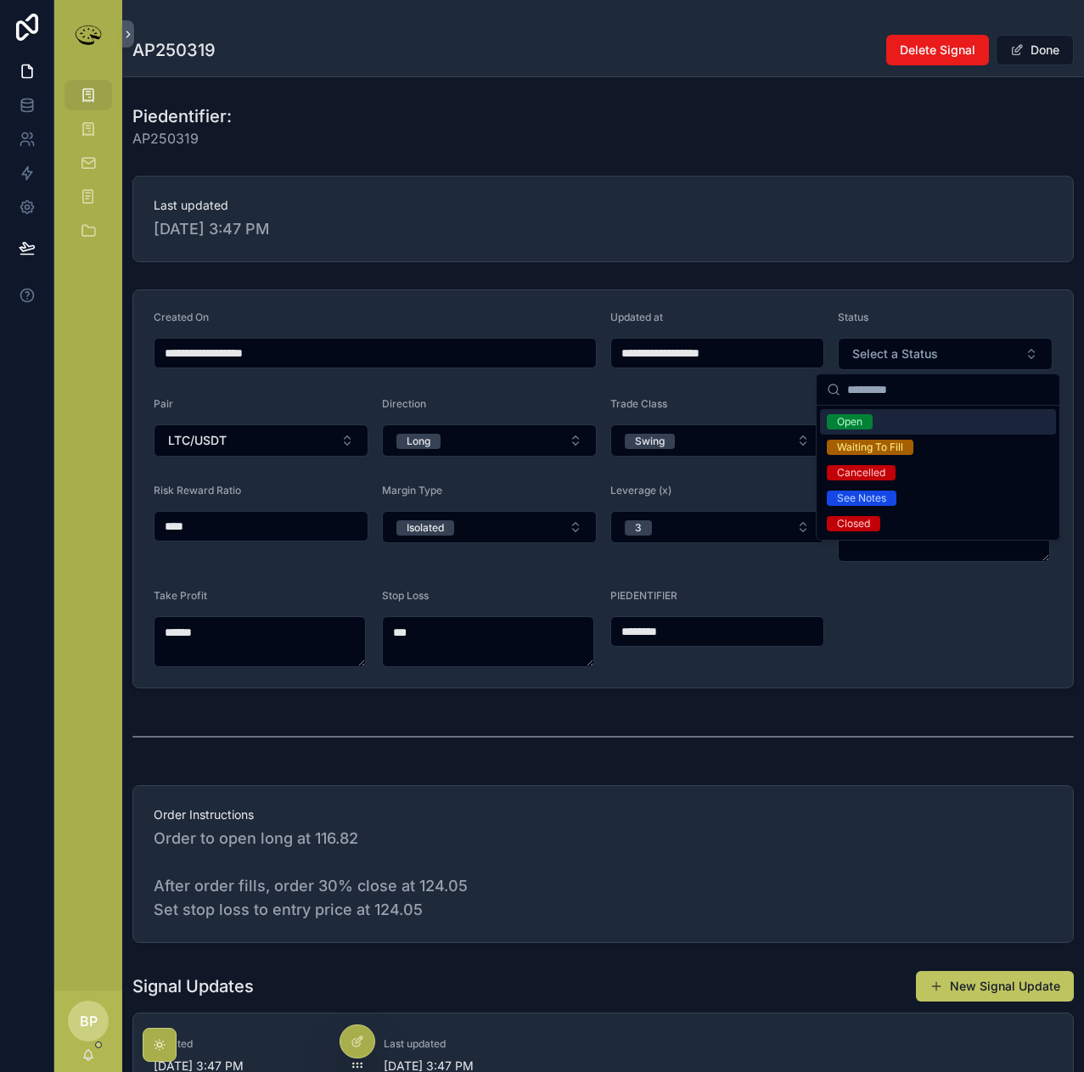
click at [856, 424] on div "Open" at bounding box center [849, 421] width 25 height 15
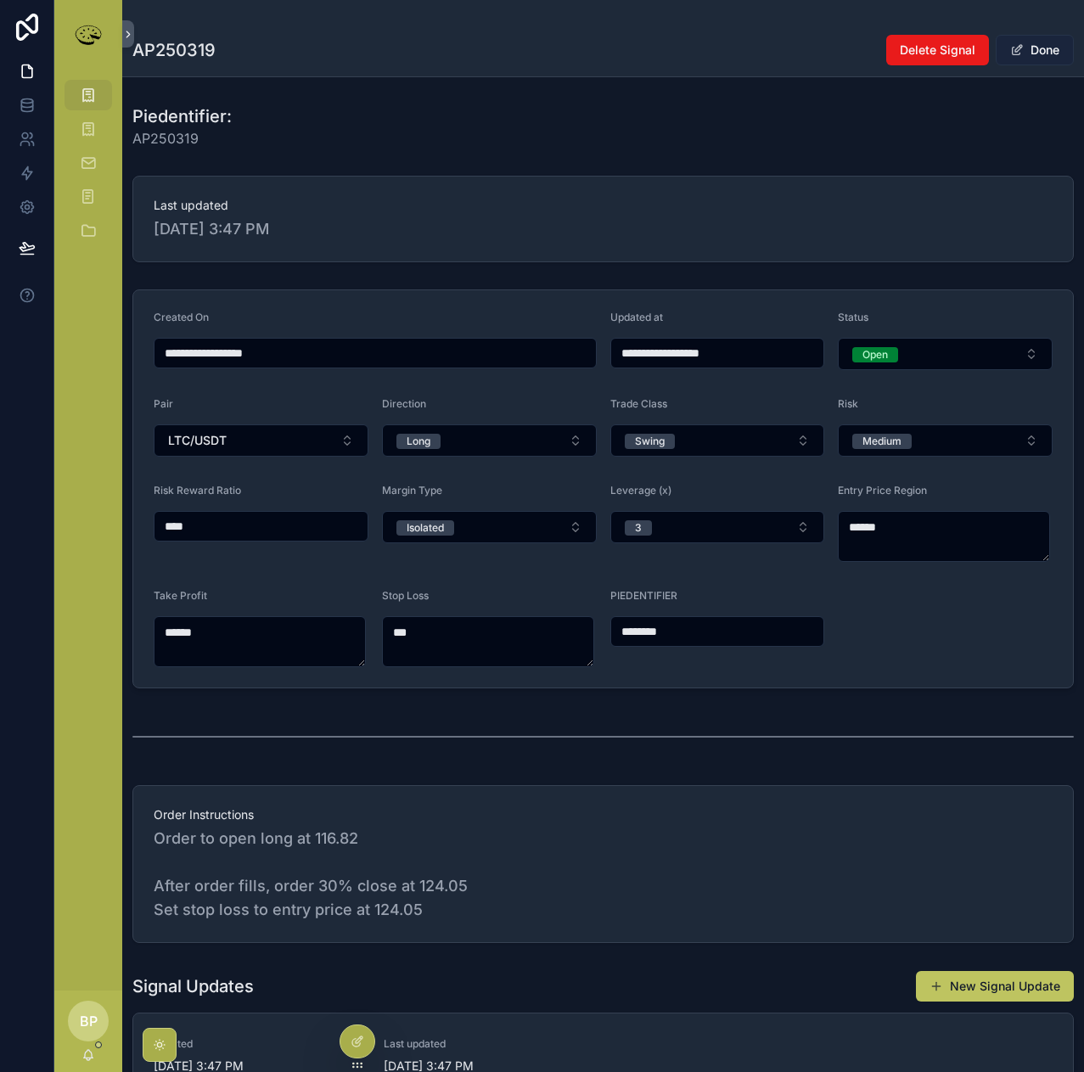
click at [1029, 57] on button "Done" at bounding box center [1035, 50] width 78 height 31
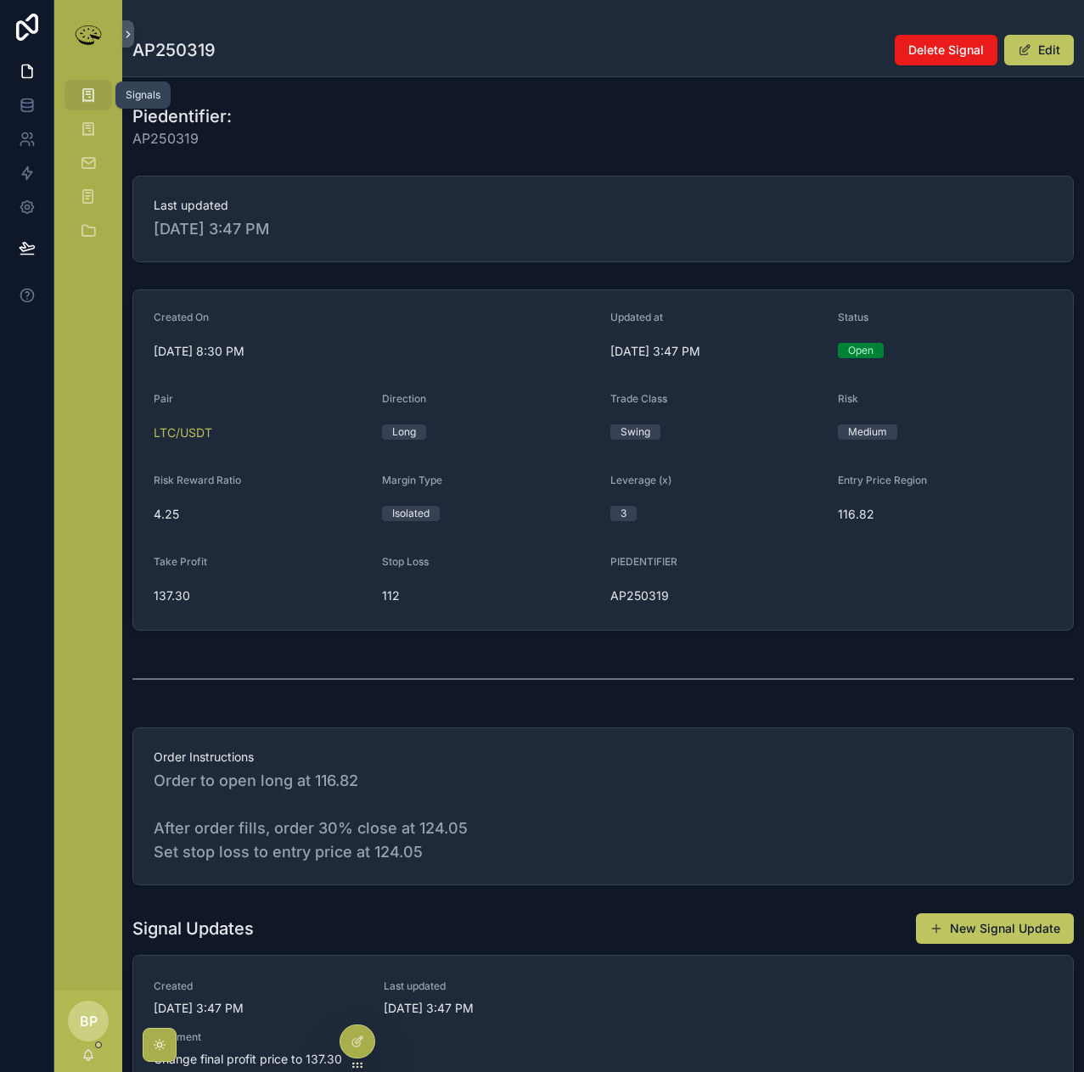
click at [89, 93] on icon "scrollable content" at bounding box center [88, 95] width 17 height 17
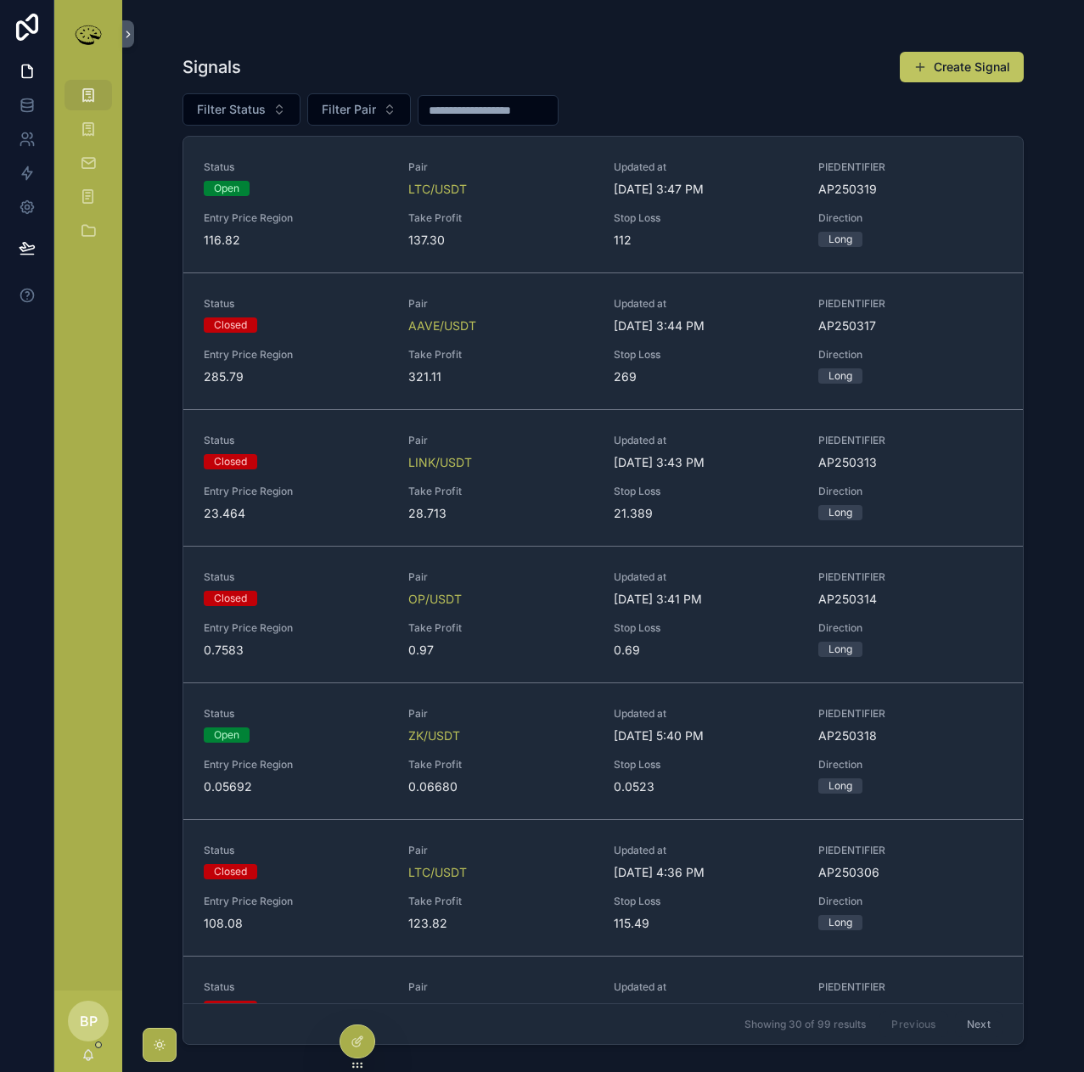
click at [476, 232] on span "137.30" at bounding box center [500, 240] width 184 height 17
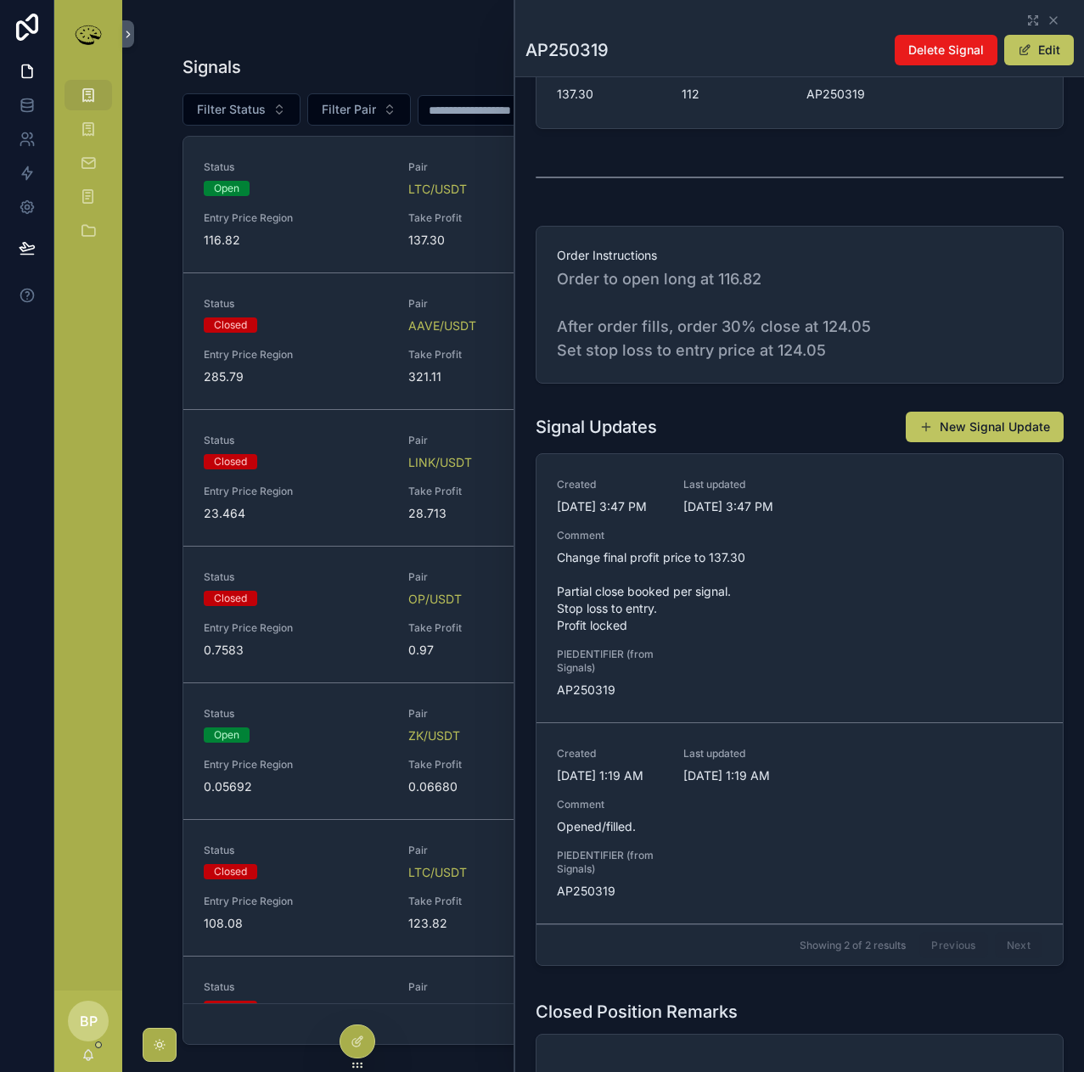
scroll to position [509, 0]
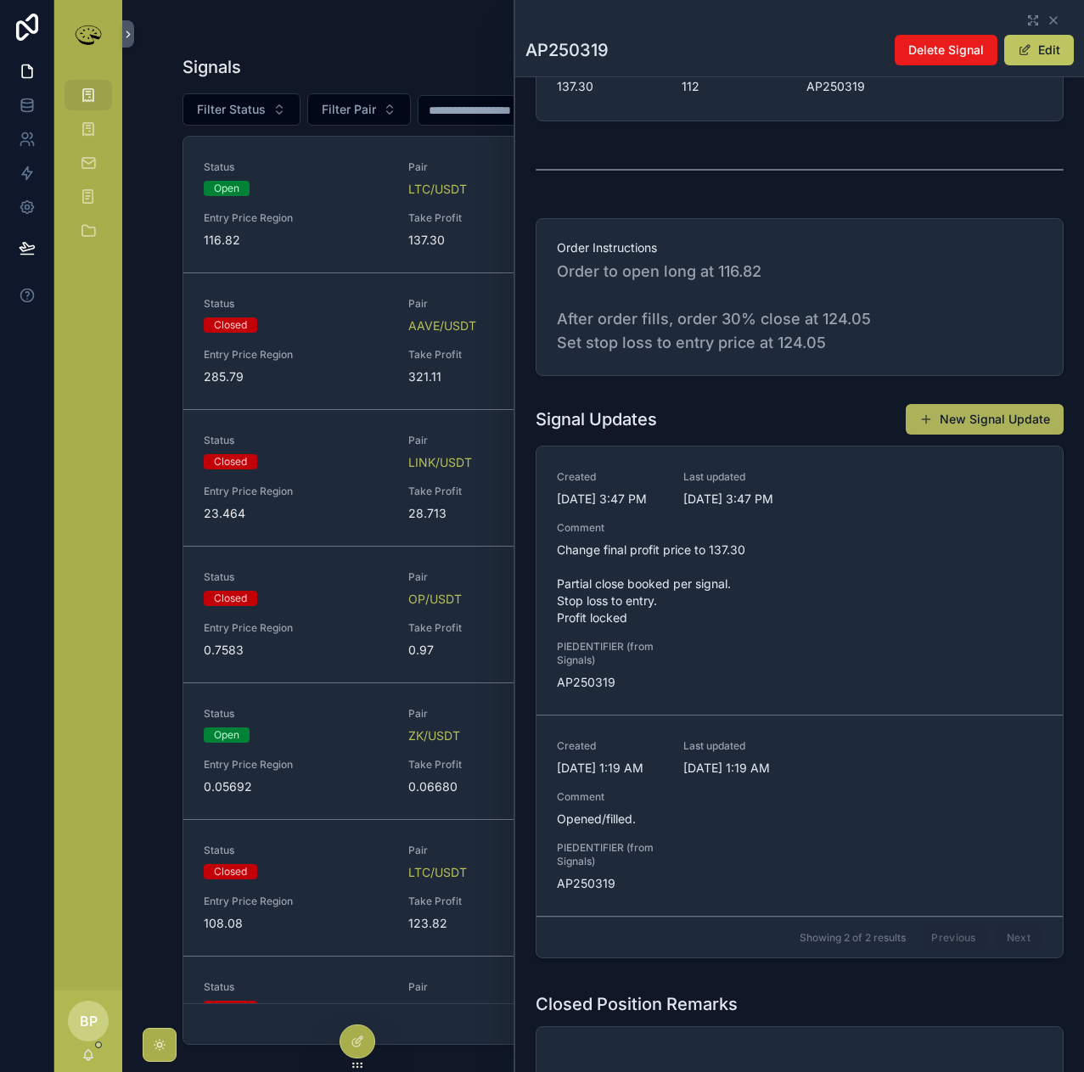
click at [974, 425] on button "New Signal Update" at bounding box center [985, 419] width 158 height 31
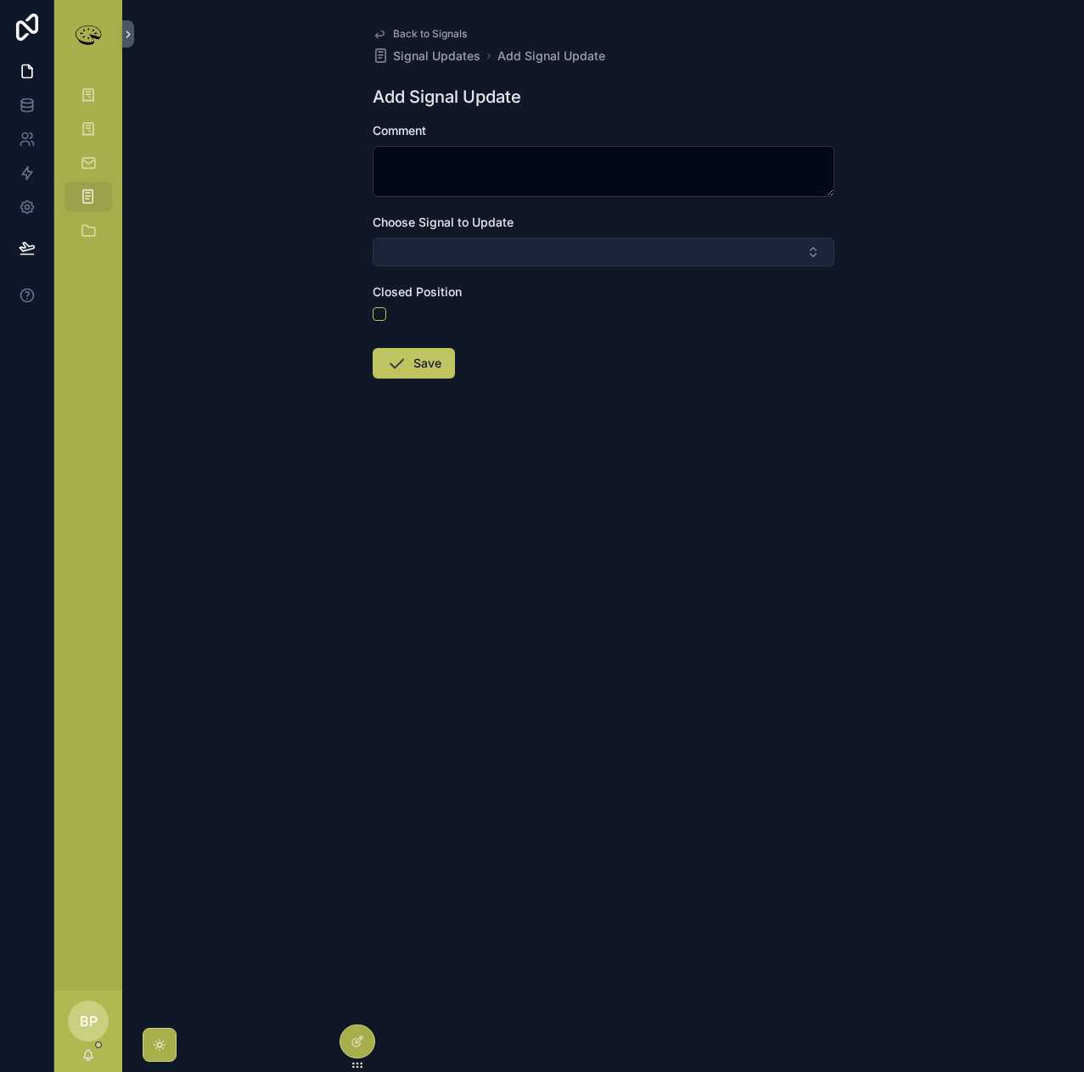
click at [400, 255] on button "Select Button" at bounding box center [604, 252] width 462 height 29
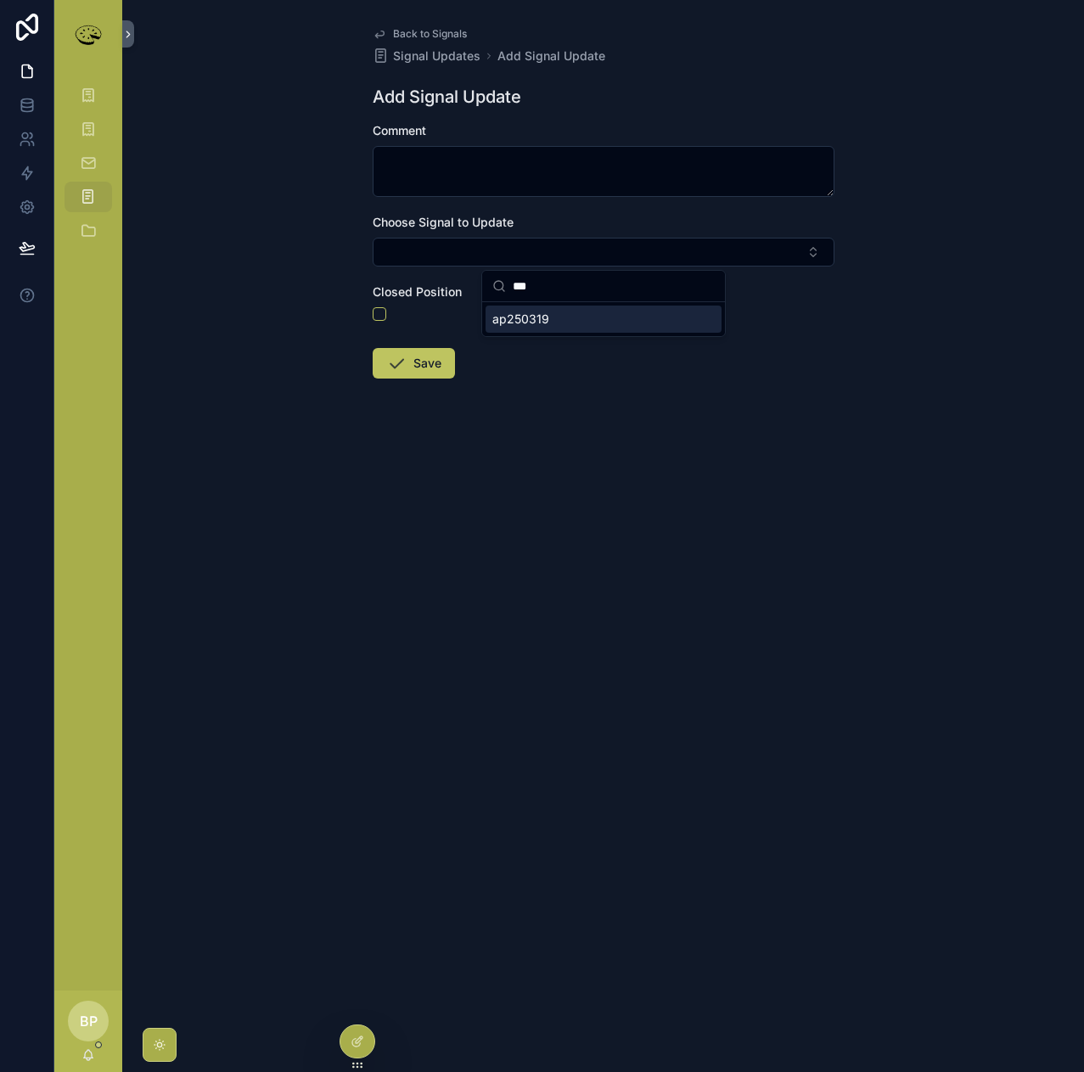
type input "***"
click at [535, 319] on span "ap250319" at bounding box center [520, 319] width 57 height 17
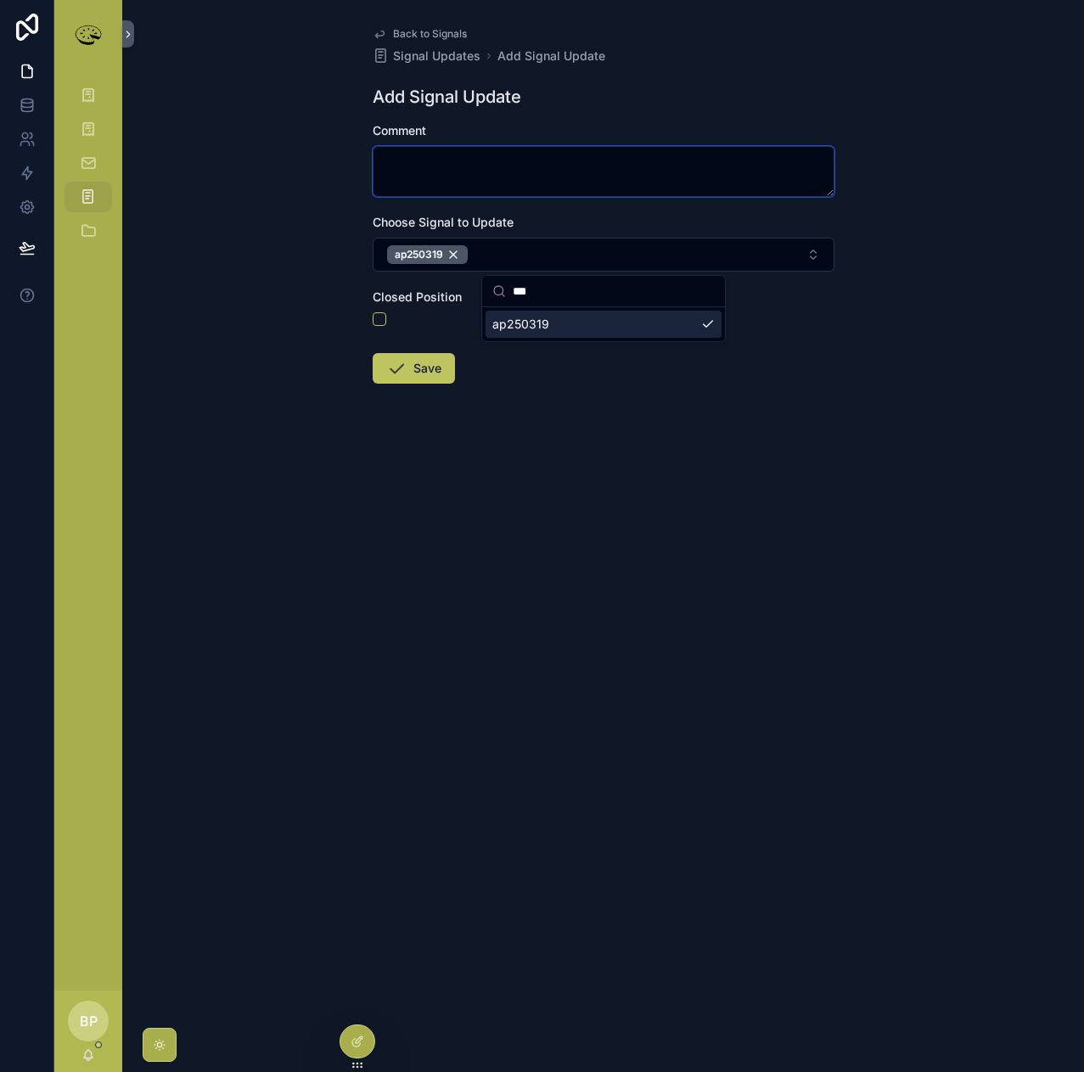
click at [409, 160] on textarea "scrollable content" at bounding box center [604, 171] width 462 height 51
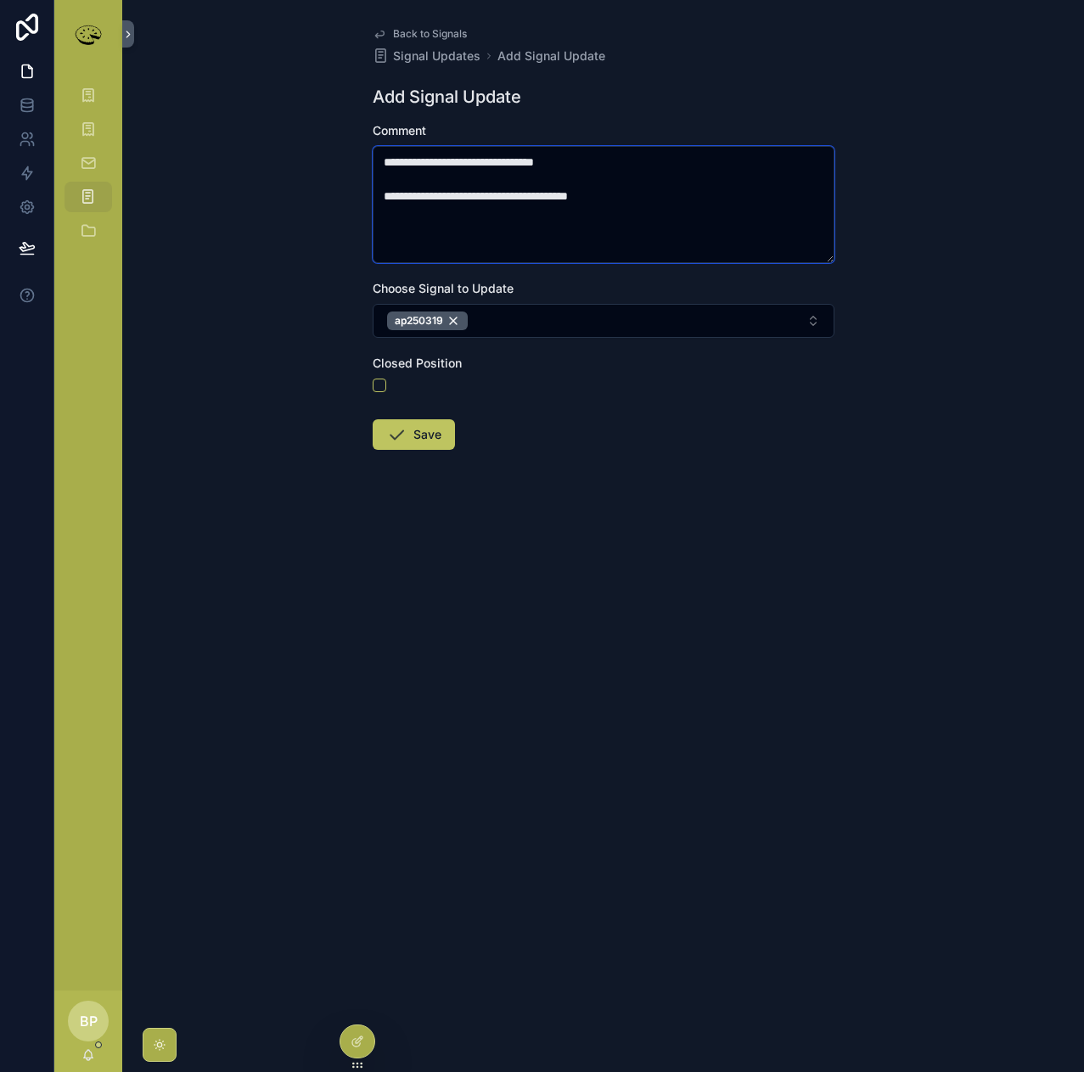
click at [464, 162] on textarea "**********" at bounding box center [604, 204] width 462 height 117
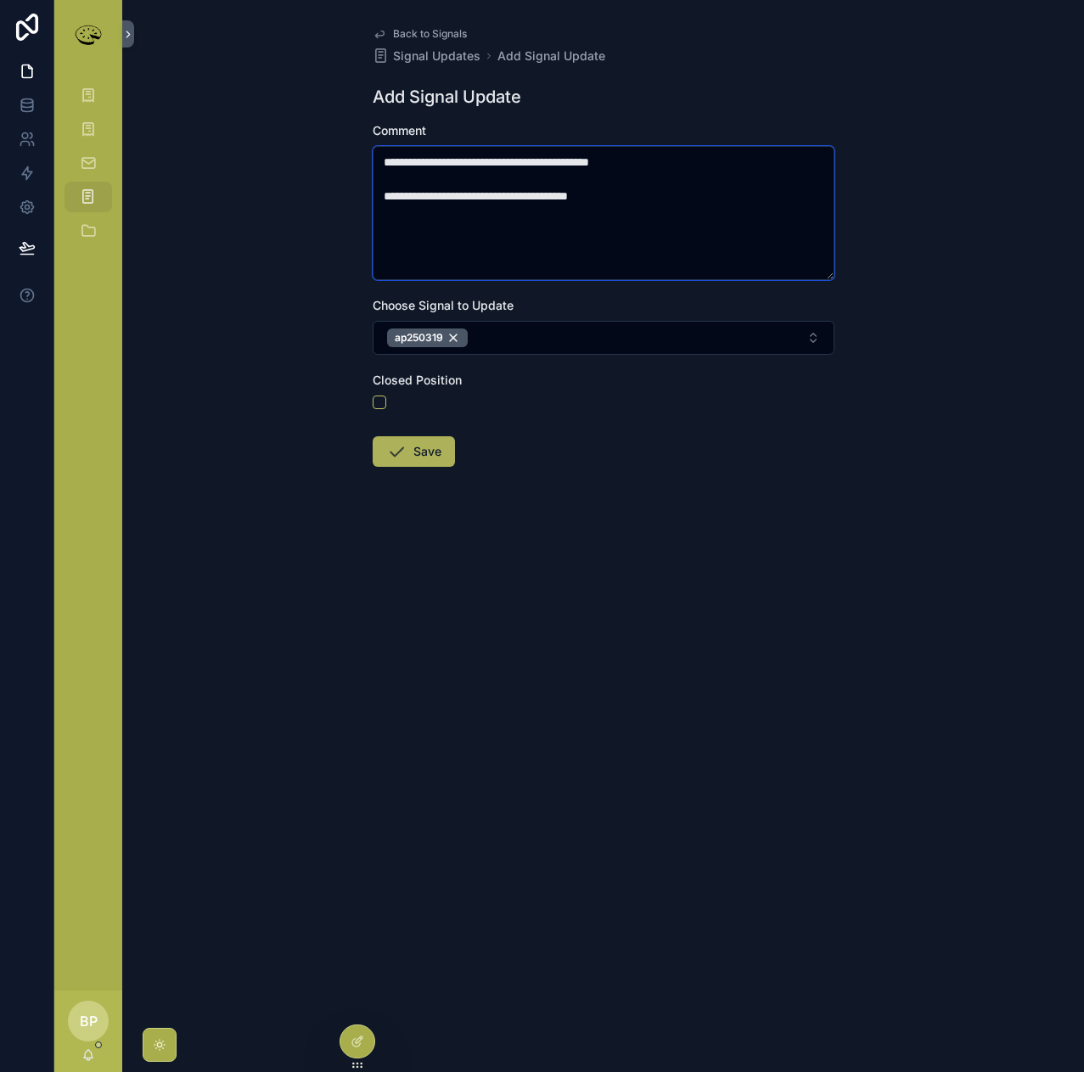
type textarea "**********"
click at [422, 452] on button "Save" at bounding box center [414, 451] width 82 height 31
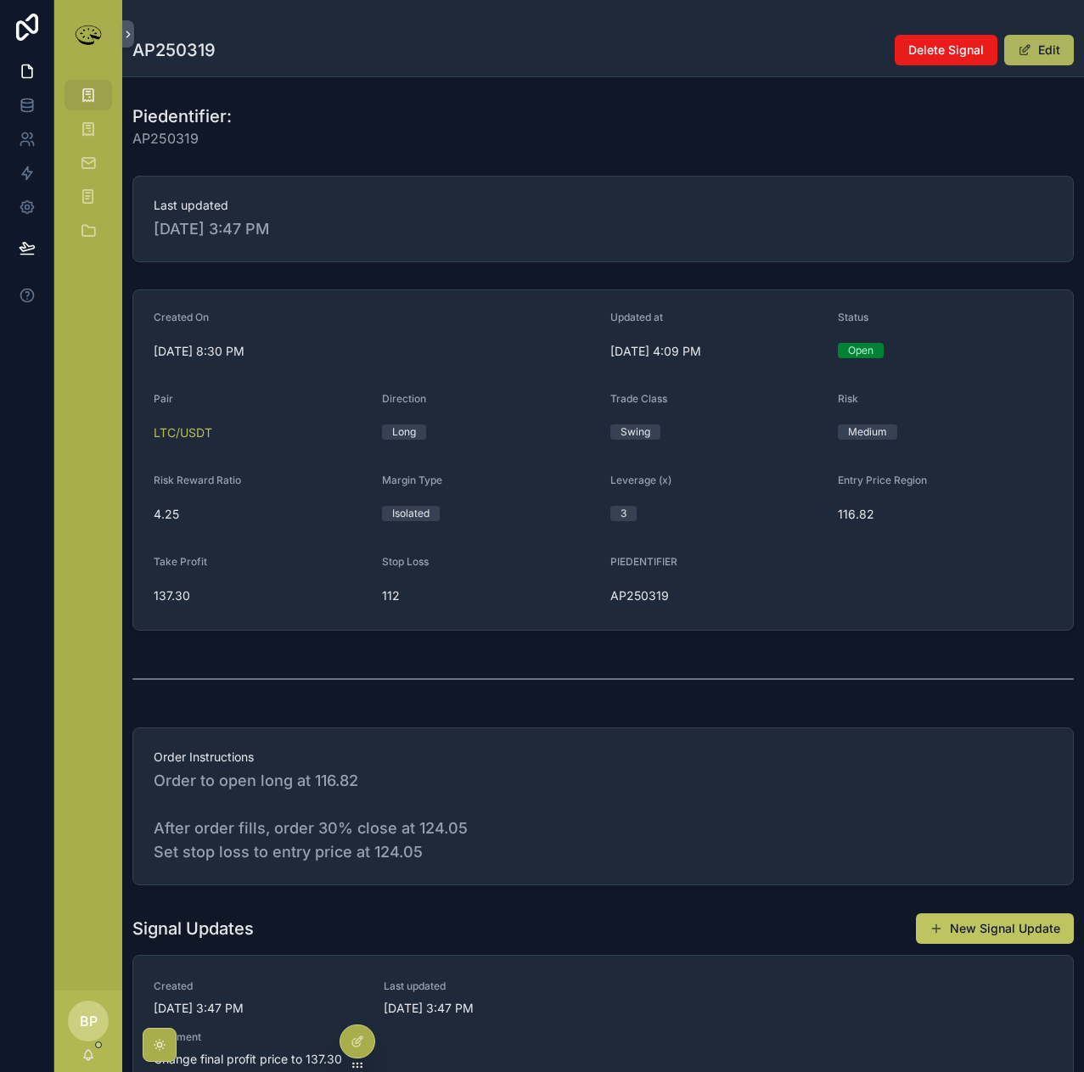
click at [1033, 54] on button "Edit" at bounding box center [1039, 50] width 70 height 31
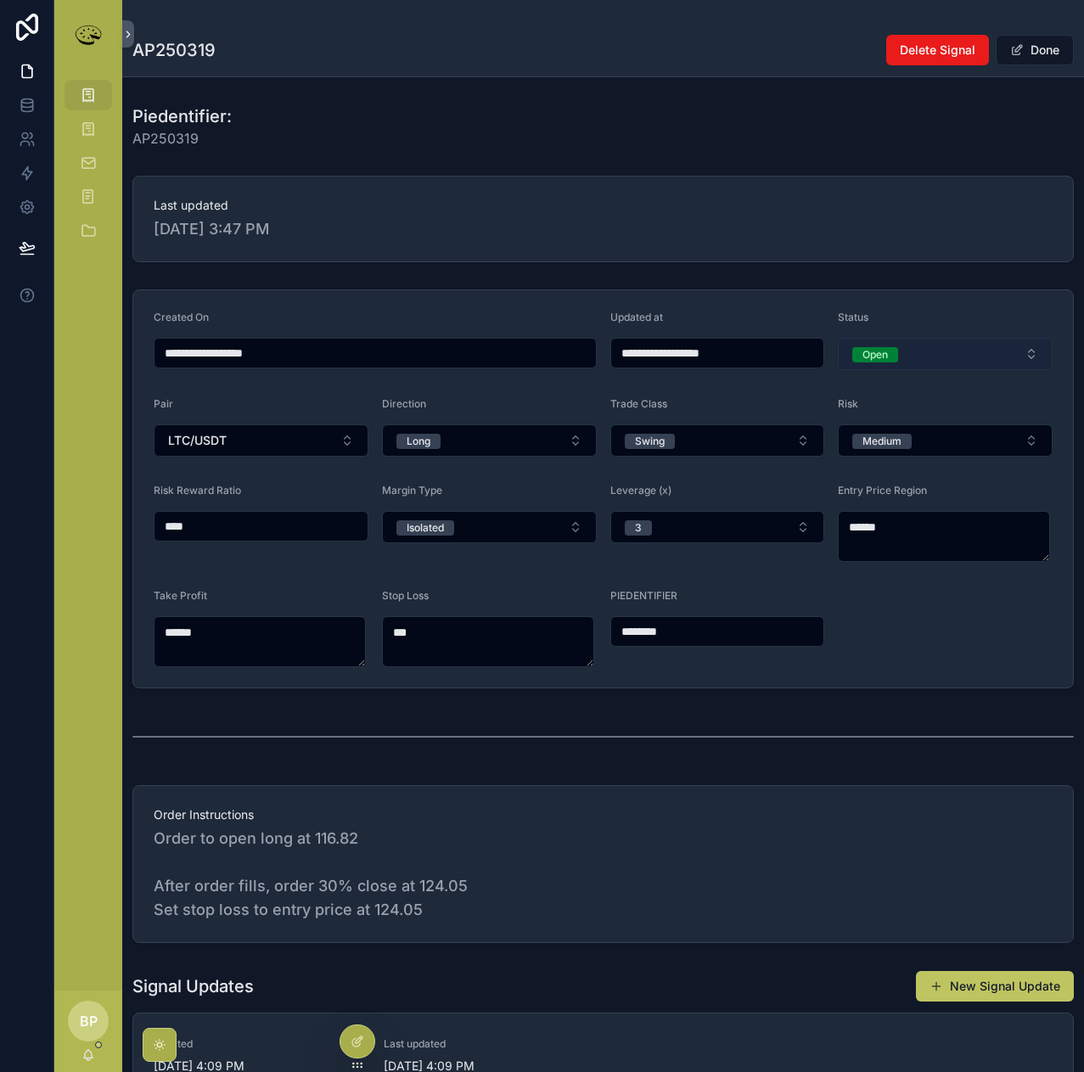
click at [863, 350] on div "Open" at bounding box center [875, 354] width 25 height 15
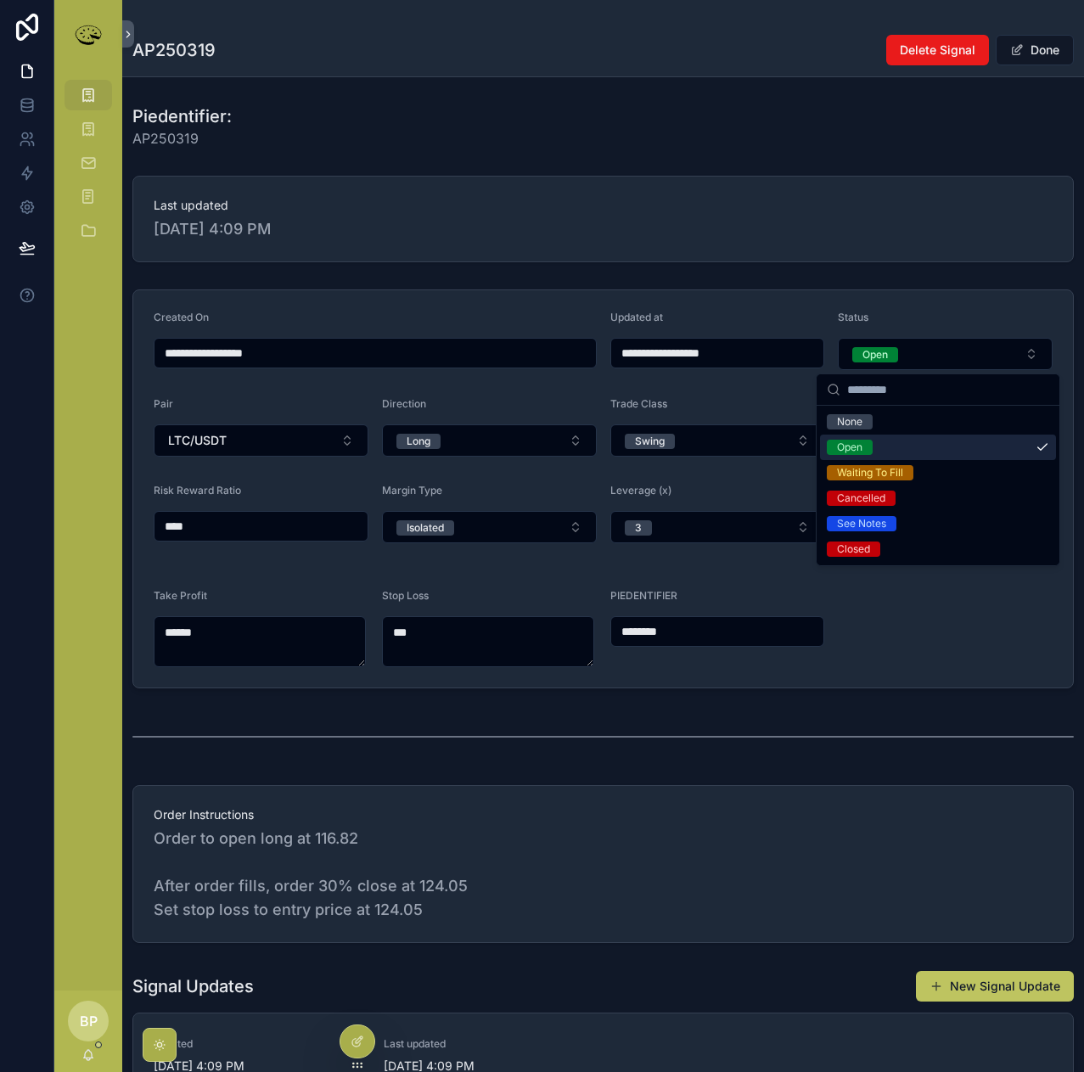
click at [838, 447] on div "Open" at bounding box center [849, 447] width 25 height 15
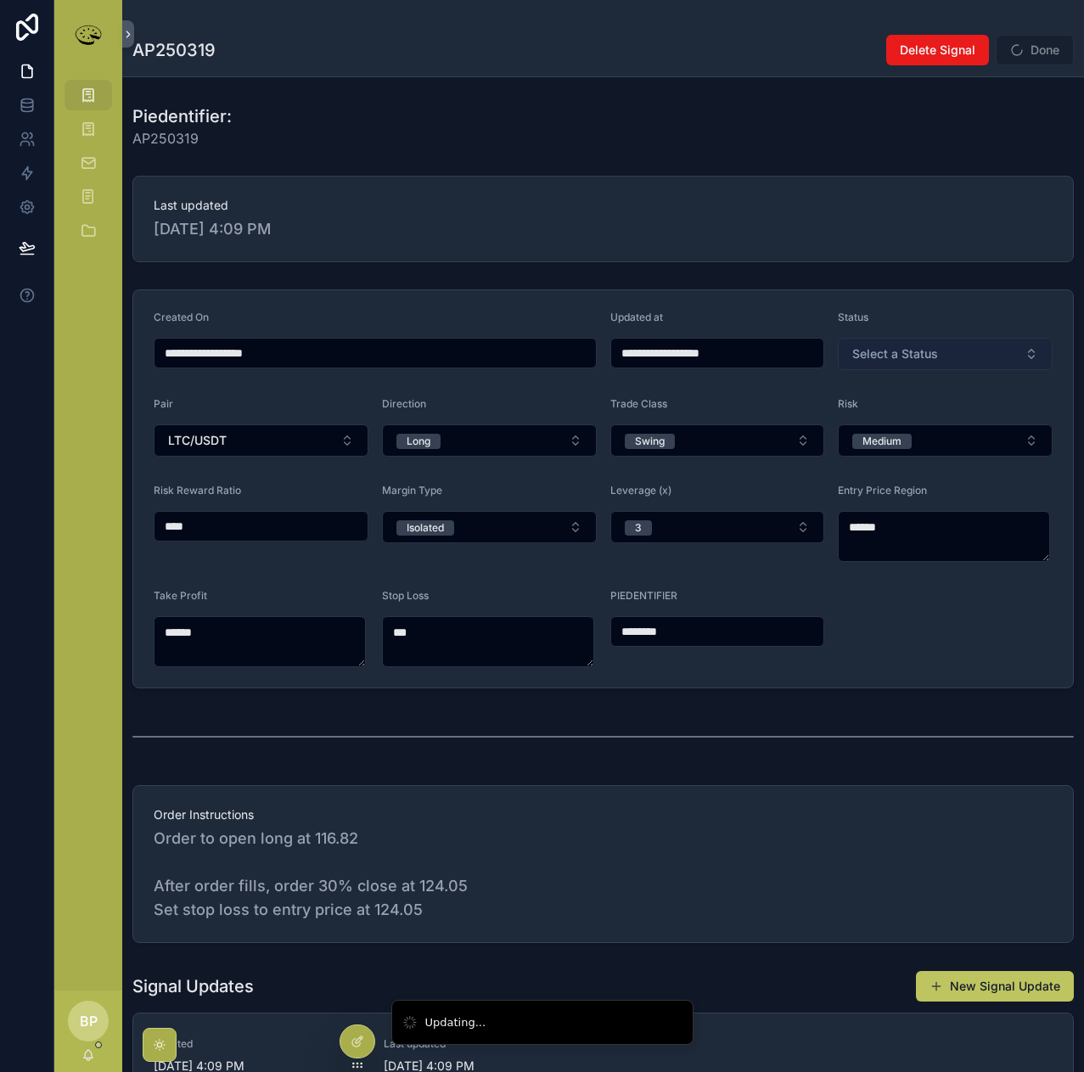
click at [863, 349] on span "Select a Status" at bounding box center [895, 354] width 86 height 17
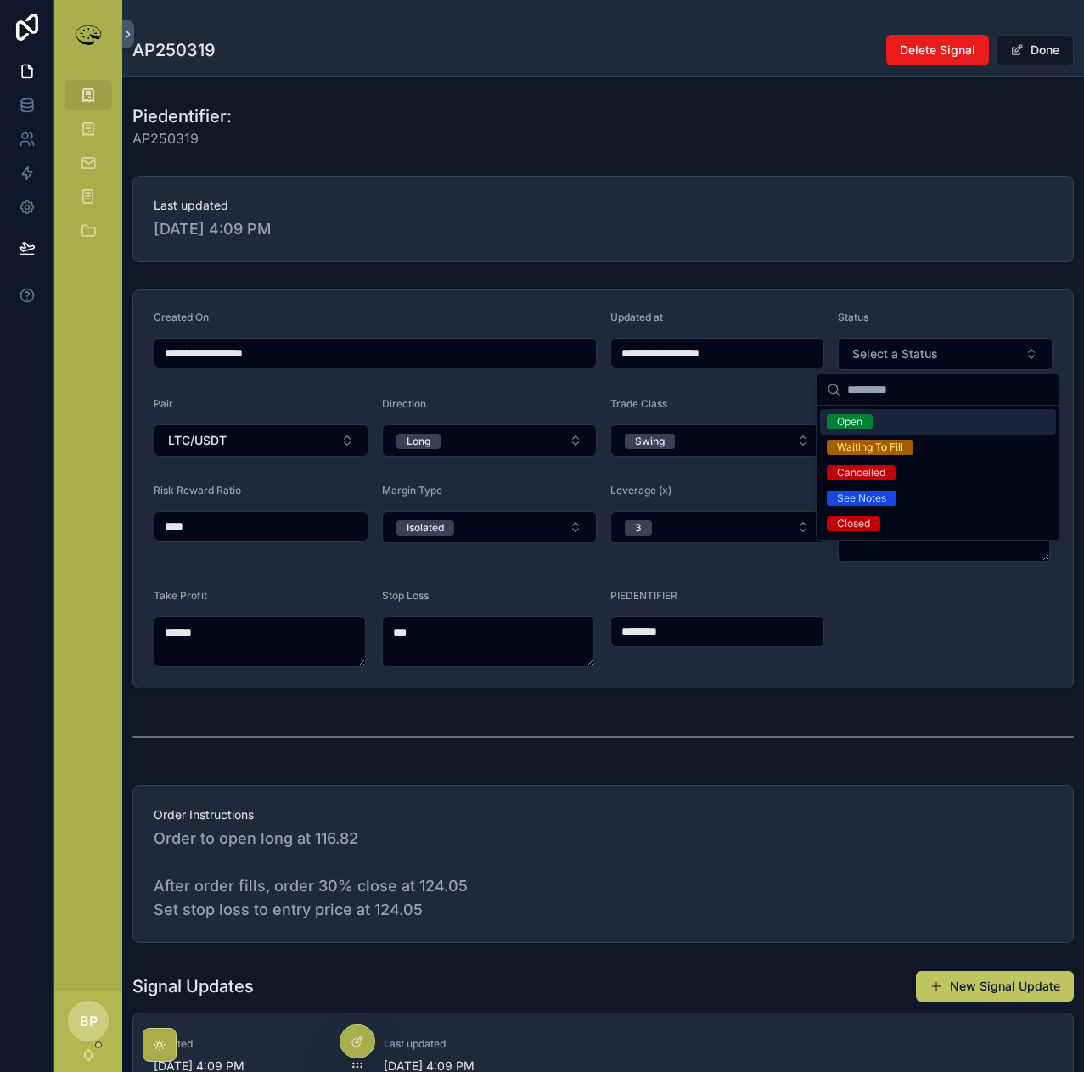
click at [841, 426] on div "Open" at bounding box center [849, 421] width 25 height 15
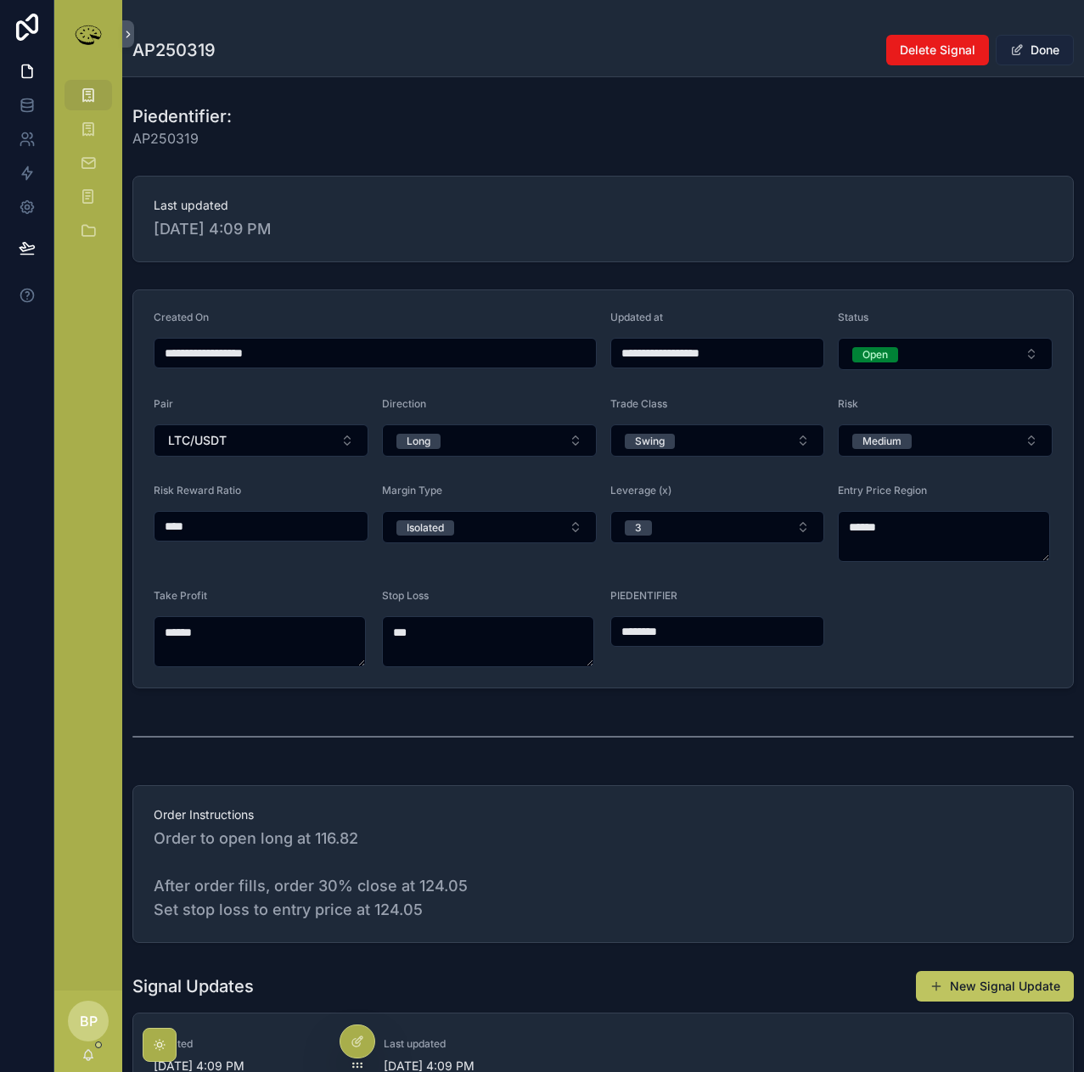
click at [1023, 53] on button "Done" at bounding box center [1035, 50] width 78 height 31
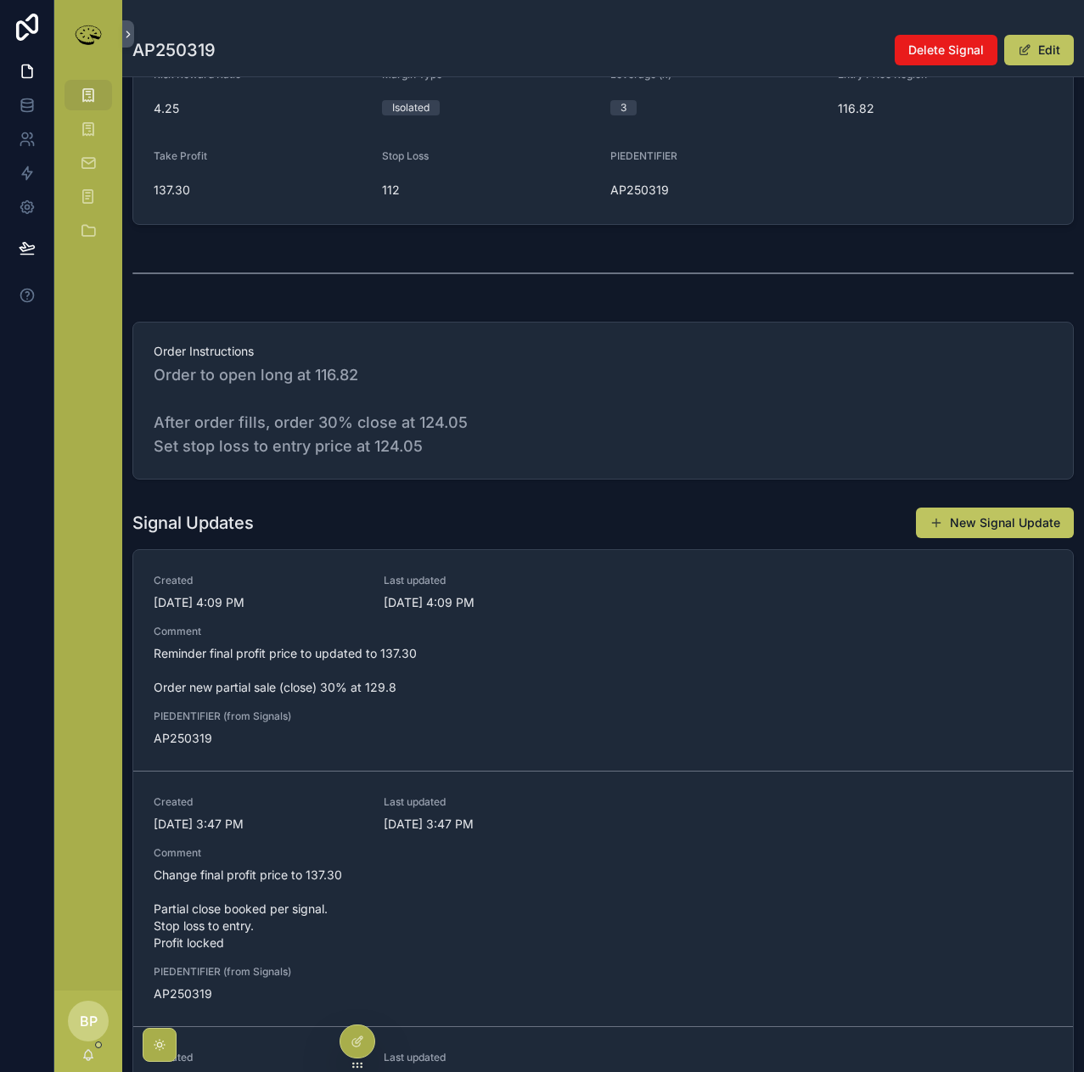
scroll to position [424, 0]
